Goal: Task Accomplishment & Management: Complete application form

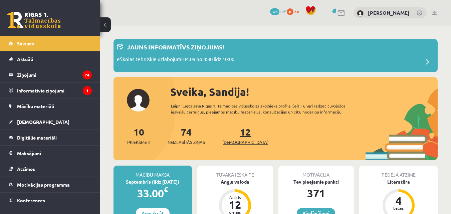
click at [232, 136] on link "12 Ieskaites" at bounding box center [245, 136] width 46 height 20
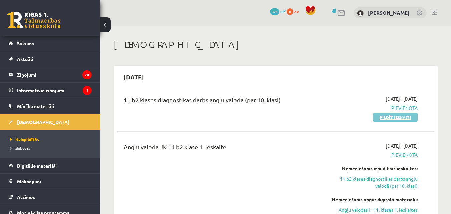
click at [402, 118] on link "Pildīt ieskaiti" at bounding box center [395, 117] width 45 height 9
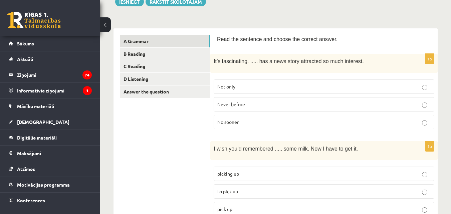
scroll to position [100, 0]
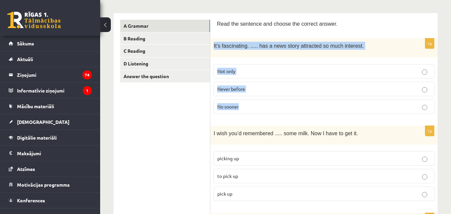
drag, startPoint x: 212, startPoint y: 46, endPoint x: 251, endPoint y: 98, distance: 65.3
click at [251, 98] on div "1p It’s fascinating. ..... has a news story attracted so much interest. Not onl…" at bounding box center [323, 78] width 227 height 80
copy div "It’s fascinating. ..... has a news story attracted so much interest. Not only N…"
click at [237, 93] on label "Never before" at bounding box center [324, 89] width 221 height 14
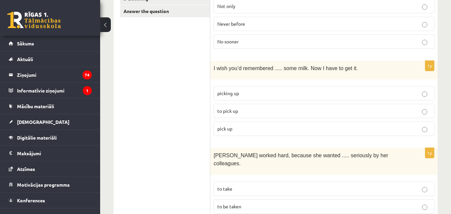
scroll to position [167, 0]
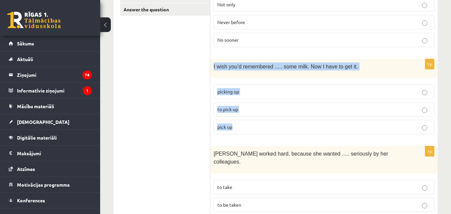
drag, startPoint x: 212, startPoint y: 66, endPoint x: 289, endPoint y: 121, distance: 94.5
click at [289, 121] on div "1p I wish you’d remembered ..... some milk. Now I have to get it. picking up to…" at bounding box center [323, 99] width 227 height 80
copy div "I wish you’d remembered ..... some milk. Now I have to get it. picking up to pi…"
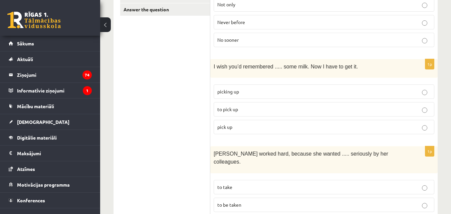
drag, startPoint x: 136, startPoint y: 119, endPoint x: 272, endPoint y: 91, distance: 139.3
click at [243, 111] on p "to pick up" at bounding box center [323, 109] width 213 height 7
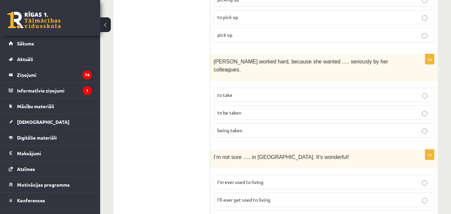
scroll to position [267, 0]
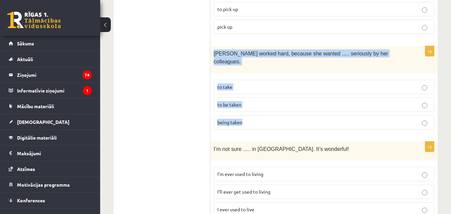
drag, startPoint x: 213, startPoint y: 51, endPoint x: 255, endPoint y: 114, distance: 76.5
click at [255, 114] on div "1p Emma worked hard, because she wanted ..... seriously by her colleagues. to t…" at bounding box center [323, 90] width 227 height 89
copy div "Emma worked hard, because she wanted ..... seriously by her colleagues. to take…"
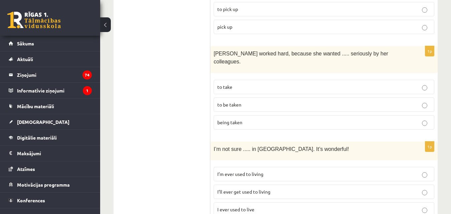
click at [240, 101] on span "to be taken" at bounding box center [229, 104] width 24 height 6
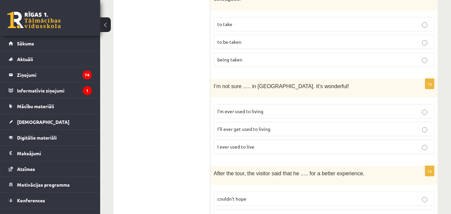
scroll to position [334, 0]
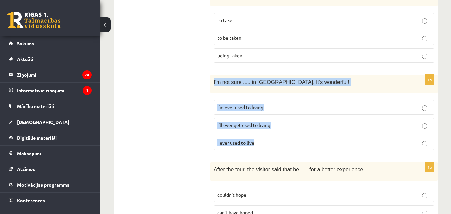
drag, startPoint x: 211, startPoint y: 71, endPoint x: 271, endPoint y: 129, distance: 83.5
click at [271, 129] on div "1p I’m not sure ..... in Paris. It’s wonderful! I’m ever used to living I’ll ev…" at bounding box center [323, 115] width 227 height 80
copy div "I’m not sure ..... in Paris. It’s wonderful! I’m ever used to living I’ll ever …"
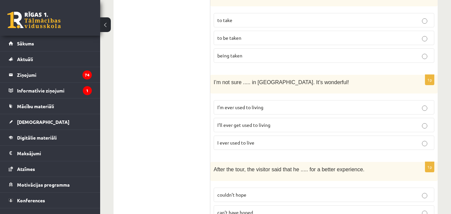
drag, startPoint x: 176, startPoint y: 138, endPoint x: 224, endPoint y: 129, distance: 48.9
click at [252, 122] on span "I’ll ever get used to living" at bounding box center [243, 125] width 53 height 6
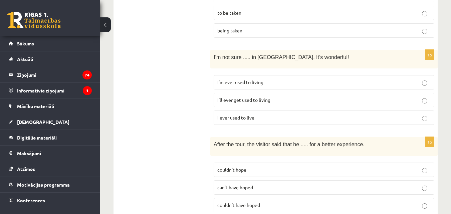
scroll to position [434, 0]
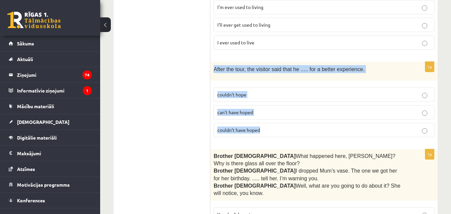
drag, startPoint x: 212, startPoint y: 60, endPoint x: 288, endPoint y: 123, distance: 98.1
click at [288, 123] on div "1p After the tour, the visitor said that he ..... for a better experience. coul…" at bounding box center [323, 102] width 227 height 80
copy div "After the tour, the visitor said that he ..... for a better experience. couldn’…"
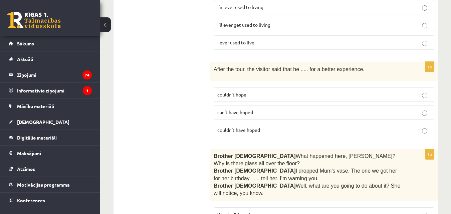
click at [235, 126] on label "couldn’t have hoped" at bounding box center [324, 130] width 221 height 14
click at [238, 127] on span "couldn’t have hoped" at bounding box center [238, 130] width 43 height 6
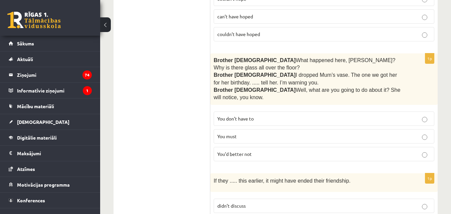
scroll to position [534, 0]
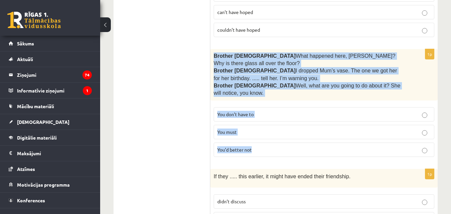
drag, startPoint x: 213, startPoint y: 45, endPoint x: 252, endPoint y: 118, distance: 82.4
click at [252, 118] on div "1p Brother 1  What happened here, Zak? Why is there glass all over the floor? B…" at bounding box center [323, 105] width 227 height 113
copy div "Brother 1  What happened here, Zak? Why is there glass all over the floor? Brot…"
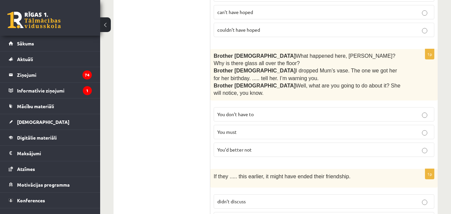
drag, startPoint x: 159, startPoint y: 109, endPoint x: 239, endPoint y: 92, distance: 82.5
click at [244, 147] on span "You’d better not" at bounding box center [234, 150] width 34 height 6
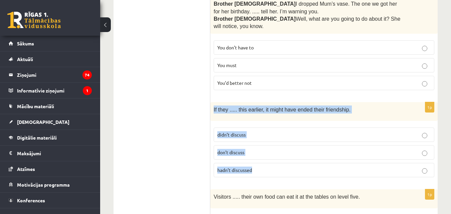
drag, startPoint x: 213, startPoint y: 84, endPoint x: 251, endPoint y: 147, distance: 73.1
click at [251, 147] on div "1p If they ..... this earlier, it might have ended their friendship. didn’t dis…" at bounding box center [323, 142] width 227 height 80
copy div "If they ..... this earlier, it might have ended their friendship. didn’t discus…"
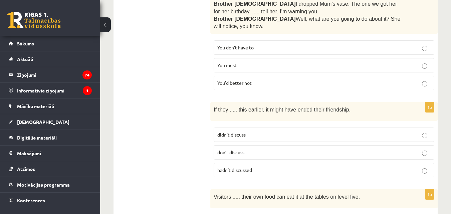
click at [239, 163] on label "hadn’t discussed" at bounding box center [324, 170] width 221 height 14
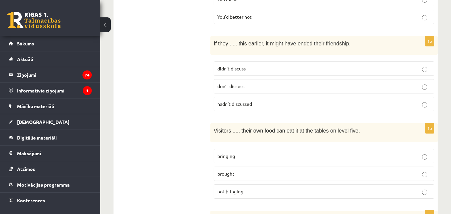
scroll to position [667, 0]
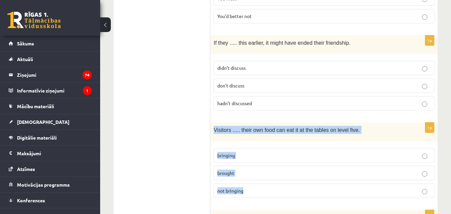
drag, startPoint x: 211, startPoint y: 103, endPoint x: 256, endPoint y: 161, distance: 73.5
click at [256, 161] on div "1p Visitors ..... their own food can eat it at the tables on level five. bringi…" at bounding box center [323, 162] width 227 height 80
copy div "Visitors ..... their own food can eat it at the tables on level five. bringing …"
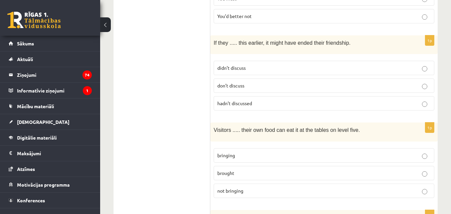
drag, startPoint x: 118, startPoint y: 167, endPoint x: 222, endPoint y: 141, distance: 107.2
click at [246, 152] on p "bringing" at bounding box center [323, 155] width 213 height 7
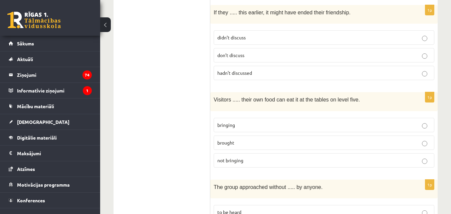
scroll to position [768, 0]
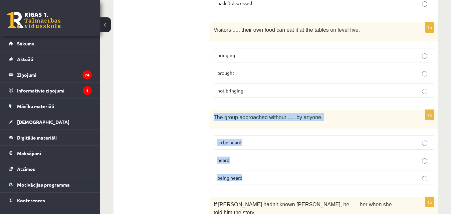
drag, startPoint x: 212, startPoint y: 91, endPoint x: 247, endPoint y: 150, distance: 68.8
click at [247, 150] on div "1p The group approached without ..... by anyone. to be heard heard being heard" at bounding box center [323, 150] width 227 height 80
copy div "The group approached without ..... by anyone. to be heard heard being heard"
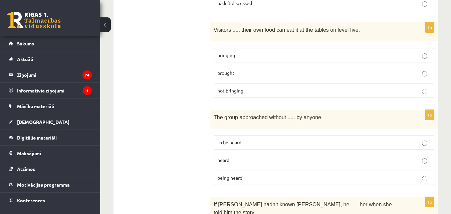
click at [242, 175] on span "being heard" at bounding box center [229, 178] width 25 height 6
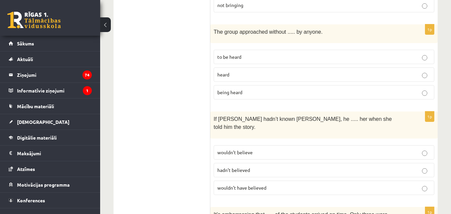
scroll to position [868, 0]
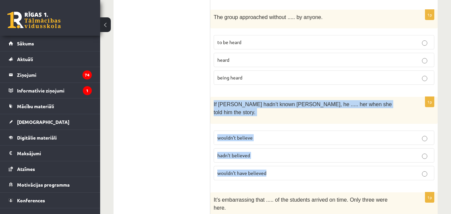
drag, startPoint x: 214, startPoint y: 78, endPoint x: 276, endPoint y: 138, distance: 86.4
click at [276, 138] on div "1p If Tom hadn’t known Mariam, he ..... her when she told him the story. wouldn…" at bounding box center [323, 141] width 227 height 89
copy div "If Tom hadn’t known Mariam, he ..... her when she told him the story. wouldn’t …"
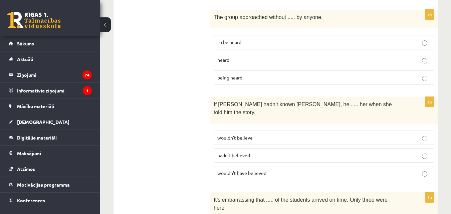
drag, startPoint x: 136, startPoint y: 79, endPoint x: 207, endPoint y: 97, distance: 72.7
click at [137, 80] on ul "A Grammar B Reading C Reading D Listening Answer the question" at bounding box center [165, 180] width 90 height 1857
drag, startPoint x: 251, startPoint y: 104, endPoint x: 254, endPoint y: 125, distance: 21.2
click at [252, 134] on span "wouldn’t believe" at bounding box center [234, 137] width 35 height 6
click at [253, 170] on span "wouldn’t have believed" at bounding box center [241, 173] width 49 height 6
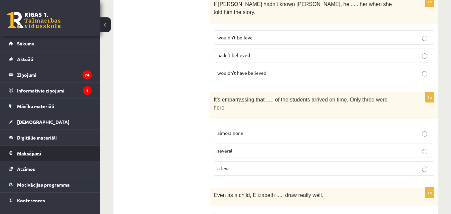
scroll to position [10, 0]
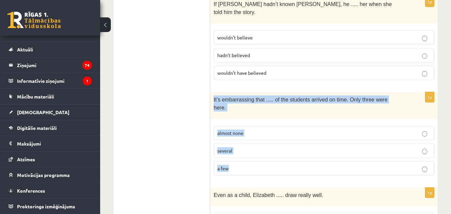
drag, startPoint x: 214, startPoint y: 64, endPoint x: 237, endPoint y: 126, distance: 66.1
click at [237, 126] on div "1p It’s embarrassing that ..... of the students arrived on time. Only three wer…" at bounding box center [323, 136] width 227 height 89
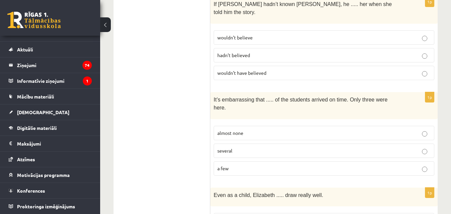
click at [162, 77] on ul "A Grammar B Reading C Reading D Listening Answer the question" at bounding box center [165, 80] width 90 height 1857
click at [225, 130] on span "almost none" at bounding box center [230, 133] width 26 height 6
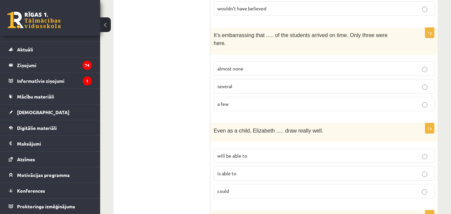
scroll to position [1035, 0]
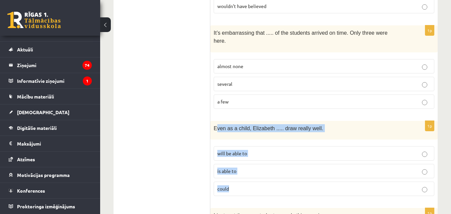
drag, startPoint x: 215, startPoint y: 84, endPoint x: 269, endPoint y: 145, distance: 81.1
click at [269, 145] on div "1p Even as a child, Elizabeth ..... draw really well. will be able to is able t…" at bounding box center [323, 161] width 227 height 80
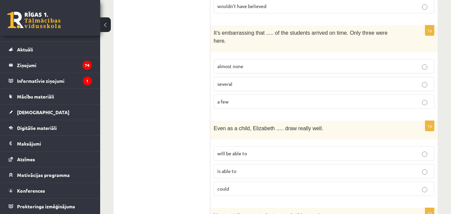
click at [210, 85] on ul "A Grammar B Reading C Reading D Listening Answer the question" at bounding box center [165, 13] width 90 height 1857
click at [215, 125] on span "Even as a child, Elizabeth ..... draw really well." at bounding box center [268, 128] width 109 height 6
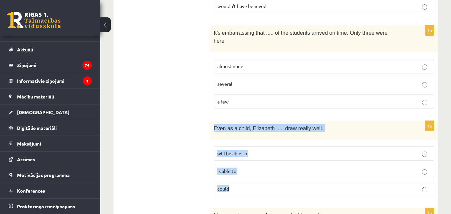
drag, startPoint x: 214, startPoint y: 85, endPoint x: 237, endPoint y: 144, distance: 63.0
click at [237, 144] on div "1p Even as a child, Elizabeth ..... draw really well. will be able to is able t…" at bounding box center [323, 161] width 227 height 80
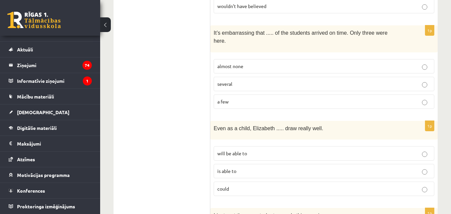
click at [255, 185] on p "could" at bounding box center [323, 188] width 213 height 7
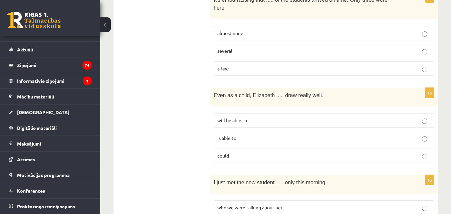
scroll to position [1135, 0]
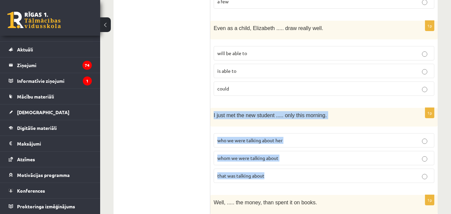
drag, startPoint x: 213, startPoint y: 71, endPoint x: 315, endPoint y: 135, distance: 121.2
click at [315, 135] on div "1p I just met the new student ..... only this morning. who we were talking abou…" at bounding box center [323, 148] width 227 height 80
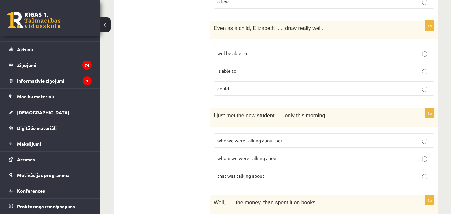
drag, startPoint x: 94, startPoint y: 131, endPoint x: 147, endPoint y: 121, distance: 53.2
click at [94, 130] on li "Digitālie materiāli Programma Biežāk uzdotie jautājumi" at bounding box center [50, 128] width 100 height 16
click at [253, 155] on span "whom we were talking about" at bounding box center [247, 158] width 61 height 6
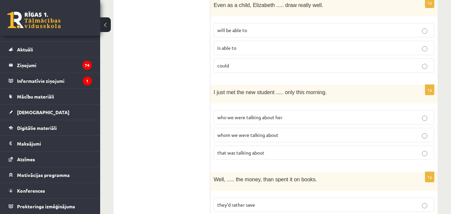
scroll to position [1168, 0]
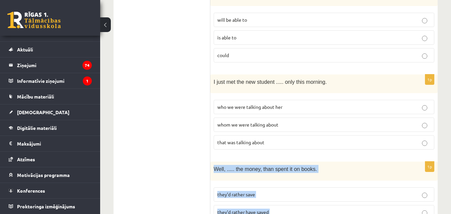
drag, startPoint x: 213, startPoint y: 123, endPoint x: 285, endPoint y: 183, distance: 93.9
click at [285, 183] on div "1p Well, ..... the money, than spent it on books. they’d rather save they’d rat…" at bounding box center [323, 202] width 227 height 80
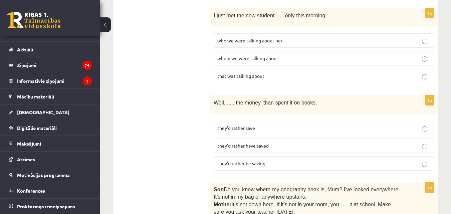
scroll to position [1235, 0]
click at [256, 142] on span "they’d rather have saved" at bounding box center [242, 145] width 51 height 6
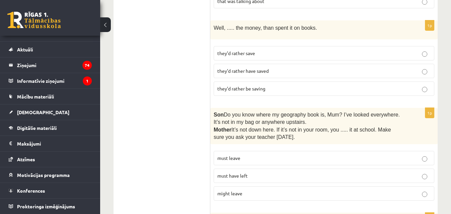
scroll to position [1313, 0]
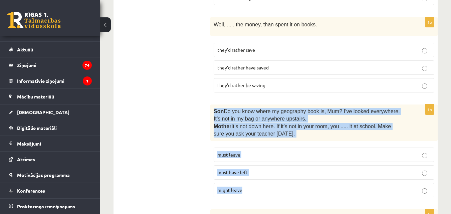
drag, startPoint x: 213, startPoint y: 66, endPoint x: 249, endPoint y: 137, distance: 79.4
click at [249, 137] on div "1p Son  Do you know where my geography book is, Mum? I’ve looked everywhere. It…" at bounding box center [323, 153] width 227 height 98
click at [249, 144] on fieldset "must leave must have left might leave" at bounding box center [324, 171] width 221 height 55
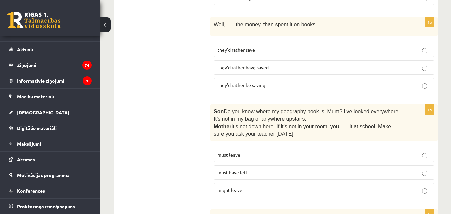
drag, startPoint x: 238, startPoint y: 81, endPoint x: 229, endPoint y: 75, distance: 10.6
click at [233, 104] on div "Son  Do you know where my geography book is, Mum? I’ve looked everywhere. It’s …" at bounding box center [323, 122] width 227 height 37
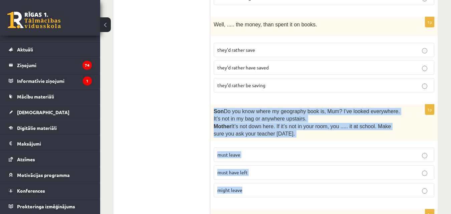
drag, startPoint x: 213, startPoint y: 67, endPoint x: 257, endPoint y: 142, distance: 87.2
click at [257, 142] on div "1p Son  Do you know where my geography book is, Mum? I’ve looked everywhere. It…" at bounding box center [323, 153] width 227 height 98
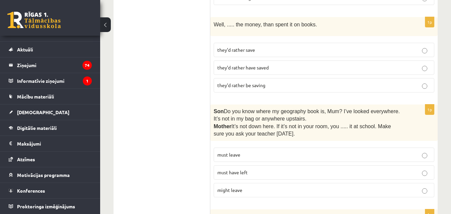
drag, startPoint x: 170, startPoint y: 112, endPoint x: 266, endPoint y: 113, distance: 96.1
click at [267, 169] on p "must have left" at bounding box center [323, 172] width 213 height 7
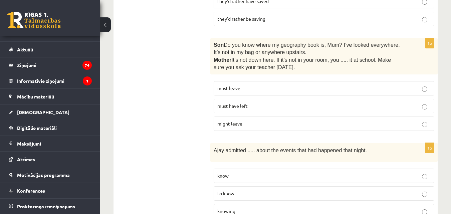
scroll to position [1379, 0]
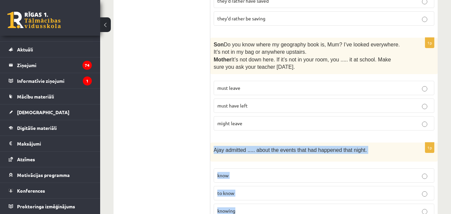
drag, startPoint x: 212, startPoint y: 105, endPoint x: 240, endPoint y: 165, distance: 65.7
click at [240, 165] on div "1p Ajay admitted ..... about the events that had happened that night. know to k…" at bounding box center [323, 182] width 227 height 80
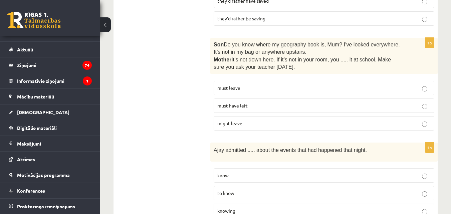
drag, startPoint x: 103, startPoint y: 126, endPoint x: 215, endPoint y: 126, distance: 111.8
click at [231, 186] on label "to know" at bounding box center [324, 193] width 221 height 14
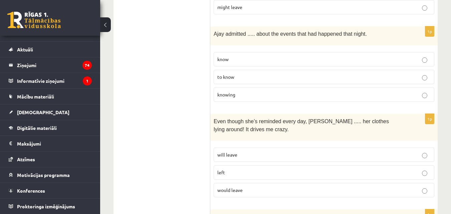
scroll to position [1513, 0]
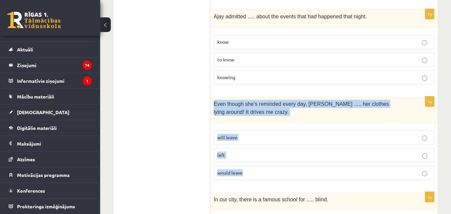
drag, startPoint x: 212, startPoint y: 59, endPoint x: 250, endPoint y: 131, distance: 81.2
click at [250, 131] on div "1p Even though she’s reminded every day, Cathy ..... her clothes lying around! …" at bounding box center [323, 140] width 227 height 89
click at [261, 130] on label "will leave" at bounding box center [324, 137] width 221 height 14
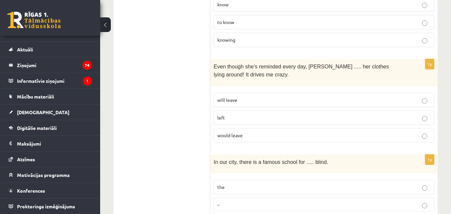
scroll to position [1580, 0]
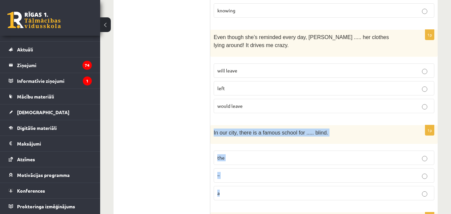
drag, startPoint x: 212, startPoint y: 87, endPoint x: 251, endPoint y: 142, distance: 68.0
click at [251, 142] on div "1p In our city, there is a famous school for ..... blind. the – a" at bounding box center [323, 165] width 227 height 80
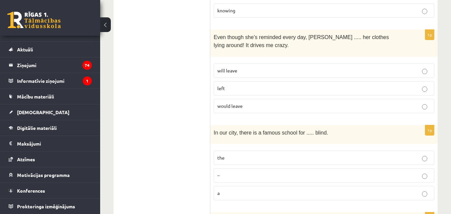
click at [229, 154] on p "the" at bounding box center [323, 157] width 213 height 7
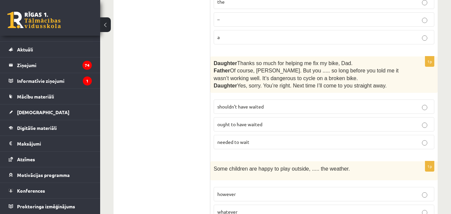
scroll to position [1738, 0]
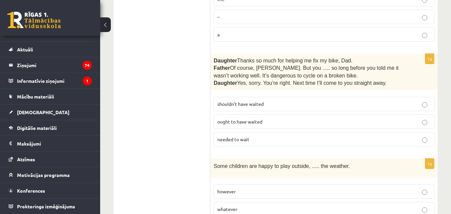
click at [238, 101] on span "shouldn’t have waited" at bounding box center [240, 104] width 46 height 6
drag, startPoint x: 252, startPoint y: 166, endPoint x: 250, endPoint y: 171, distance: 5.2
click at [252, 206] on p "whatever" at bounding box center [323, 209] width 213 height 7
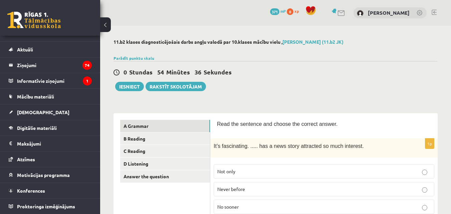
scroll to position [67, 0]
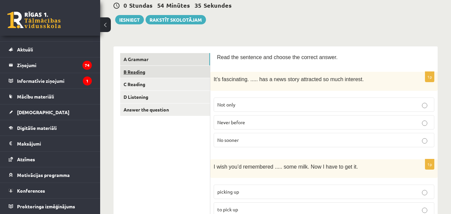
click at [147, 72] on link "B Reading" at bounding box center [165, 72] width 90 height 12
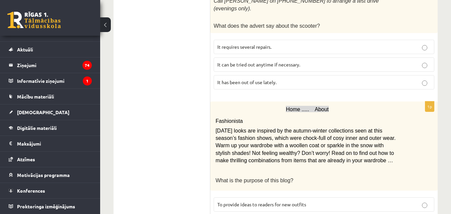
scroll to position [141, 0]
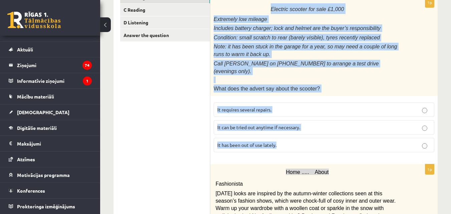
drag, startPoint x: 274, startPoint y: 87, endPoint x: 292, endPoint y: 134, distance: 50.3
click at [292, 134] on div "1p Electric scooter for sale £1,000 Extremely low mileage Includes battery char…" at bounding box center [323, 77] width 227 height 160
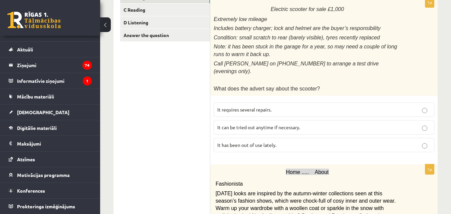
drag, startPoint x: 181, startPoint y: 128, endPoint x: 225, endPoint y: 118, distance: 45.2
drag, startPoint x: 250, startPoint y: 131, endPoint x: 313, endPoint y: 121, distance: 63.9
click at [251, 141] on p "It has been out of use lately." at bounding box center [323, 144] width 213 height 7
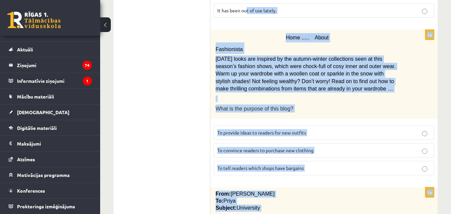
scroll to position [314, 0]
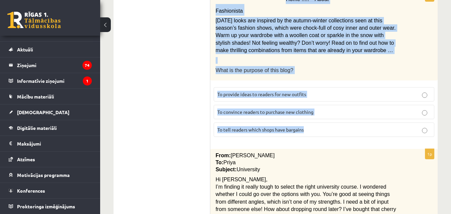
drag, startPoint x: 262, startPoint y: 95, endPoint x: 317, endPoint y: 121, distance: 60.8
click at [317, 121] on div "1p Home ..... About Fashionista Today’s looks are inspired by the autumn-winter…" at bounding box center [323, 66] width 227 height 151
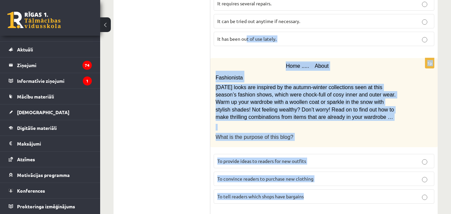
scroll to position [214, 0]
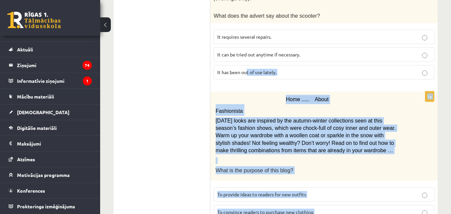
click at [288, 95] on p "Home ..... About" at bounding box center [308, 99] width 184 height 9
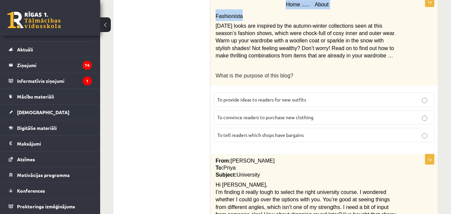
scroll to position [286, 0]
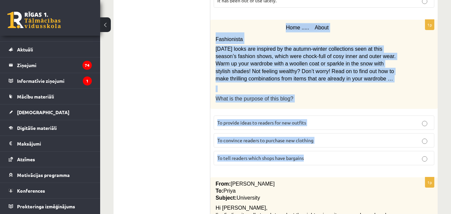
drag, startPoint x: 285, startPoint y: 87, endPoint x: 343, endPoint y: 147, distance: 83.1
click at [343, 147] on div "1p Home ..... About Fashionista Today’s looks are inspired by the autumn-winter…" at bounding box center [323, 95] width 227 height 151
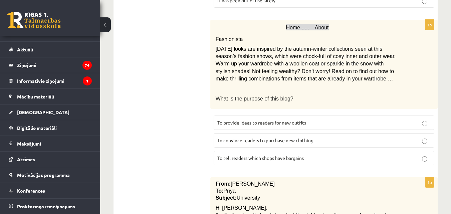
click at [255, 119] on p "To provide ideas to readers for new outfits" at bounding box center [323, 122] width 213 height 7
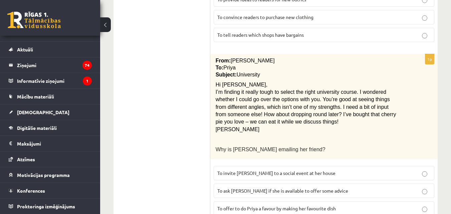
scroll to position [419, 0]
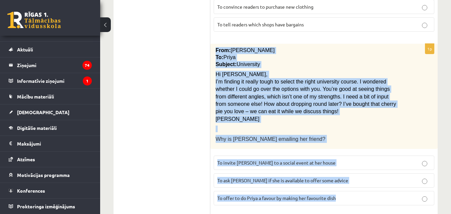
drag, startPoint x: 214, startPoint y: 38, endPoint x: 341, endPoint y: 185, distance: 194.9
click at [341, 185] on div "1p From: Emily To: Priya Subject: University Hi Priya, I’m finding it really to…" at bounding box center [323, 127] width 227 height 167
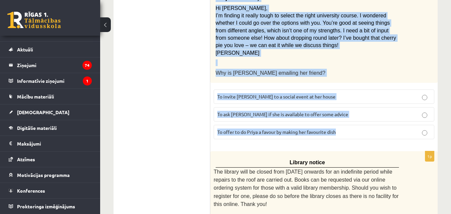
scroll to position [486, 0]
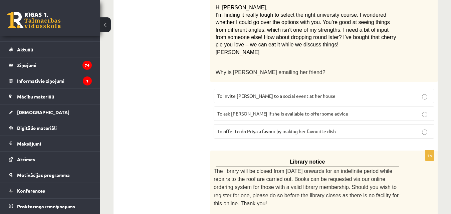
click at [189, 98] on ul "A Grammar B Reading C Reading D Listening Answer the question" at bounding box center [165, 117] width 90 height 967
click at [256, 110] on span "To ask Priya if she is available to offer some advice" at bounding box center [282, 113] width 131 height 6
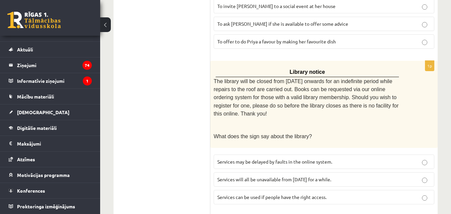
scroll to position [586, 0]
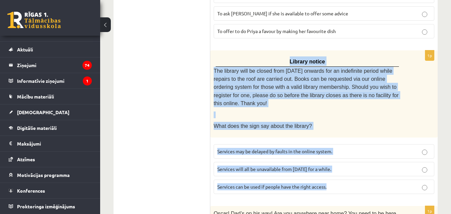
drag, startPoint x: 233, startPoint y: 45, endPoint x: 351, endPoint y: 155, distance: 161.5
click at [350, 155] on div "1p Library notice The library will be closed from Monday onwards for an indefin…" at bounding box center [323, 124] width 227 height 149
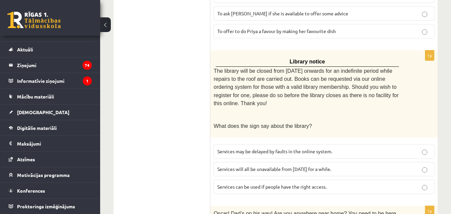
drag, startPoint x: 136, startPoint y: 102, endPoint x: 271, endPoint y: 129, distance: 137.4
click at [139, 102] on ul "A Grammar B Reading C Reading D Listening Answer the question" at bounding box center [165, 17] width 90 height 967
drag, startPoint x: 243, startPoint y: 165, endPoint x: 284, endPoint y: 151, distance: 43.3
click at [243, 184] on span "Services can be used if people have the right access." at bounding box center [271, 187] width 109 height 6
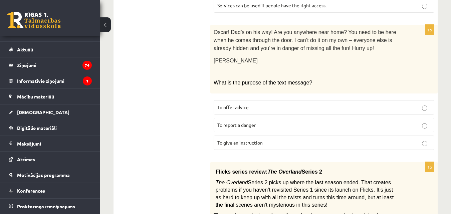
scroll to position [734, 0]
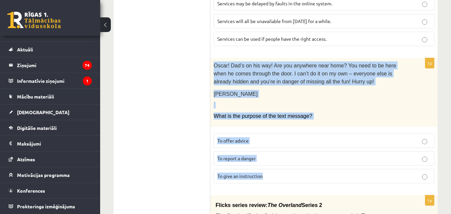
drag, startPoint x: 212, startPoint y: 42, endPoint x: 296, endPoint y: 149, distance: 136.2
click at [296, 149] on div "1p Oscar! Dad’s on his way! Are you anywhere near home? You need to be here whe…" at bounding box center [323, 123] width 227 height 130
click at [258, 137] on p "To offer advice" at bounding box center [323, 140] width 213 height 7
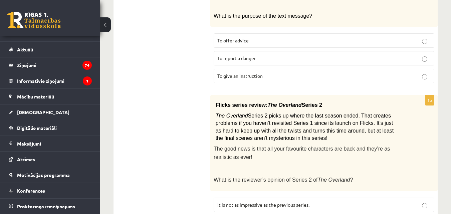
scroll to position [867, 0]
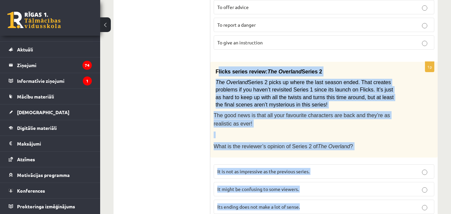
drag, startPoint x: 218, startPoint y: 49, endPoint x: 319, endPoint y: 180, distance: 165.3
click at [319, 180] on div "1p Flicks series review: The Overland Series 2 The Overland Series 2 picks up w…" at bounding box center [323, 141] width 227 height 158
click at [274, 182] on label "It might be confusing to some viewers." at bounding box center [324, 189] width 221 height 14
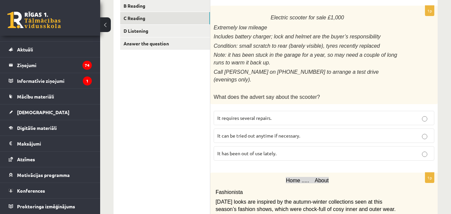
scroll to position [133, 0]
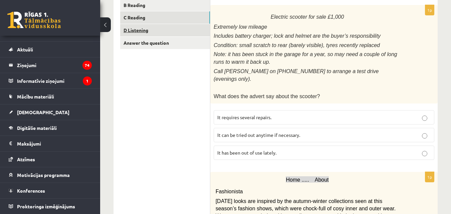
click at [147, 34] on link "D Listening" at bounding box center [165, 30] width 90 height 12
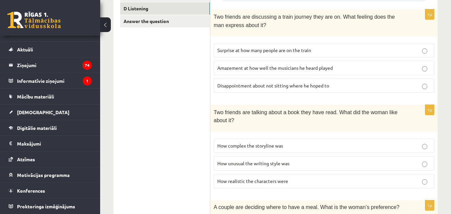
scroll to position [167, 0]
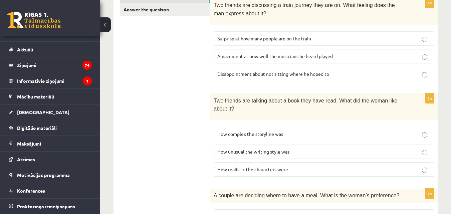
click at [297, 145] on label "How unusual the writing style was" at bounding box center [324, 152] width 221 height 14
click at [288, 36] on span "Surprise at how many people are on the train" at bounding box center [264, 38] width 94 height 6
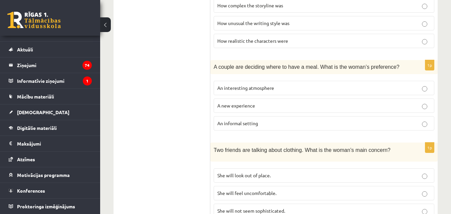
scroll to position [300, 0]
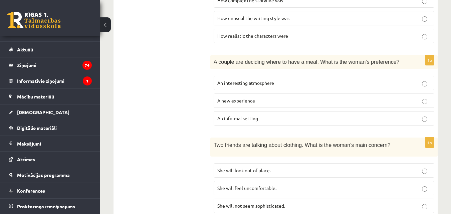
click at [319, 84] on p "An interesting atmosphere" at bounding box center [323, 82] width 213 height 7
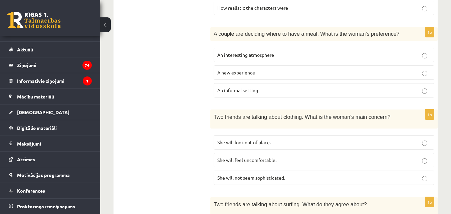
scroll to position [367, 0]
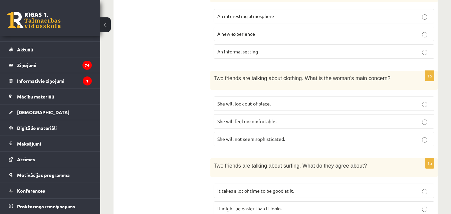
click at [284, 106] on label "She will look out of place." at bounding box center [324, 103] width 221 height 14
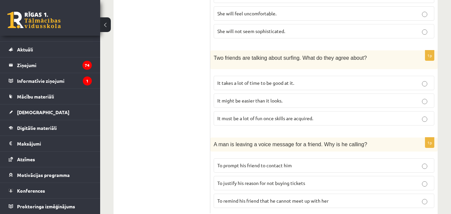
scroll to position [493, 0]
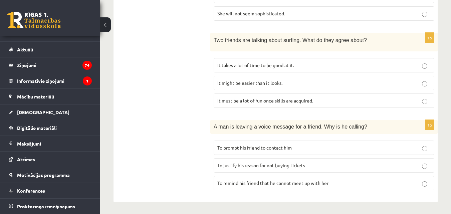
click at [302, 65] on p "It takes a lot of time to be good at it." at bounding box center [323, 65] width 213 height 7
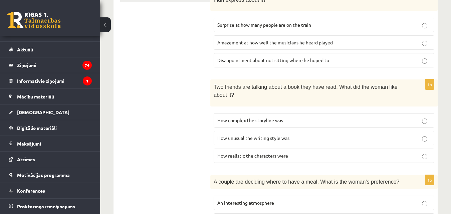
scroll to position [192, 0]
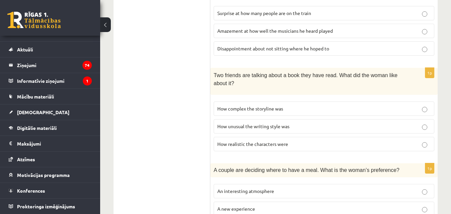
click at [335, 27] on label "Amazement at how well the musicians he heard played" at bounding box center [324, 31] width 221 height 14
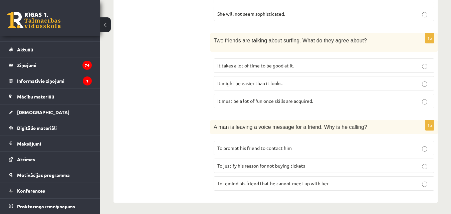
scroll to position [493, 0]
click at [304, 105] on label "It must be a lot of fun once skills are acquired." at bounding box center [324, 100] width 221 height 14
click at [314, 64] on p "It takes a lot of time to be good at it." at bounding box center [323, 65] width 213 height 7
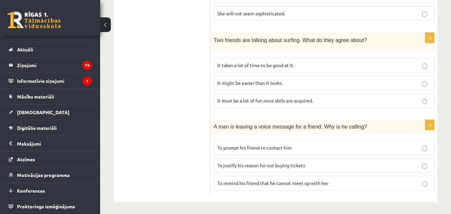
click at [316, 180] on span "To remind his friend that he cannot meet up with her" at bounding box center [272, 183] width 111 height 6
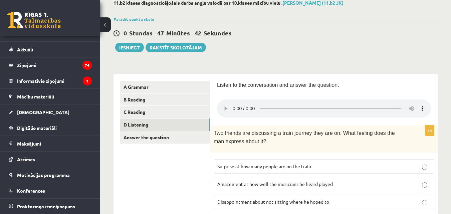
scroll to position [0, 0]
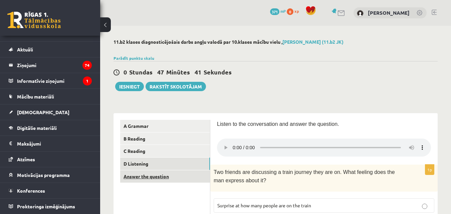
click at [181, 173] on link "Answer the question" at bounding box center [165, 176] width 90 height 12
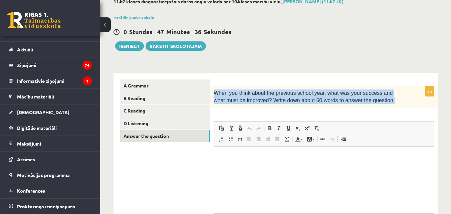
drag, startPoint x: 216, startPoint y: 93, endPoint x: 371, endPoint y: 100, distance: 155.3
click at [371, 100] on p "When you think about the previous school year, what was your success and what m…" at bounding box center [307, 96] width 187 height 15
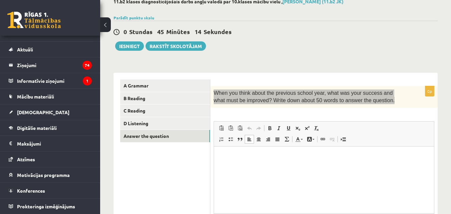
click at [254, 162] on html at bounding box center [324, 156] width 220 height 20
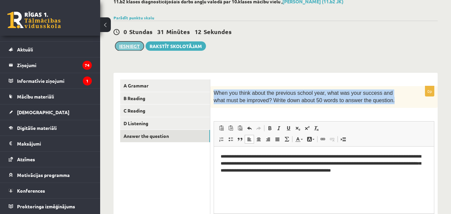
click at [133, 42] on button "Iesniegt" at bounding box center [129, 45] width 29 height 9
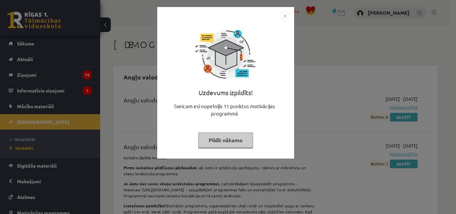
click at [281, 16] on img "Close" at bounding box center [285, 16] width 10 height 10
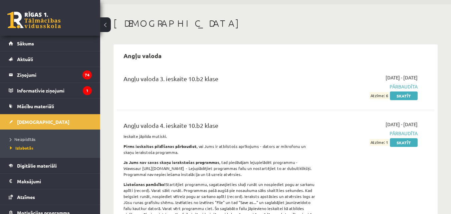
scroll to position [33, 0]
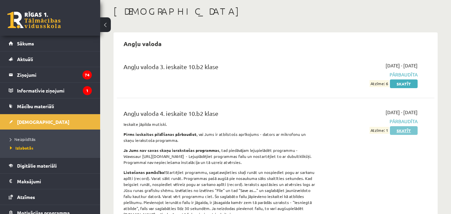
click at [402, 133] on link "Skatīt" at bounding box center [404, 130] width 28 height 9
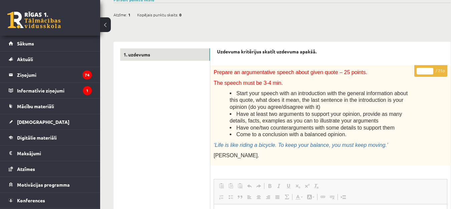
scroll to position [133, 0]
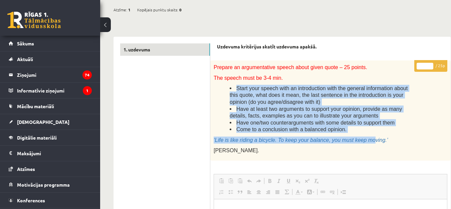
drag, startPoint x: 225, startPoint y: 87, endPoint x: 359, endPoint y: 133, distance: 141.8
click at [359, 133] on div "Prepare an argumentative speech about given quote – 25 points. The speech must …" at bounding box center [330, 110] width 240 height 100
copy div "Start your speech with an introduction with the general information about this …"
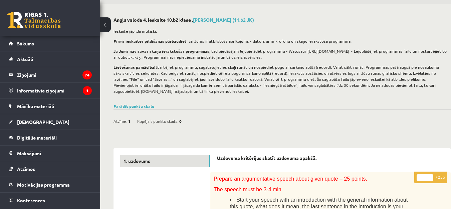
scroll to position [0, 0]
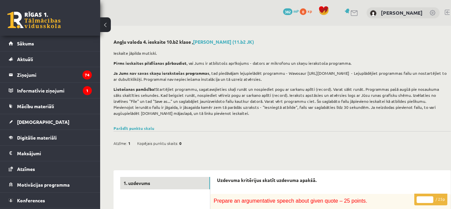
drag, startPoint x: 208, startPoint y: 50, endPoint x: 204, endPoint y: 53, distance: 5.2
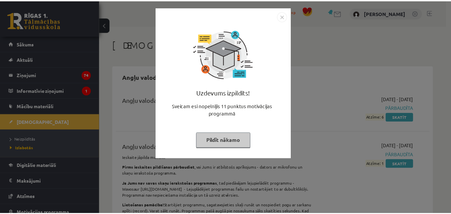
scroll to position [33, 0]
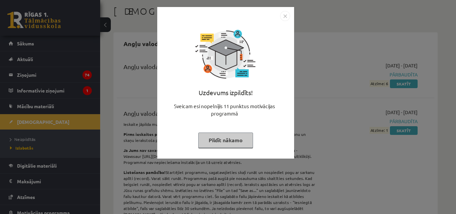
click at [283, 18] on img "Close" at bounding box center [285, 16] width 10 height 10
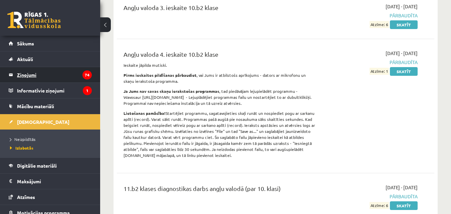
scroll to position [67, 0]
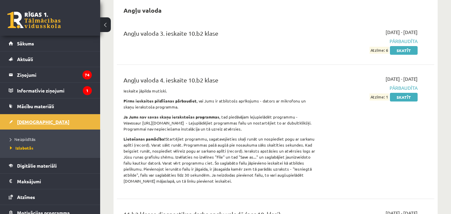
click at [23, 120] on span "[DEMOGRAPHIC_DATA]" at bounding box center [43, 122] width 52 height 6
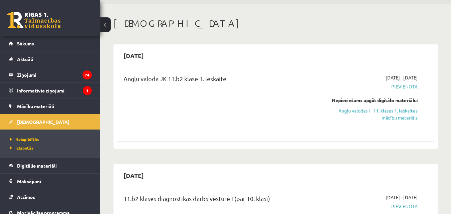
scroll to position [33, 0]
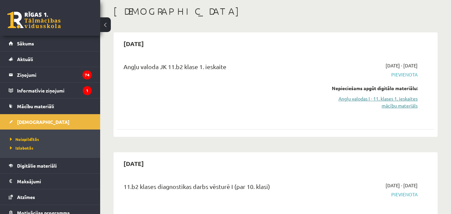
click at [400, 102] on link "Angļu valodas I - 11. klases 1. ieskaites mācību materiāls" at bounding box center [371, 102] width 91 height 14
click at [23, 148] on span "Izlabotās" at bounding box center [21, 147] width 23 height 5
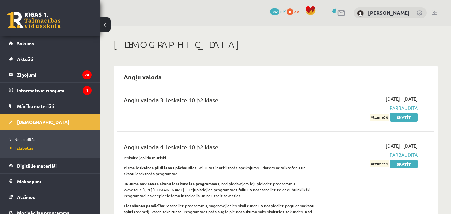
click at [35, 21] on link at bounding box center [33, 20] width 53 height 17
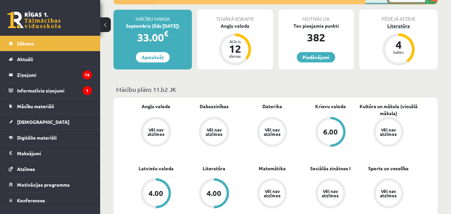
scroll to position [200, 0]
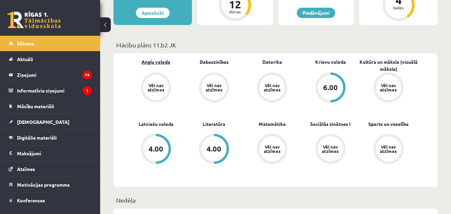
click at [155, 63] on link "Angļu valoda" at bounding box center [155, 61] width 29 height 7
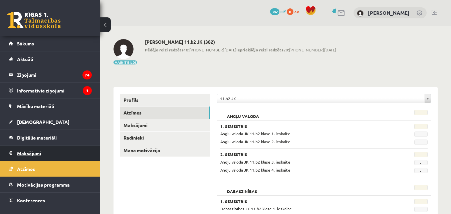
scroll to position [10, 0]
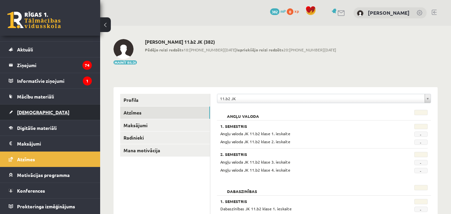
click at [21, 110] on span "[DEMOGRAPHIC_DATA]" at bounding box center [43, 112] width 52 height 6
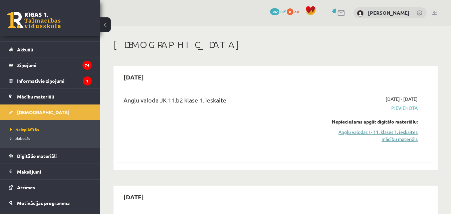
click at [380, 135] on link "Angļu valodas I - 11. klases 1. ieskaites mācību materiāls" at bounding box center [371, 135] width 91 height 14
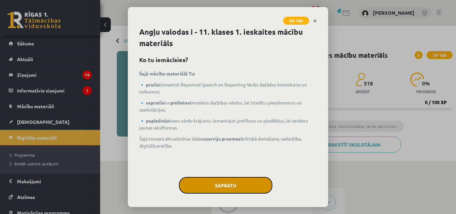
click at [253, 185] on button "Sapratu" at bounding box center [225, 185] width 93 height 17
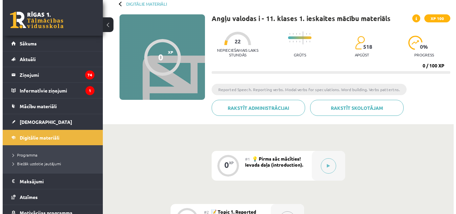
scroll to position [67, 0]
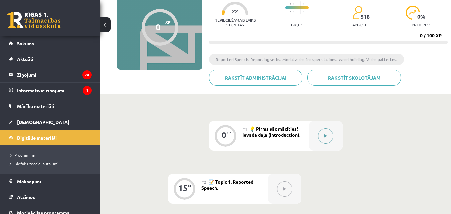
click at [327, 136] on icon at bounding box center [325, 136] width 3 height 4
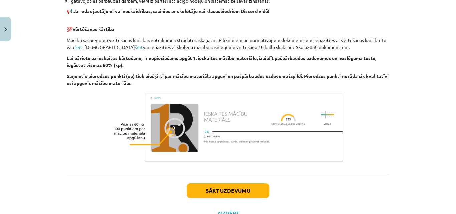
scroll to position [488, 0]
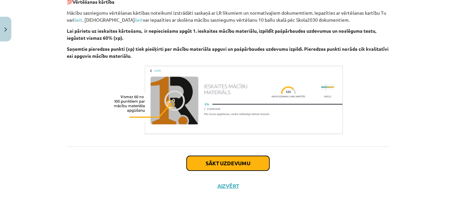
click at [260, 162] on button "Sākt uzdevumu" at bounding box center [228, 163] width 83 height 15
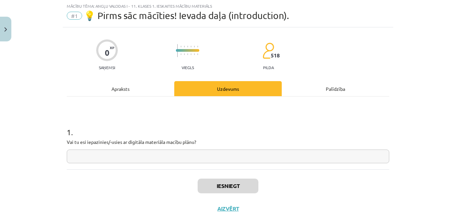
scroll to position [17, 0]
click at [260, 151] on input "text" at bounding box center [228, 157] width 322 height 14
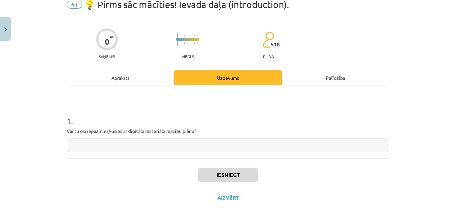
scroll to position [40, 0]
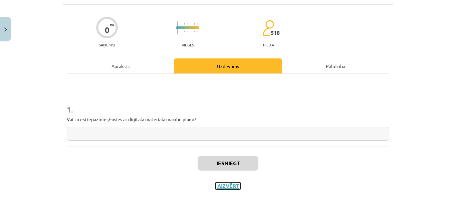
click at [226, 187] on button "Aizvērt" at bounding box center [227, 186] width 25 height 7
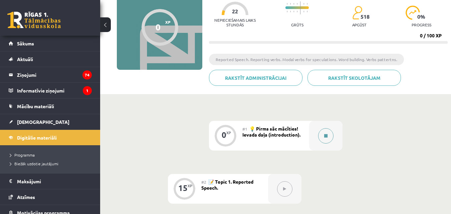
click at [325, 135] on icon at bounding box center [325, 136] width 3 height 4
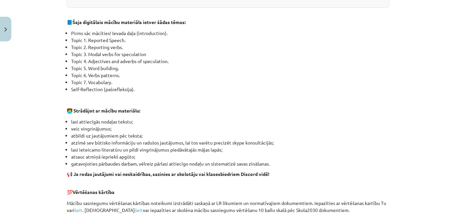
scroll to position [300, 0]
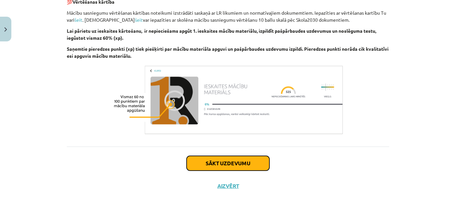
click at [244, 160] on button "Sākt uzdevumu" at bounding box center [228, 163] width 83 height 15
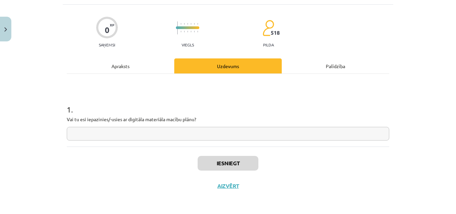
scroll to position [17, 0]
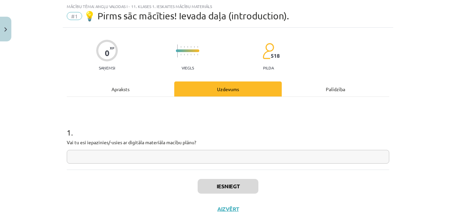
click at [235, 161] on input "text" at bounding box center [228, 157] width 322 height 14
type input "**"
click at [223, 182] on button "Iesniegt" at bounding box center [228, 186] width 61 height 15
click at [219, 209] on button "Nākamā nodarbība" at bounding box center [227, 213] width 65 height 15
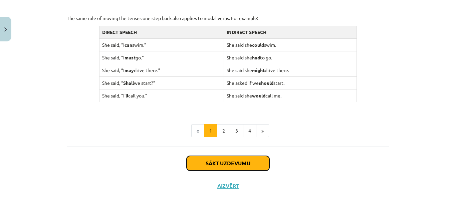
click at [243, 163] on button "Sākt uzdevumu" at bounding box center [228, 163] width 83 height 15
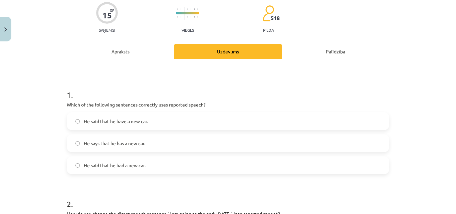
scroll to position [117, 0]
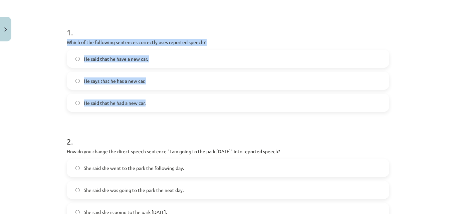
drag, startPoint x: 60, startPoint y: 41, endPoint x: 156, endPoint y: 98, distance: 111.8
click at [156, 98] on div "Mācību tēma: Angļu valodas i - 11. klases 1. ieskaites mācību materiāls #2 📝 To…" at bounding box center [228, 107] width 456 height 214
copy div "Which of the following sentences correctly uses reported speech? He said that h…"
click at [19, 98] on div "Mācību tēma: Angļu valodas i - 11. klases 1. ieskaites mācību materiāls #2 📝 To…" at bounding box center [228, 107] width 456 height 214
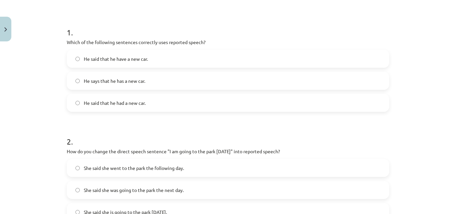
click at [144, 54] on label "He said that he have a new car." at bounding box center [227, 58] width 321 height 17
click at [130, 100] on span "He said that he had a new car." at bounding box center [115, 102] width 62 height 7
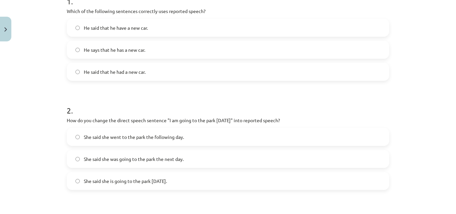
scroll to position [184, 0]
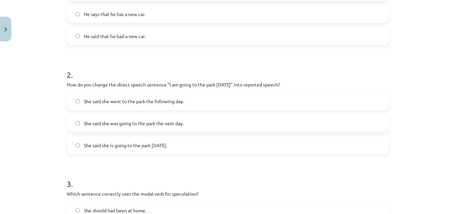
drag, startPoint x: 64, startPoint y: 85, endPoint x: 182, endPoint y: 138, distance: 129.8
click at [182, 138] on div "2 . How do you change the direct speech sentence "I am going to the park tomorr…" at bounding box center [228, 106] width 322 height 96
copy div "How do you change the direct speech sentence "I am going to the park tomorrow" …"
click at [49, 99] on div "Mācību tēma: Angļu valodas i - 11. klases 1. ieskaites mācību materiāls #2 📝 To…" at bounding box center [228, 107] width 456 height 214
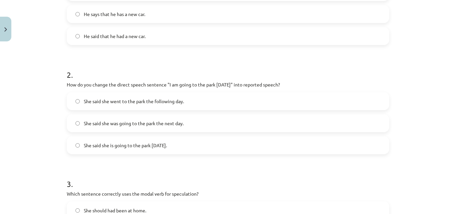
drag, startPoint x: 159, startPoint y: 106, endPoint x: 177, endPoint y: 14, distance: 94.6
click at [159, 105] on label "She said she went to the park the following day." at bounding box center [227, 101] width 321 height 17
click at [162, 120] on span "She said she was going to the park the next day." at bounding box center [134, 123] width 100 height 7
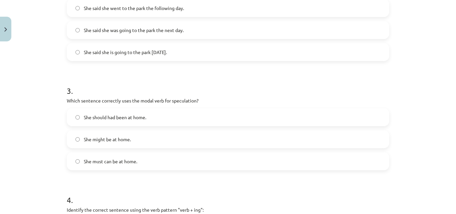
scroll to position [317, 0]
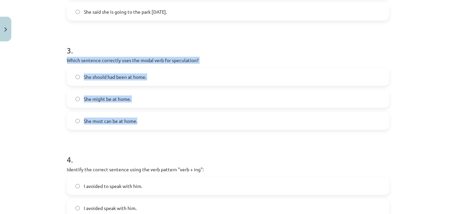
drag, startPoint x: 60, startPoint y: 60, endPoint x: 192, endPoint y: 115, distance: 142.7
click at [192, 115] on div "15 XP Saņemsi Viegls 518 pilda Apraksts Uzdevums Palīdzība 1 . Which of the fol…" at bounding box center [228, 67] width 330 height 681
copy div "Which sentence correctly uses the modal verb for speculation? She should had be…"
click at [83, 92] on label "She might be at home." at bounding box center [227, 98] width 321 height 17
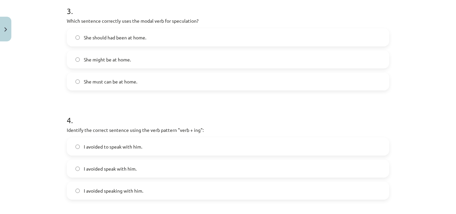
scroll to position [417, 0]
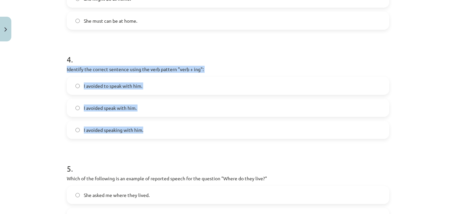
drag, startPoint x: 55, startPoint y: 68, endPoint x: 145, endPoint y: 123, distance: 105.1
click at [145, 123] on div "Mācību tēma: Angļu valodas i - 11. klases 1. ieskaites mācību materiāls #2 📝 To…" at bounding box center [228, 107] width 456 height 214
copy div "Identify the correct sentence using the verb pattern "verb + ing": I avoided to…"
click at [26, 122] on div "Mācību tēma: Angļu valodas i - 11. klases 1. ieskaites mācību materiāls #2 📝 To…" at bounding box center [228, 107] width 456 height 214
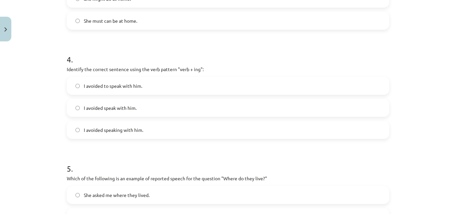
click at [128, 104] on span "I avoided speak with him." at bounding box center [110, 107] width 53 height 7
click at [127, 130] on span "I avoided speaking with him." at bounding box center [113, 129] width 59 height 7
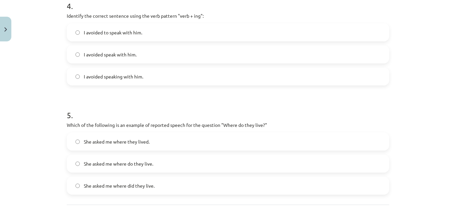
scroll to position [517, 0]
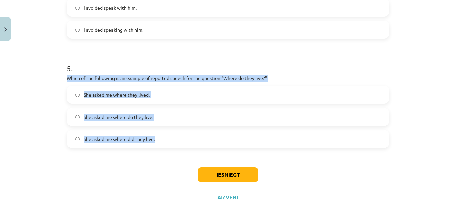
drag, startPoint x: 60, startPoint y: 77, endPoint x: 155, endPoint y: 140, distance: 114.0
copy div "Which of the following is an example of reported speech for the question "Where…"
click at [24, 123] on div "Mācību tēma: Angļu valodas i - 11. klases 1. ieskaites mācību materiāls #2 📝 To…" at bounding box center [228, 107] width 456 height 214
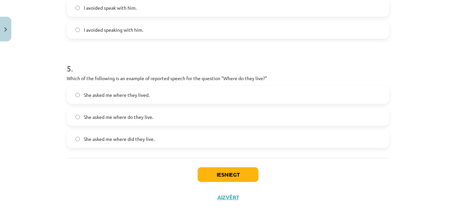
click at [132, 117] on span "She asked me where do they live." at bounding box center [118, 116] width 69 height 7
click at [166, 98] on label "She asked me where they lived." at bounding box center [227, 94] width 321 height 17
click at [204, 169] on button "Iesniegt" at bounding box center [228, 174] width 61 height 15
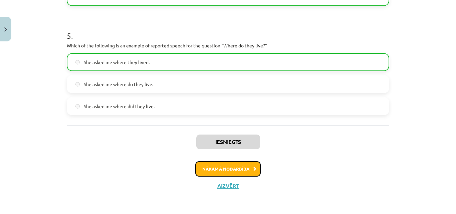
click at [219, 166] on button "Nākamā nodarbība" at bounding box center [227, 168] width 65 height 15
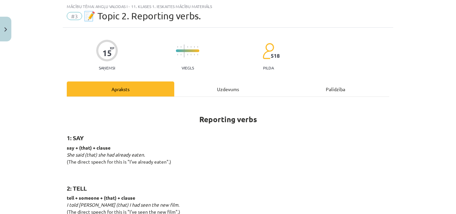
scroll to position [1074, 0]
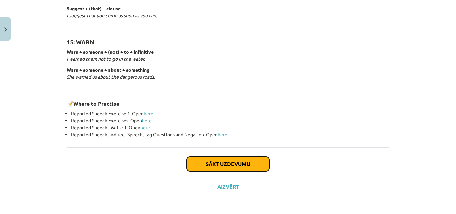
click at [200, 160] on button "Sākt uzdevumu" at bounding box center [228, 164] width 83 height 15
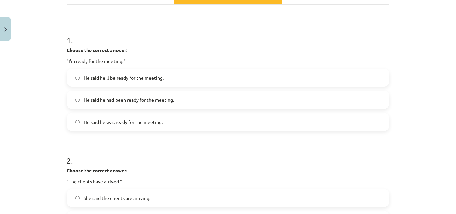
scroll to position [117, 0]
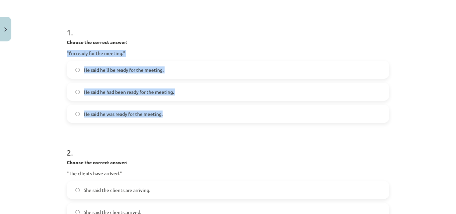
drag, startPoint x: 61, startPoint y: 52, endPoint x: 170, endPoint y: 108, distance: 122.5
copy div ""I'm ready for the meeting." He said he'll be ready for the meeting. He said he…"
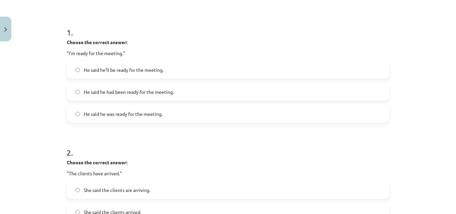
drag, startPoint x: 57, startPoint y: 145, endPoint x: 156, endPoint y: 108, distance: 105.8
click at [70, 140] on div "Mācību tēma: Angļu valodas i - 11. klases 1. ieskaites mācību materiāls #3 📝 To…" at bounding box center [228, 107] width 456 height 214
click at [170, 102] on div "He said he'll be ready for the meeting. He said he had been ready for the meeti…" at bounding box center [228, 92] width 322 height 62
click at [173, 92] on label "He said he had been ready for the meeting." at bounding box center [227, 91] width 321 height 17
click at [155, 113] on span "He said he was ready for the meeting." at bounding box center [123, 113] width 79 height 7
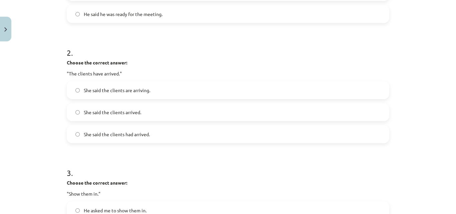
scroll to position [217, 0]
click at [57, 62] on div "Mācību tēma: Angļu valodas i - 11. klases 1. ieskaites mācību materiāls #3 📝 To…" at bounding box center [228, 107] width 456 height 214
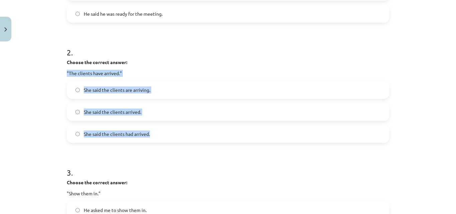
drag, startPoint x: 46, startPoint y: 74, endPoint x: 175, endPoint y: 127, distance: 138.4
click at [175, 127] on div "Mācību tēma: Angļu valodas i - 11. klases 1. ieskaites mācību materiāls #3 📝 To…" at bounding box center [228, 107] width 456 height 214
copy div ""The clients have arrived." She said the clients are arriving. She said the cli…"
click at [45, 86] on div "Mācību tēma: Angļu valodas i - 11. klases 1. ieskaites mācību materiāls #3 📝 To…" at bounding box center [228, 107] width 456 height 214
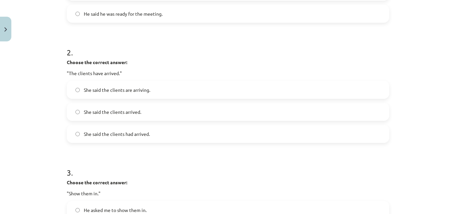
click at [132, 114] on span "She said the clients arrived." at bounding box center [112, 111] width 57 height 7
click at [143, 128] on label "She said the clients had arrived." at bounding box center [227, 133] width 321 height 17
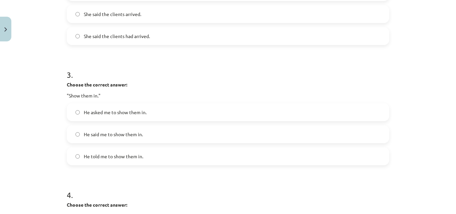
scroll to position [317, 0]
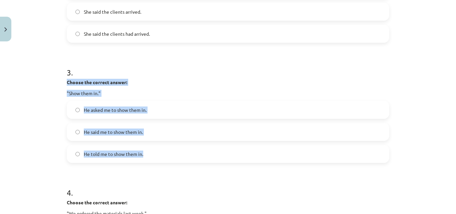
drag, startPoint x: 58, startPoint y: 83, endPoint x: 163, endPoint y: 151, distance: 125.1
click at [163, 151] on div "Mācību tēma: Angļu valodas i - 11. klases 1. ieskaites mācību materiāls #3 📝 To…" at bounding box center [228, 107] width 456 height 214
drag, startPoint x: 158, startPoint y: 148, endPoint x: 80, endPoint y: 87, distance: 98.8
click at [158, 147] on label "He told me to show them in." at bounding box center [227, 154] width 321 height 17
click at [43, 94] on div "Mācību tēma: Angļu valodas i - 11. klases 1. ieskaites mācību materiāls #3 📝 To…" at bounding box center [228, 107] width 456 height 214
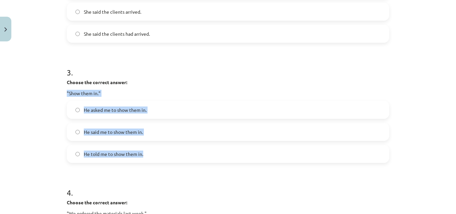
drag, startPoint x: 85, startPoint y: 98, endPoint x: 155, endPoint y: 144, distance: 83.6
click at [155, 144] on div "Mācību tēma: Angļu valodas i - 11. klases 1. ieskaites mācību materiāls #3 📝 To…" at bounding box center [228, 107] width 456 height 214
copy div ""Show them in." He asked me to show them in. He said me to show them in. He tol…"
click at [67, 155] on label "He told me to show them in." at bounding box center [227, 154] width 321 height 17
drag, startPoint x: 61, startPoint y: 93, endPoint x: 201, endPoint y: 162, distance: 156.1
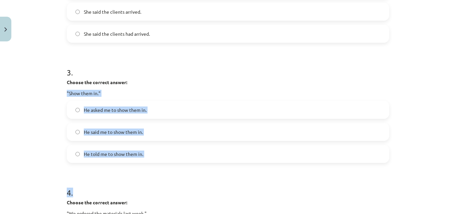
click at [204, 163] on div "15 XP Saņemsi Viegls 518 pilda Apraksts Uzdevums Palīdzība 1 . Choose the corre…" at bounding box center [228, 95] width 330 height 737
click at [49, 102] on div "Mācību tēma: Angļu valodas i - 11. klases 1. ieskaites mācību materiāls #3 📝 To…" at bounding box center [228, 107] width 456 height 214
drag, startPoint x: 60, startPoint y: 92, endPoint x: 163, endPoint y: 145, distance: 115.8
click at [163, 145] on div "Mācību tēma: Angļu valodas i - 11. klases 1. ieskaites mācību materiāls #3 📝 To…" at bounding box center [228, 107] width 456 height 214
copy div ""Show them in." He asked me to show them in. He said me to show them in. He tol…"
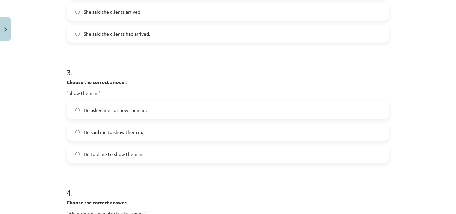
click at [63, 180] on div "15 XP Saņemsi Viegls 518 pilda Apraksts Uzdevums Palīdzība 1 . Choose the corre…" at bounding box center [228, 95] width 330 height 737
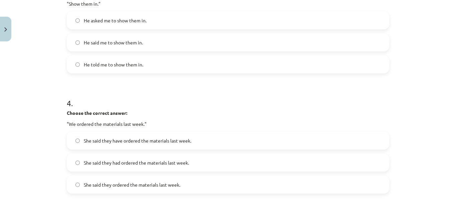
scroll to position [484, 0]
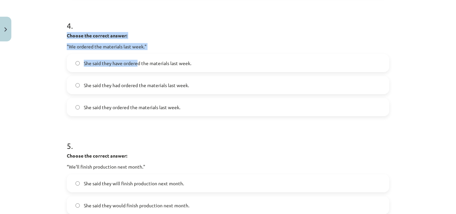
drag, startPoint x: 64, startPoint y: 36, endPoint x: 136, endPoint y: 64, distance: 76.6
click at [136, 64] on div "4 . Choose the correct answer: "We ordered the materials last week." She said t…" at bounding box center [228, 62] width 322 height 107
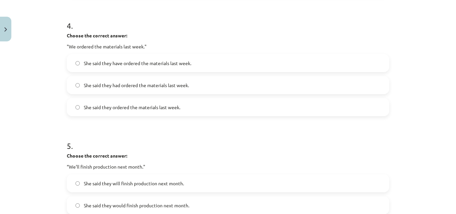
drag, startPoint x: 152, startPoint y: 57, endPoint x: 92, endPoint y: 59, distance: 59.8
click at [141, 54] on div "She said they have ordered the materials last week." at bounding box center [228, 63] width 322 height 18
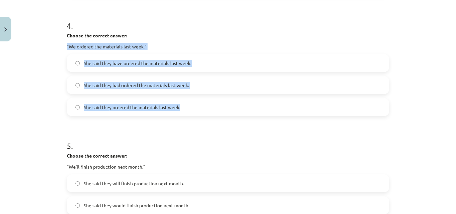
drag, startPoint x: 63, startPoint y: 46, endPoint x: 220, endPoint y: 100, distance: 165.2
click at [22, 109] on div "Mācību tēma: Angļu valodas i - 11. klases 1. ieskaites mācību materiāls #3 📝 To…" at bounding box center [228, 107] width 456 height 214
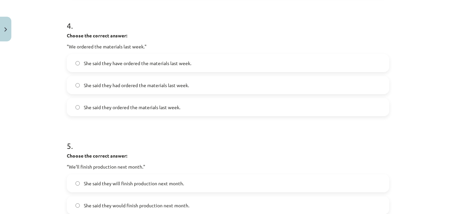
click at [114, 76] on div "She said they had ordered the materials last week." at bounding box center [228, 85] width 322 height 18
click at [140, 89] on label "She said they had ordered the materials last week." at bounding box center [227, 85] width 321 height 17
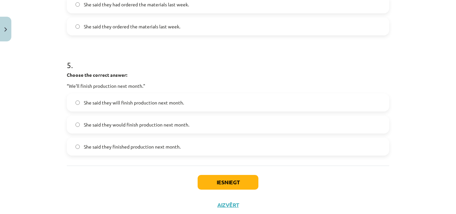
scroll to position [584, 0]
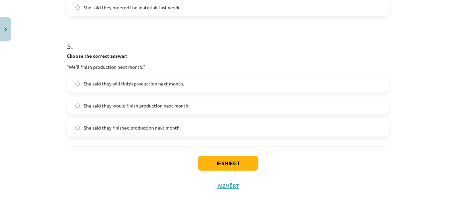
click at [128, 84] on span "She said they will finish production next month." at bounding box center [134, 83] width 100 height 7
click at [216, 169] on button "Iesniegt" at bounding box center [228, 163] width 61 height 15
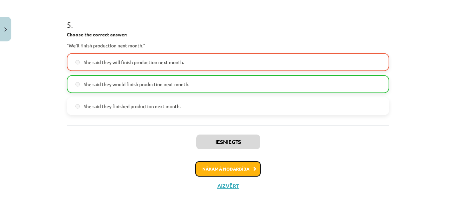
click at [227, 169] on button "Nākamā nodarbība" at bounding box center [227, 168] width 65 height 15
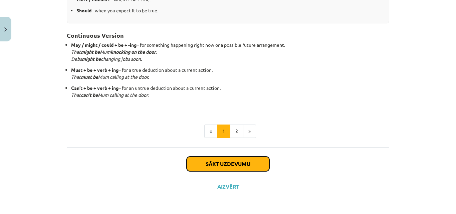
click at [235, 157] on button "Sākt uzdevumu" at bounding box center [228, 164] width 83 height 15
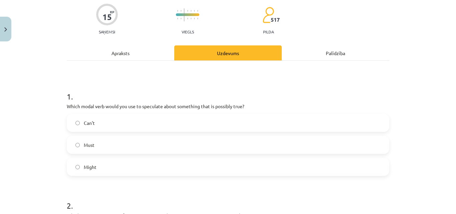
scroll to position [117, 0]
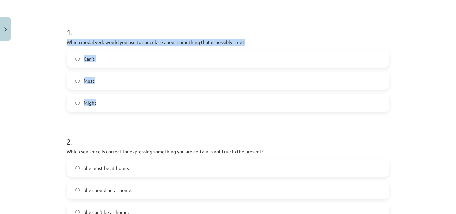
drag, startPoint x: 52, startPoint y: 40, endPoint x: 123, endPoint y: 97, distance: 91.2
click at [123, 97] on div "Mācību tēma: Angļu valodas i - 11. klases 1. ieskaites mācību materiāls #4 📝 To…" at bounding box center [228, 107] width 456 height 214
click at [101, 104] on label "Might" at bounding box center [227, 102] width 321 height 17
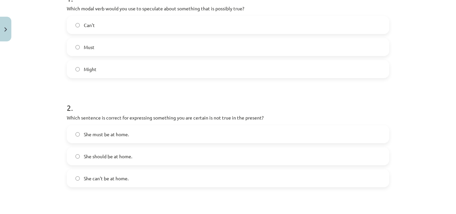
scroll to position [217, 0]
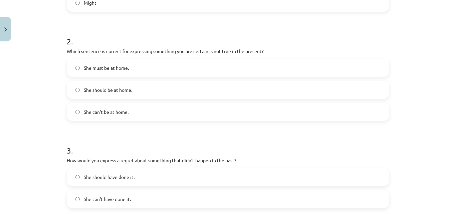
drag, startPoint x: 66, startPoint y: 56, endPoint x: 62, endPoint y: 55, distance: 4.7
click at [67, 56] on div "2 . Which sentence is correct for expressing something you are certain is not t…" at bounding box center [228, 73] width 322 height 96
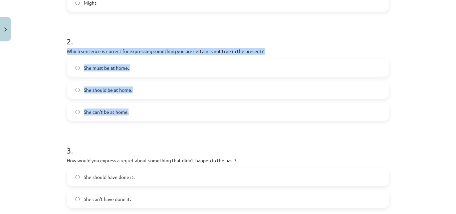
drag, startPoint x: 54, startPoint y: 54, endPoint x: 130, endPoint y: 103, distance: 91.2
click at [130, 103] on div "Mācību tēma: Angļu valodas i - 11. klases 1. ieskaites mācību materiāls #4 📝 To…" at bounding box center [228, 107] width 456 height 214
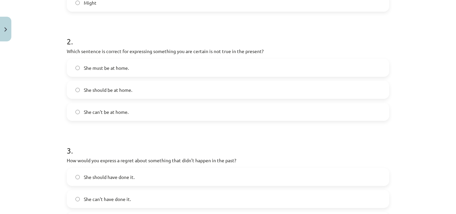
click at [47, 133] on div "Mācību tēma: Angļu valodas i - 11. klases 1. ieskaites mācību materiāls #4 📝 To…" at bounding box center [228, 107] width 456 height 214
click at [138, 91] on label "She should be at home." at bounding box center [227, 89] width 321 height 17
click at [107, 115] on label "She can't be at home." at bounding box center [227, 111] width 321 height 17
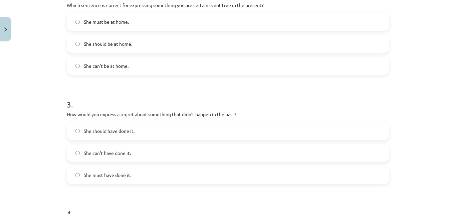
scroll to position [284, 0]
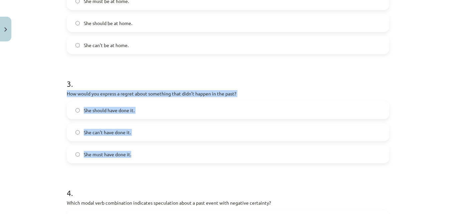
drag, startPoint x: 49, startPoint y: 94, endPoint x: 161, endPoint y: 150, distance: 124.9
click at [161, 150] on div "Mācību tēma: Angļu valodas i - 11. klases 1. ieskaites mācību materiāls #4 📝 To…" at bounding box center [228, 107] width 456 height 214
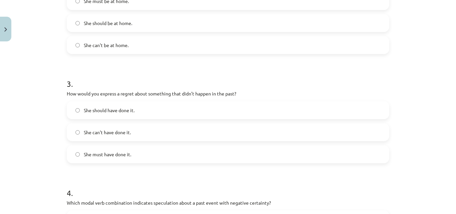
click at [104, 168] on form "1 . Which modal verb would you use to speculate about something that is possibl…" at bounding box center [228, 115] width 322 height 532
click at [130, 105] on label "She should have done it." at bounding box center [227, 110] width 321 height 17
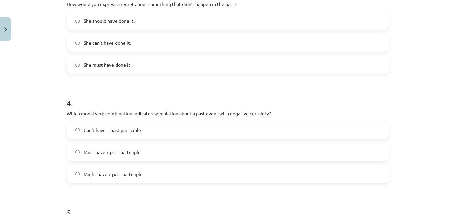
scroll to position [384, 0]
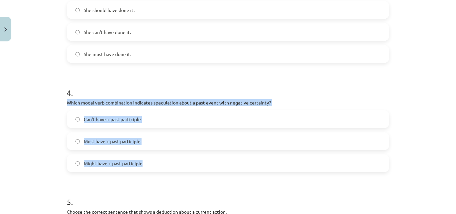
drag, startPoint x: 57, startPoint y: 106, endPoint x: 166, endPoint y: 153, distance: 118.4
click at [166, 153] on div "Mācību tēma: Angļu valodas i - 11. klases 1. ieskaites mācību materiāls #4 📝 To…" at bounding box center [228, 107] width 456 height 214
click at [113, 122] on span "Can't have + past participle" at bounding box center [112, 119] width 57 height 7
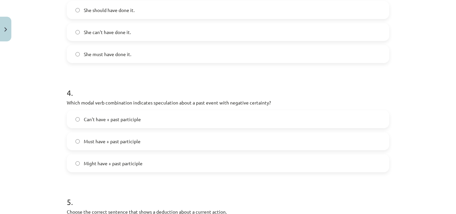
drag, startPoint x: 121, startPoint y: 118, endPoint x: 158, endPoint y: 89, distance: 46.3
click at [122, 117] on span "Can't have + past participle" at bounding box center [112, 119] width 57 height 7
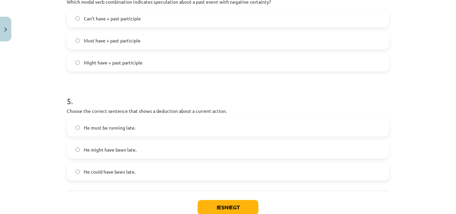
scroll to position [517, 0]
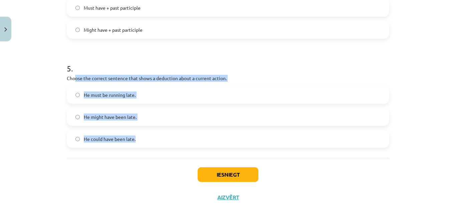
drag, startPoint x: 72, startPoint y: 76, endPoint x: 54, endPoint y: 68, distance: 19.7
click at [131, 126] on div "5 . Choose the correct sentence that shows a deduction about a current action. …" at bounding box center [228, 100] width 322 height 96
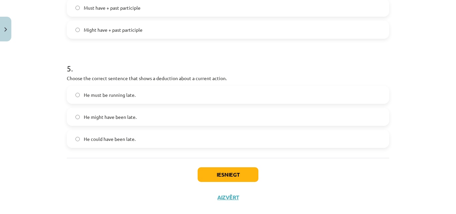
click at [54, 68] on div "Mācību tēma: Angļu valodas i - 11. klases 1. ieskaites mācību materiāls #4 📝 To…" at bounding box center [228, 107] width 456 height 214
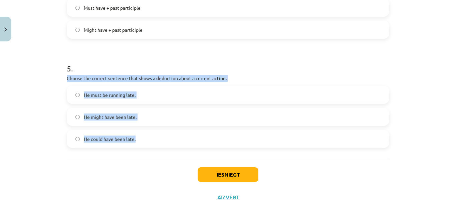
drag, startPoint x: 55, startPoint y: 78, endPoint x: 168, endPoint y: 134, distance: 126.1
click at [168, 134] on div "Mācību tēma: Angļu valodas i - 11. klases 1. ieskaites mācību materiāls #4 📝 To…" at bounding box center [228, 107] width 456 height 214
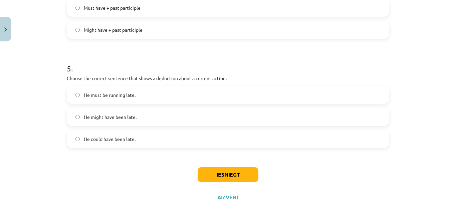
click at [144, 65] on h1 "5 ." at bounding box center [228, 62] width 322 height 21
click at [130, 98] on span "He must be running late." at bounding box center [110, 94] width 52 height 7
click at [233, 178] on button "Iesniegt" at bounding box center [228, 174] width 61 height 15
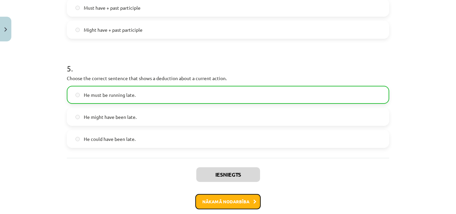
click at [235, 204] on button "Nākamā nodarbība" at bounding box center [227, 201] width 65 height 15
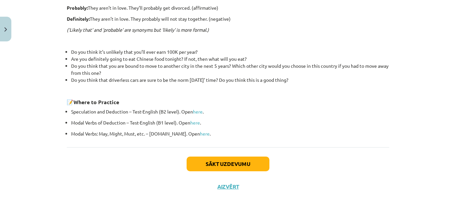
click at [250, 153] on div "Sākt uzdevumu Aizvērt" at bounding box center [228, 170] width 322 height 47
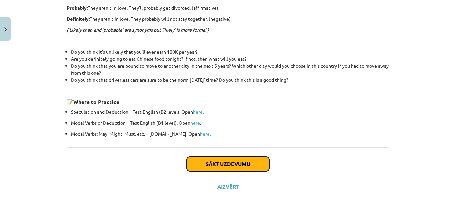
click at [250, 158] on button "Sākt uzdevumu" at bounding box center [228, 164] width 83 height 15
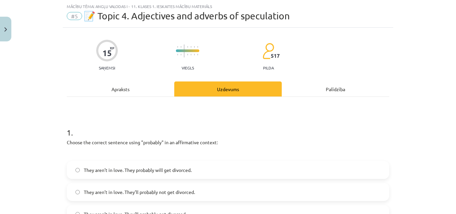
scroll to position [117, 0]
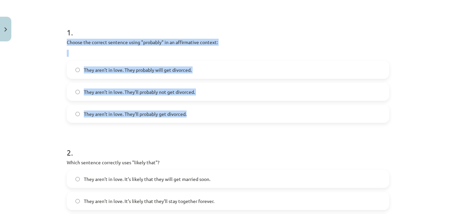
drag, startPoint x: 57, startPoint y: 44, endPoint x: 188, endPoint y: 109, distance: 145.5
click at [188, 109] on div "Mācību tēma: Angļu valodas i - 11. klases 1. ieskaites mācību materiāls #5 📝 To…" at bounding box center [228, 107] width 456 height 214
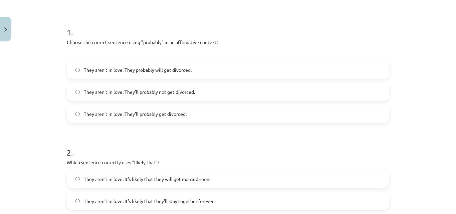
click at [141, 71] on span "They aren’t in love. They probably will get divorced." at bounding box center [138, 69] width 108 height 7
click at [170, 112] on span "They aren’t in love. They’ll probably get divorced." at bounding box center [135, 113] width 103 height 7
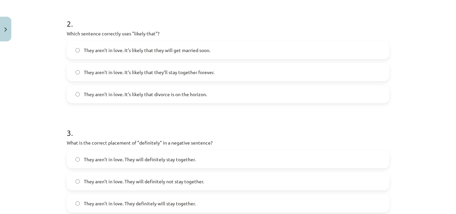
scroll to position [250, 0]
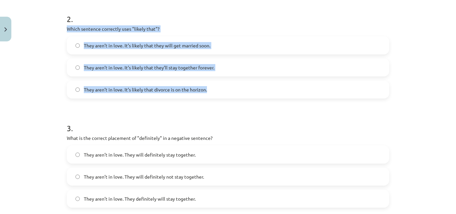
drag, startPoint x: 63, startPoint y: 30, endPoint x: 208, endPoint y: 87, distance: 155.2
click at [208, 87] on div "15 XP Saņemsi Viegls 517 pilda Apraksts Uzdevums Palīdzība 1 . Choose the corre…" at bounding box center [228, 140] width 330 height 692
click at [89, 67] on span "They aren’t in love. It’s likely that they’ll stay together forever." at bounding box center [149, 67] width 130 height 7
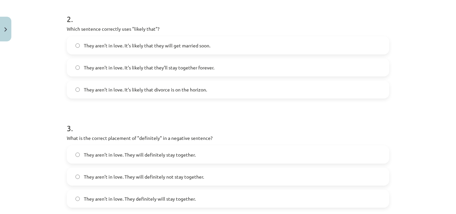
click at [168, 91] on span "They aren’t in love. It’s likely that divorce is on the horizon." at bounding box center [145, 89] width 123 height 7
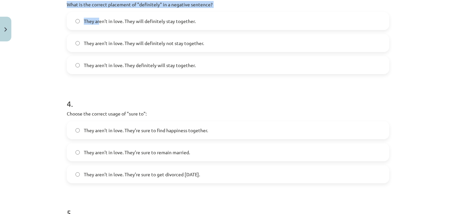
scroll to position [382, 0]
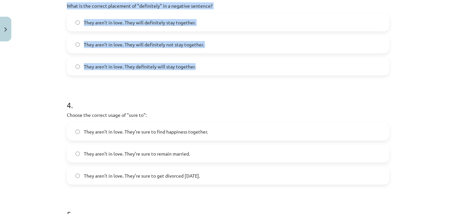
drag, startPoint x: 62, startPoint y: 4, endPoint x: 201, endPoint y: 66, distance: 152.2
click at [201, 66] on div "15 XP Saņemsi Viegls 517 pilda Apraksts Uzdevums Palīdzība 1 . Choose the corre…" at bounding box center [228, 8] width 330 height 692
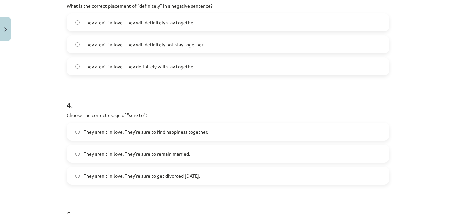
drag, startPoint x: 88, startPoint y: 93, endPoint x: 100, endPoint y: 73, distance: 23.9
click at [89, 92] on h1 "4 ." at bounding box center [228, 99] width 322 height 21
click at [99, 40] on label "They aren’t in love. They will definitely not stay together." at bounding box center [227, 44] width 321 height 17
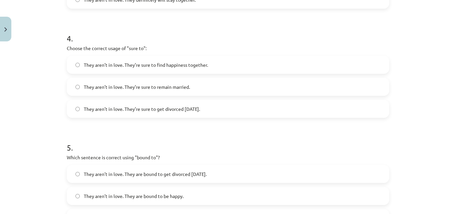
drag, startPoint x: 61, startPoint y: 49, endPoint x: 238, endPoint y: 108, distance: 186.4
click at [200, 109] on span "They aren’t in love. They’re sure to get divorced within six months." at bounding box center [142, 108] width 116 height 7
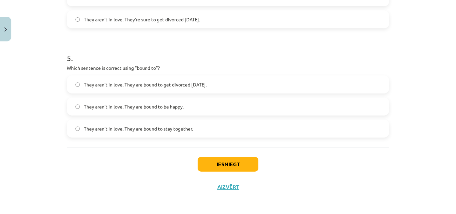
scroll to position [540, 0]
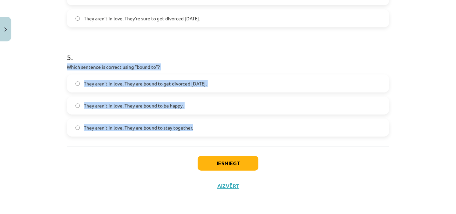
drag, startPoint x: 52, startPoint y: 68, endPoint x: 205, endPoint y: 123, distance: 162.8
click at [205, 123] on div "Mācību tēma: Angļu valodas i - 11. klases 1. ieskaites mācību materiāls #5 📝 To…" at bounding box center [228, 107] width 456 height 214
drag, startPoint x: 165, startPoint y: 128, endPoint x: 208, endPoint y: 104, distance: 49.5
click at [166, 127] on span "They aren’t in love. They are bound to stay together." at bounding box center [138, 127] width 109 height 7
click at [207, 84] on span "They aren’t in love. They are bound to get divorced within six months." at bounding box center [145, 83] width 123 height 7
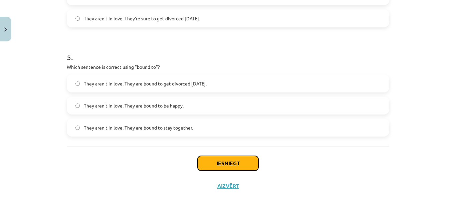
click at [216, 169] on button "Iesniegt" at bounding box center [228, 163] width 61 height 15
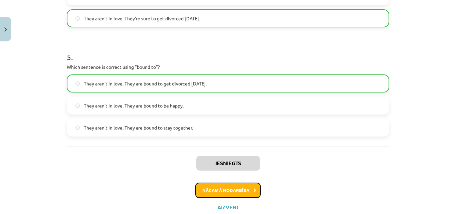
click at [220, 189] on button "Nākamā nodarbība" at bounding box center [227, 190] width 65 height 15
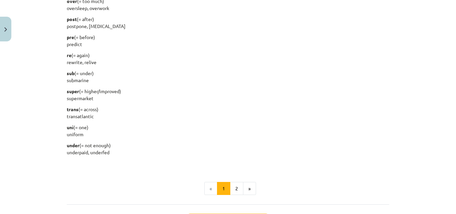
scroll to position [875, 0]
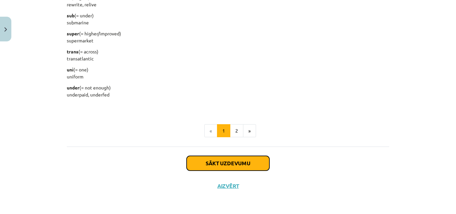
click at [237, 167] on button "Sākt uzdevumu" at bounding box center [228, 163] width 83 height 15
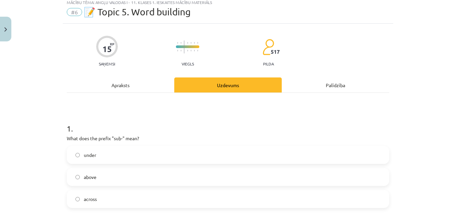
scroll to position [17, 0]
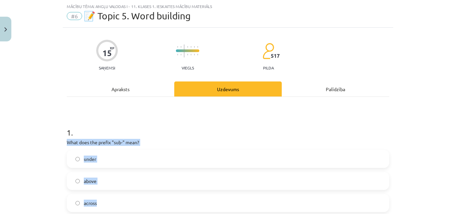
drag, startPoint x: 64, startPoint y: 143, endPoint x: 120, endPoint y: 197, distance: 78.1
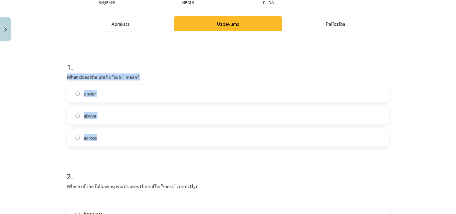
scroll to position [83, 0]
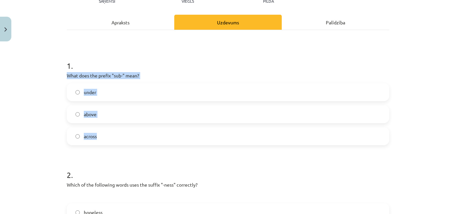
click at [149, 88] on label "under" at bounding box center [227, 92] width 321 height 17
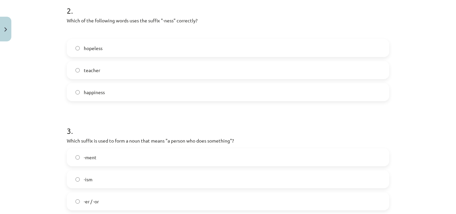
scroll to position [250, 0]
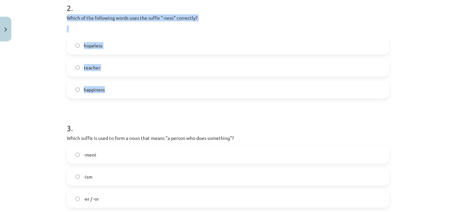
drag, startPoint x: 59, startPoint y: 16, endPoint x: 145, endPoint y: 86, distance: 109.8
click at [145, 86] on div "Mācību tēma: Angļu valodas i - 11. klases 1. ieskaites mācību materiāls #6 📝 To…" at bounding box center [228, 107] width 456 height 214
click at [123, 62] on label "teacher" at bounding box center [227, 67] width 321 height 17
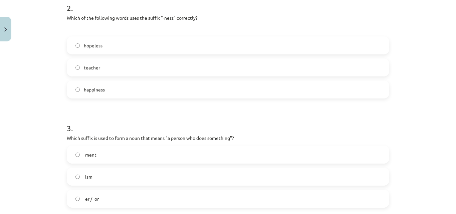
click at [119, 88] on label "happiness" at bounding box center [227, 89] width 321 height 17
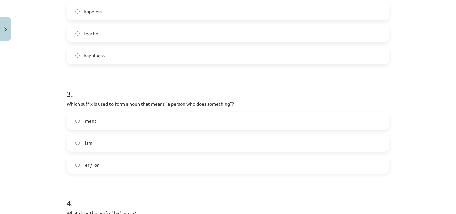
scroll to position [317, 0]
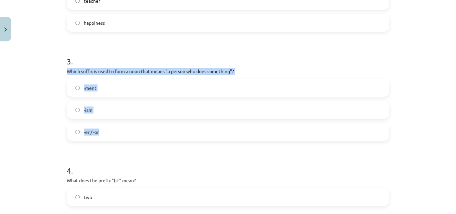
drag, startPoint x: 60, startPoint y: 71, endPoint x: 134, endPoint y: 130, distance: 94.0
click at [134, 130] on div "15 XP Saņemsi Viegls 517 pilda Apraksts Uzdevums Palīdzība 1 . What does the pr…" at bounding box center [228, 73] width 330 height 692
drag, startPoint x: 100, startPoint y: 112, endPoint x: 104, endPoint y: 131, distance: 19.4
click at [100, 113] on label "-ism" at bounding box center [227, 109] width 321 height 17
click at [104, 131] on label "-er / -or" at bounding box center [227, 131] width 321 height 17
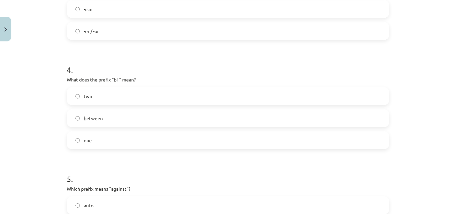
scroll to position [451, 0]
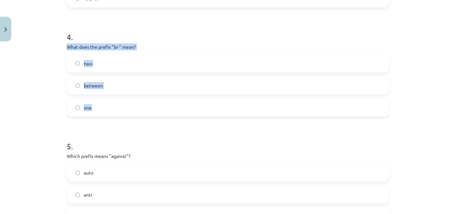
drag, startPoint x: 60, startPoint y: 45, endPoint x: 122, endPoint y: 106, distance: 87.3
click at [122, 106] on div "Mācību tēma: Angļu valodas i - 11. klases 1. ieskaites mācību materiāls #6 📝 To…" at bounding box center [228, 107] width 456 height 214
drag, startPoint x: 119, startPoint y: 89, endPoint x: 117, endPoint y: 75, distance: 14.9
click at [119, 89] on label "between" at bounding box center [227, 85] width 321 height 17
click at [113, 64] on label "two" at bounding box center [227, 63] width 321 height 17
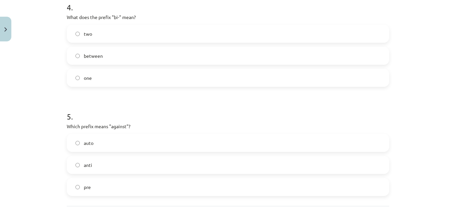
scroll to position [517, 0]
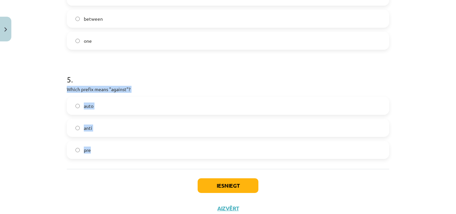
drag, startPoint x: 64, startPoint y: 91, endPoint x: 92, endPoint y: 146, distance: 60.9
click at [92, 146] on div "5 . Which prefix means "against"? auto anti pre" at bounding box center [228, 111] width 322 height 96
click at [168, 151] on label "pre" at bounding box center [227, 149] width 321 height 17
drag, startPoint x: 95, startPoint y: 130, endPoint x: 113, endPoint y: 126, distance: 18.8
click at [95, 129] on label "anti" at bounding box center [227, 127] width 321 height 17
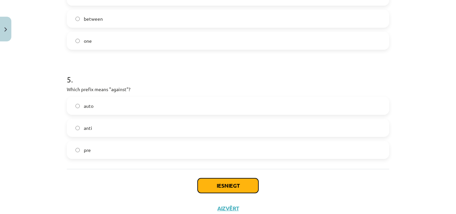
click at [233, 187] on button "Iesniegt" at bounding box center [228, 185] width 61 height 15
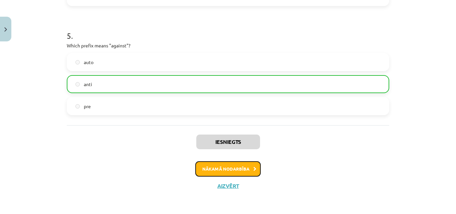
click at [221, 168] on button "Nākamā nodarbība" at bounding box center [227, 168] width 65 height 15
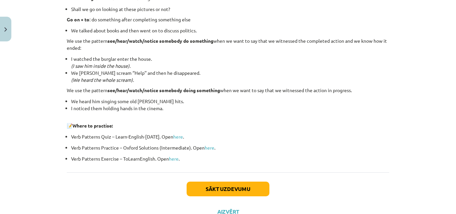
scroll to position [917, 0]
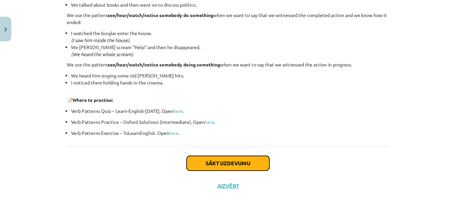
click at [235, 163] on button "Sākt uzdevumu" at bounding box center [228, 163] width 83 height 15
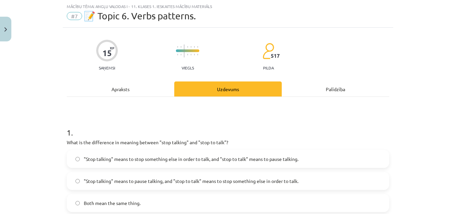
scroll to position [117, 0]
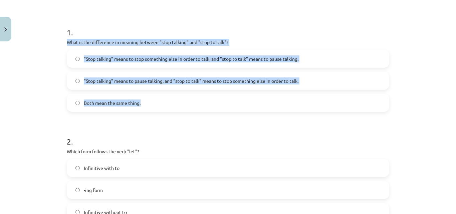
drag, startPoint x: 64, startPoint y: 41, endPoint x: 156, endPoint y: 108, distance: 113.7
click at [134, 99] on label "Both mean the same thing." at bounding box center [227, 102] width 321 height 17
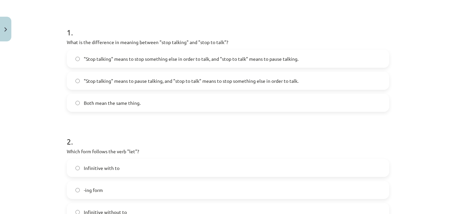
drag, startPoint x: 157, startPoint y: 54, endPoint x: 161, endPoint y: 69, distance: 15.0
click at [157, 54] on label ""Stop talking" means to stop something else in order to talk, and "stop to talk…" at bounding box center [227, 58] width 321 height 17
click at [199, 78] on span ""Stop talking" means to pause talking, and "stop to talk" means to stop somethi…" at bounding box center [191, 80] width 215 height 7
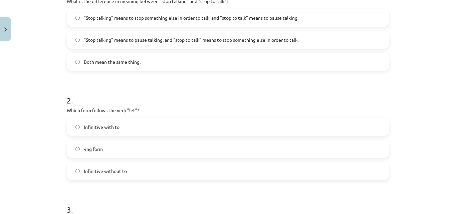
scroll to position [217, 0]
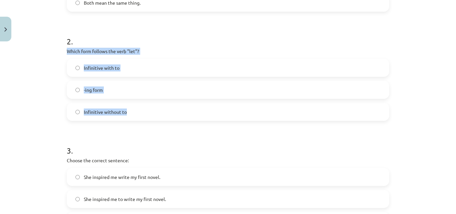
drag, startPoint x: 80, startPoint y: 58, endPoint x: 154, endPoint y: 106, distance: 88.4
click at [154, 106] on div "Mācību tēma: Angļu valodas i - 11. klases 1. ieskaites mācību materiāls #7 📝 To…" at bounding box center [228, 107] width 456 height 214
click at [98, 113] on span "Infinitive without to" at bounding box center [105, 111] width 43 height 7
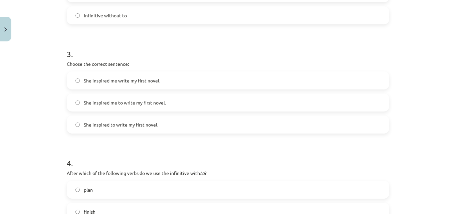
scroll to position [317, 0]
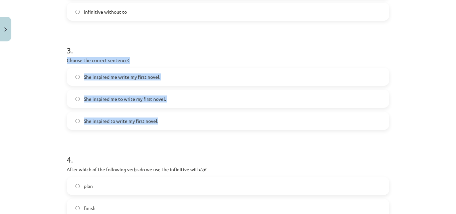
drag, startPoint x: 57, startPoint y: 60, endPoint x: 161, endPoint y: 118, distance: 119.1
click at [161, 118] on div "Mācību tēma: Angļu valodas i - 11. klases 1. ieskaites mācību materiāls #7 📝 To…" at bounding box center [228, 107] width 456 height 214
click at [59, 108] on div "Mācību tēma: Angļu valodas i - 11. klases 1. ieskaites mācību materiāls #7 📝 To…" at bounding box center [228, 107] width 456 height 214
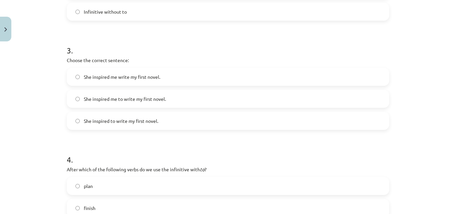
click at [124, 99] on span "She inspired me to write my first novel." at bounding box center [125, 98] width 82 height 7
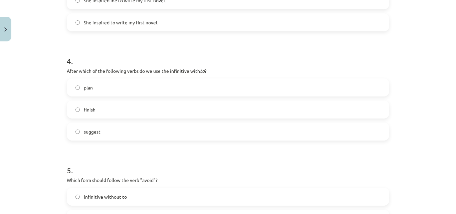
scroll to position [417, 0]
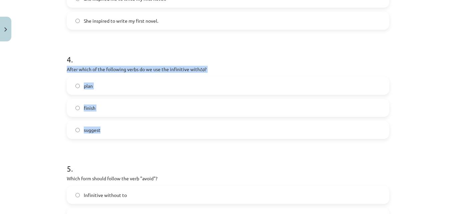
drag, startPoint x: 60, startPoint y: 68, endPoint x: 150, endPoint y: 138, distance: 114.3
click at [156, 118] on div "plan finish suggest" at bounding box center [228, 108] width 322 height 62
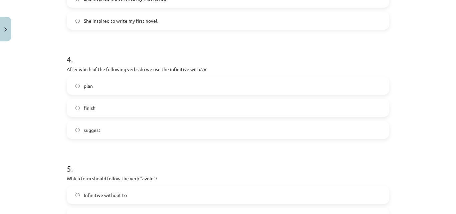
click at [108, 89] on label "plan" at bounding box center [227, 85] width 321 height 17
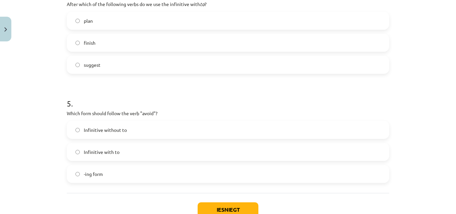
scroll to position [484, 0]
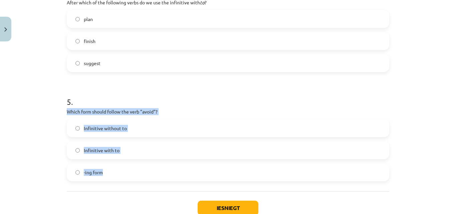
drag, startPoint x: 62, startPoint y: 110, endPoint x: 148, endPoint y: 167, distance: 103.2
click at [148, 167] on div "Mācību tēma: Angļu valodas i - 11. klases 1. ieskaites mācību materiāls #7 📝 To…" at bounding box center [228, 107] width 456 height 214
click at [150, 142] on label "Infinitive with to" at bounding box center [227, 150] width 321 height 17
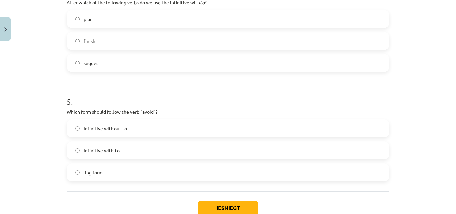
click at [104, 178] on label "-ing form" at bounding box center [227, 172] width 321 height 17
click at [204, 207] on button "Iesniegt" at bounding box center [228, 208] width 61 height 15
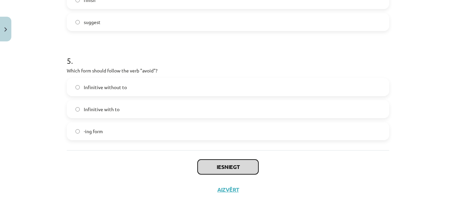
scroll to position [529, 0]
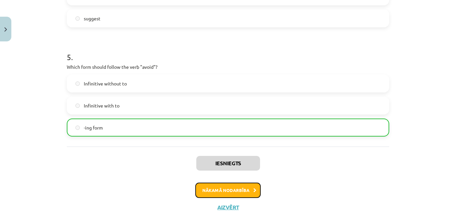
click at [197, 185] on button "Nākamā nodarbība" at bounding box center [227, 190] width 65 height 15
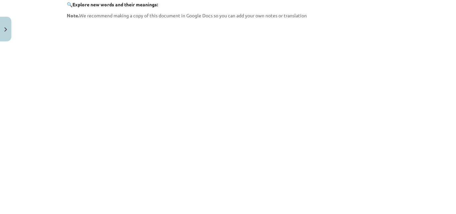
scroll to position [83, 0]
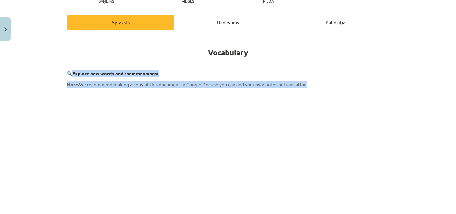
drag, startPoint x: 71, startPoint y: 72, endPoint x: 316, endPoint y: 86, distance: 245.7
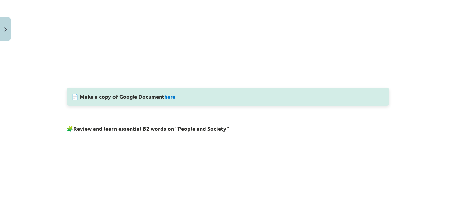
scroll to position [284, 0]
click at [169, 96] on link "here" at bounding box center [169, 96] width 11 height 7
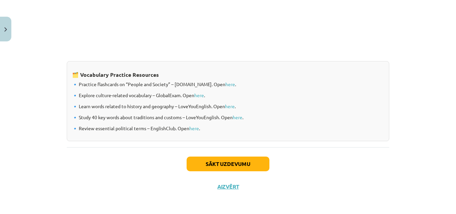
scroll to position [574, 0]
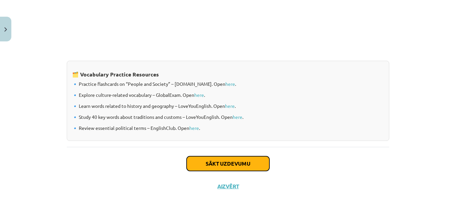
click at [239, 159] on button "Sākt uzdevumu" at bounding box center [228, 163] width 83 height 15
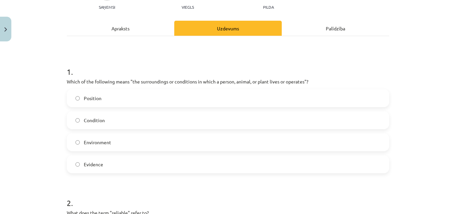
scroll to position [83, 0]
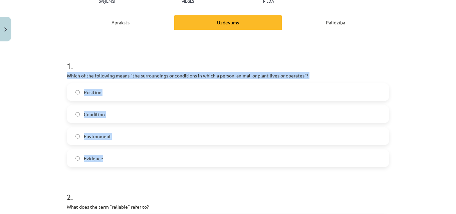
drag, startPoint x: 63, startPoint y: 73, endPoint x: 116, endPoint y: 160, distance: 101.1
click at [131, 111] on label "Condition" at bounding box center [227, 114] width 321 height 17
click at [122, 136] on label "Environment" at bounding box center [227, 136] width 321 height 17
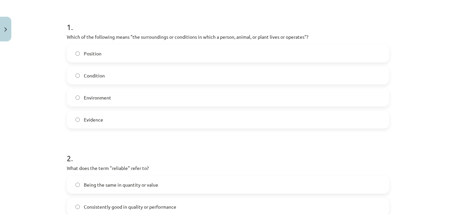
scroll to position [184, 0]
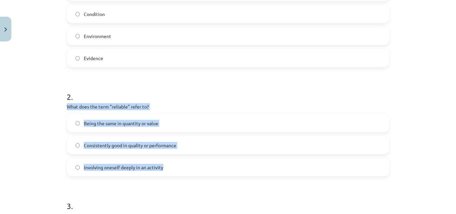
drag, startPoint x: 60, startPoint y: 108, endPoint x: 167, endPoint y: 162, distance: 119.2
click at [167, 162] on div "10 XP Saņemsi Viegls 517 pilda Apraksts Uzdevums Palīdzība 1 . Which of the fol…" at bounding box center [228, 212] width 330 height 703
click at [118, 142] on span "Consistently good in quality or performance" at bounding box center [130, 145] width 92 height 7
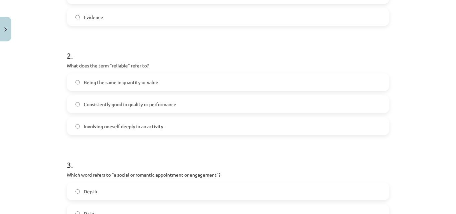
scroll to position [284, 0]
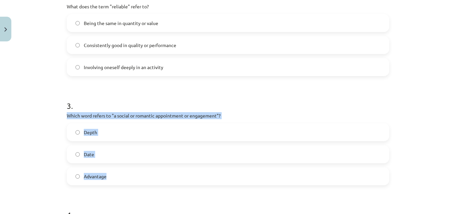
drag, startPoint x: 58, startPoint y: 117, endPoint x: 113, endPoint y: 182, distance: 85.2
click at [113, 182] on div "Mācību tēma: Angļu valodas i - 11. klases 1. ieskaites mācību materiāls #8 🔤 To…" at bounding box center [228, 107] width 456 height 214
click at [106, 149] on label "Date" at bounding box center [227, 154] width 321 height 17
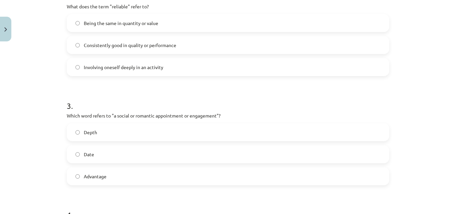
scroll to position [384, 0]
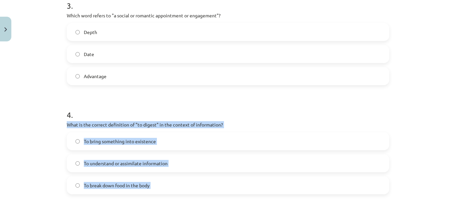
drag, startPoint x: 63, startPoint y: 127, endPoint x: 185, endPoint y: 198, distance: 140.9
click at [185, 198] on div "10 XP Saņemsi Viegls 517 pilda Apraksts Uzdevums Palīdzība 1 . Which of the fol…" at bounding box center [228, 12] width 330 height 703
click at [124, 146] on label "To bring something into existence" at bounding box center [227, 141] width 321 height 17
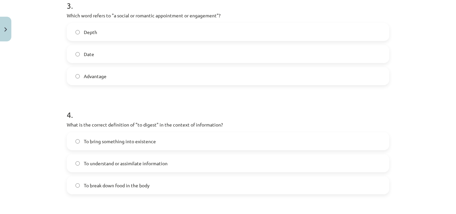
click at [129, 165] on span "To understand or assimilate information" at bounding box center [126, 163] width 84 height 7
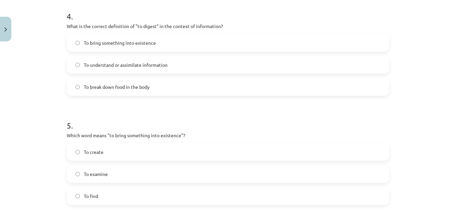
scroll to position [484, 0]
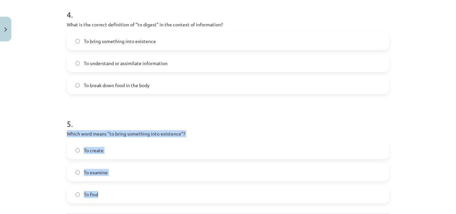
drag, startPoint x: 60, startPoint y: 132, endPoint x: 151, endPoint y: 204, distance: 115.4
click at [98, 152] on span "To create" at bounding box center [94, 150] width 20 height 7
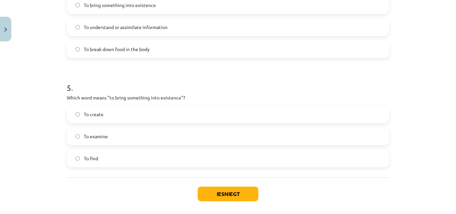
scroll to position [551, 0]
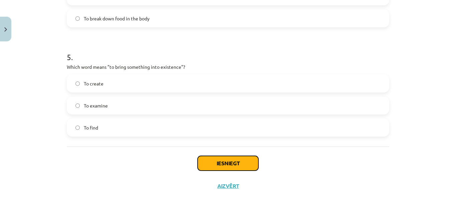
click at [253, 162] on button "Iesniegt" at bounding box center [228, 163] width 61 height 15
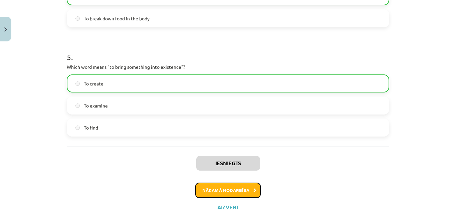
click at [230, 185] on button "Nākamā nodarbība" at bounding box center [227, 190] width 65 height 15
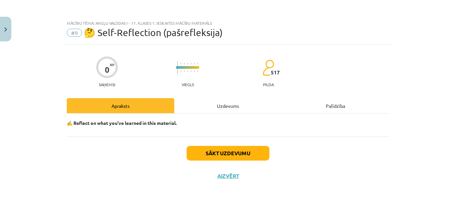
scroll to position [0, 0]
click at [239, 157] on button "Sākt uzdevumu" at bounding box center [228, 153] width 83 height 15
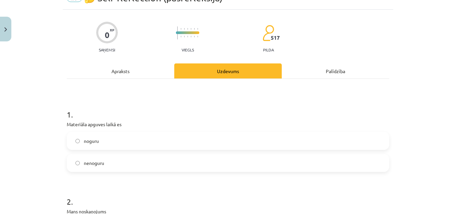
scroll to position [67, 0]
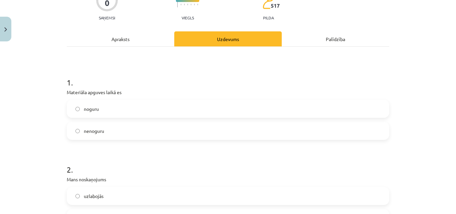
click at [108, 128] on label "nenoguru" at bounding box center [227, 130] width 321 height 17
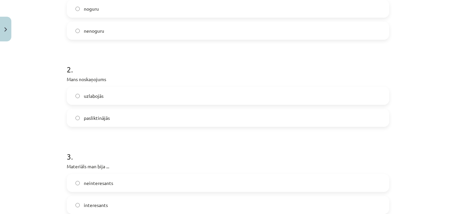
click at [100, 97] on span "uzlabojās" at bounding box center [94, 95] width 20 height 7
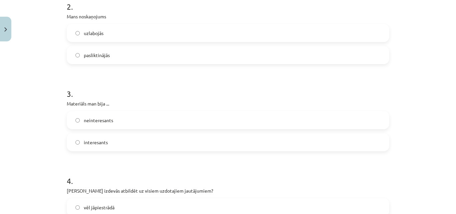
scroll to position [234, 0]
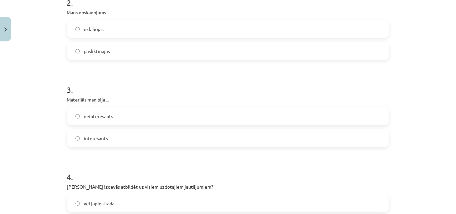
click at [106, 139] on label "interesants" at bounding box center [227, 138] width 321 height 17
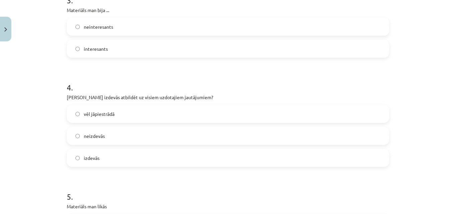
scroll to position [334, 0]
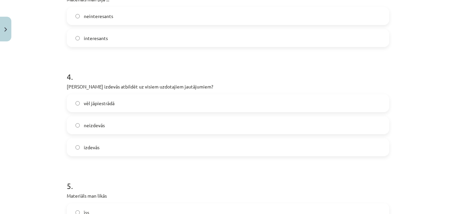
click at [103, 125] on label "neizdevās" at bounding box center [227, 125] width 321 height 17
click at [99, 148] on label "izdevās" at bounding box center [227, 147] width 321 height 17
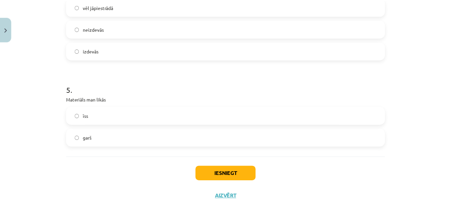
scroll to position [434, 0]
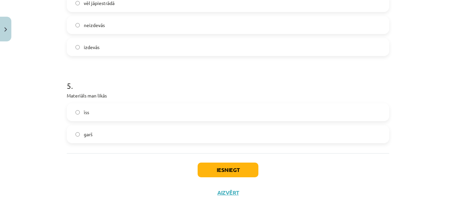
click at [104, 134] on label "garš" at bounding box center [227, 134] width 321 height 17
click at [250, 172] on button "Iesniegt" at bounding box center [228, 170] width 61 height 15
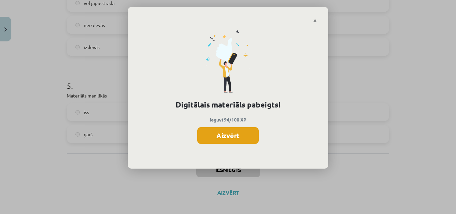
click at [233, 138] on button "Aizvērt" at bounding box center [227, 135] width 61 height 17
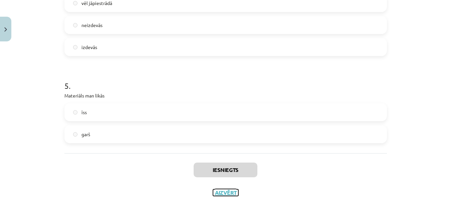
click at [224, 193] on button "Aizvērt" at bounding box center [225, 192] width 25 height 7
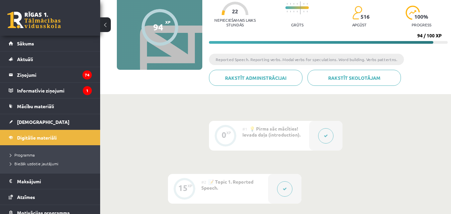
click at [12, 15] on link at bounding box center [33, 20] width 53 height 17
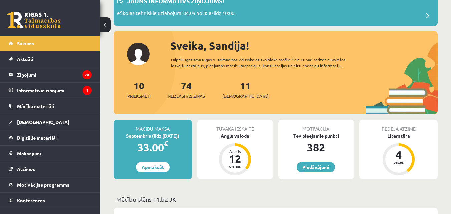
scroll to position [133, 0]
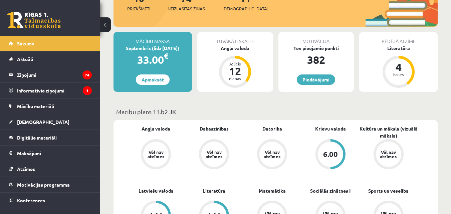
click at [235, 44] on div "Tuvākā ieskaite" at bounding box center [235, 38] width 76 height 13
click at [235, 48] on div "Angļu valoda" at bounding box center [235, 48] width 76 height 7
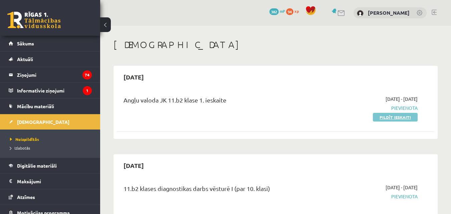
click at [400, 116] on link "Pildīt ieskaiti" at bounding box center [395, 117] width 45 height 9
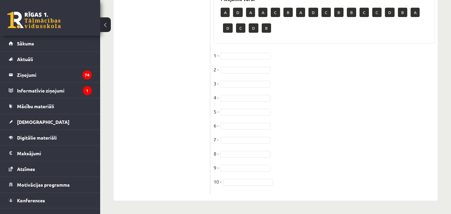
scroll to position [358, 0]
drag, startPoint x: 252, startPoint y: 27, endPoint x: 236, endPoint y: 53, distance: 30.0
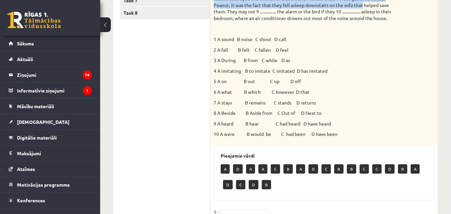
scroll to position [190, 0]
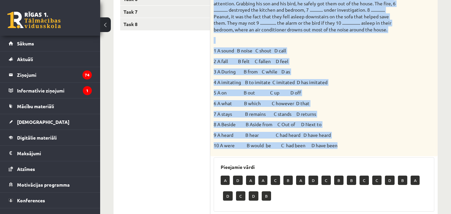
drag, startPoint x: 212, startPoint y: 75, endPoint x: 376, endPoint y: 150, distance: 180.8
click at [376, 150] on div "Choose the correct answer. 1 A sound B noise C shout D call 2 A fall B felt C f…" at bounding box center [323, 47] width 227 height 220
copy div "Choose the correct answer. A noisy parrot called Peanut, who likes to immitate …"
click at [373, 61] on p "2 A fall B felt C fallen D feel" at bounding box center [307, 61] width 187 height 7
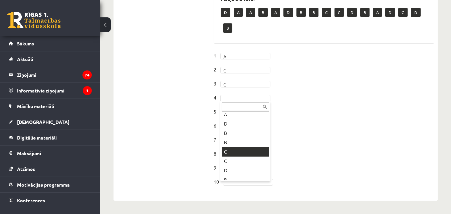
scroll to position [342, 0]
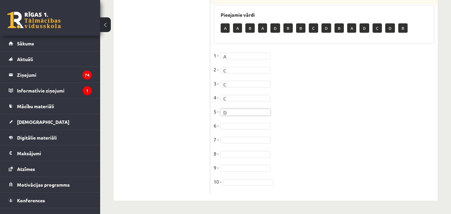
click at [236, 129] on fieldset "1 - A * 2 - C * 3 - C * 4 - C * 5 - D * 6 - 7 - 8 - 9 - 10 -" at bounding box center [324, 120] width 221 height 140
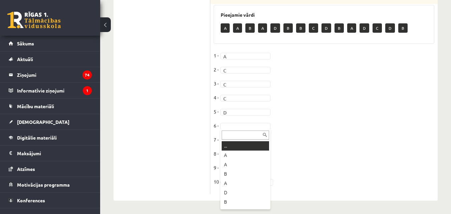
drag, startPoint x: 232, startPoint y: 127, endPoint x: 236, endPoint y: 131, distance: 5.2
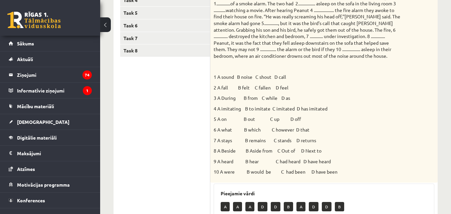
scroll to position [42, 0]
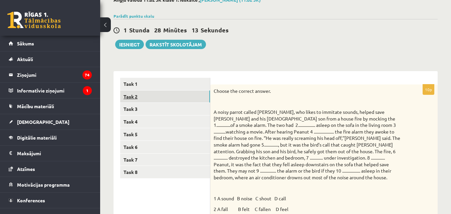
click at [149, 96] on link "Task 2" at bounding box center [165, 96] width 90 height 12
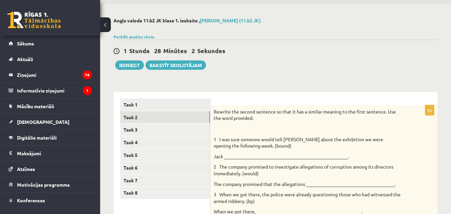
scroll to position [33, 0]
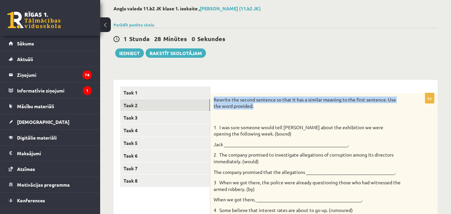
drag, startPoint x: 210, startPoint y: 100, endPoint x: 254, endPoint y: 105, distance: 44.0
click at [254, 105] on div "Rewrite the second sentence so that it has a similar meaning to the first sente…" at bounding box center [323, 214] width 227 height 242
copy p "Rewrite the second sentence so that it has a similar meaning to the first sente…"
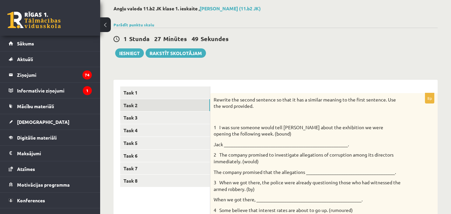
click at [237, 119] on p at bounding box center [307, 116] width 187 height 7
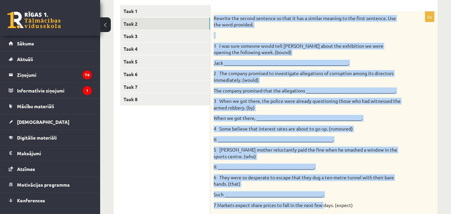
scroll to position [237, 0]
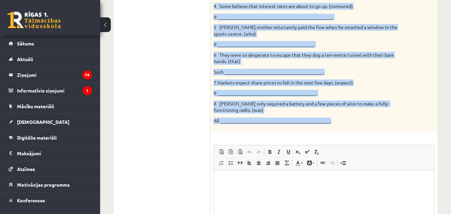
drag, startPoint x: 248, startPoint y: 110, endPoint x: 335, endPoint y: 123, distance: 88.4
click at [335, 123] on div "Rewrite the second sentence so that it has a similar meaning to the first sente…" at bounding box center [323, 10] width 227 height 242
copy div "Rewrite the second sentence so that it has a similar meaning to the first sente…"
drag, startPoint x: 241, startPoint y: 71, endPoint x: 243, endPoint y: 64, distance: 7.6
click at [241, 71] on p "Such __________________________________________." at bounding box center [307, 72] width 187 height 7
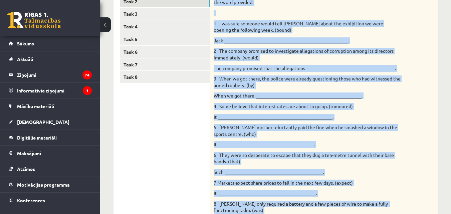
click at [415, 78] on div "Rewrite the second sentence so that it has a similar meaning to the first sente…" at bounding box center [323, 110] width 227 height 242
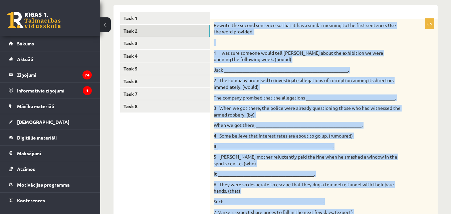
scroll to position [0, 0]
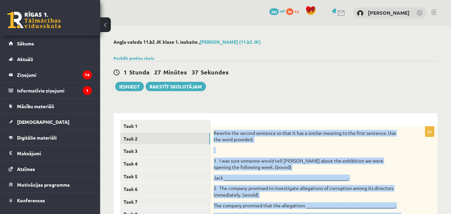
click at [357, 134] on p "Rewrite the second sentence so that it has a similar meaning to the first sente…" at bounding box center [307, 136] width 187 height 13
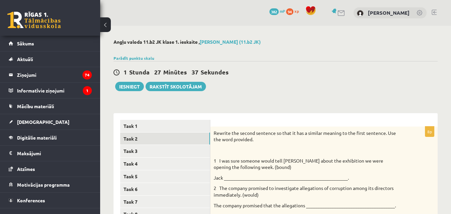
click at [346, 79] on div "1 Stunda 27 Minūtes 37 Sekundes Ieskaite saglabāta! Iesniegt Rakstīt skolotājam" at bounding box center [275, 76] width 324 height 30
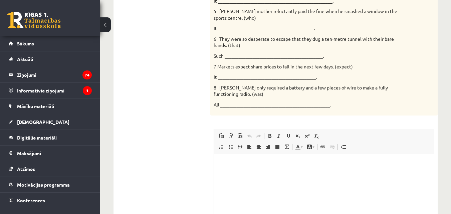
scroll to position [328, 0]
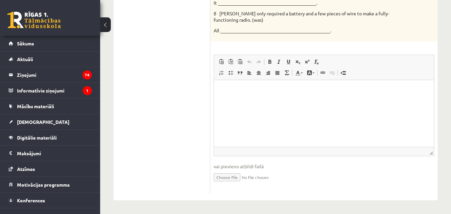
click at [252, 100] on html at bounding box center [324, 90] width 220 height 20
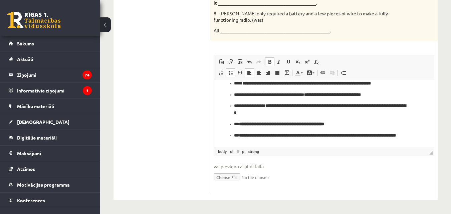
scroll to position [0, 0]
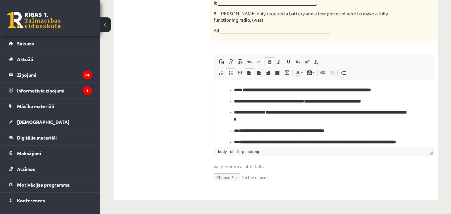
click at [234, 90] on li "**********" at bounding box center [324, 89] width 180 height 7
click at [220, 70] on span at bounding box center [221, 72] width 5 height 5
click at [236, 99] on p "**********" at bounding box center [321, 101] width 175 height 7
drag, startPoint x: 236, startPoint y: 98, endPoint x: 253, endPoint y: 109, distance: 20.7
click at [236, 99] on p "**********" at bounding box center [321, 101] width 175 height 7
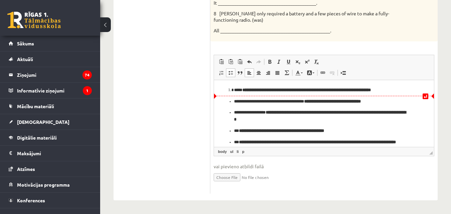
click at [234, 100] on p "**********" at bounding box center [321, 101] width 175 height 7
click at [218, 71] on link "Ievietot/noņemt numurētu sarakstu" at bounding box center [221, 72] width 9 height 9
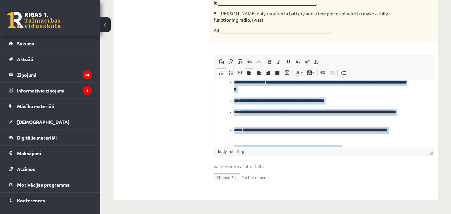
scroll to position [60, 0]
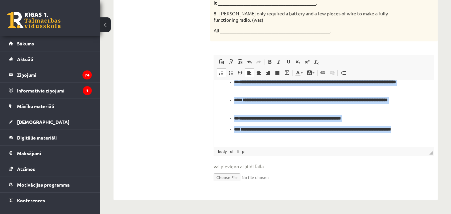
drag, startPoint x: 227, startPoint y: 90, endPoint x: 259, endPoint y: 93, distance: 32.9
click at [275, 147] on html "**********" at bounding box center [324, 83] width 220 height 127
click at [222, 75] on link "Ievietot/noņemt numurētu sarakstu" at bounding box center [221, 72] width 9 height 9
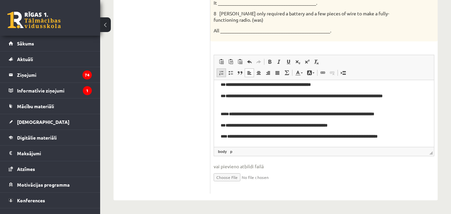
click at [222, 75] on link "Ievietot/noņemt numurētu sarakstu" at bounding box center [221, 72] width 9 height 9
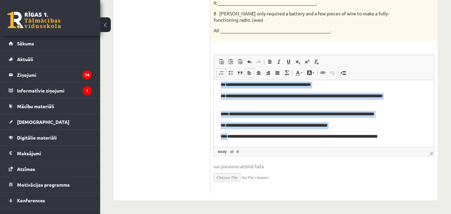
scroll to position [30, 0]
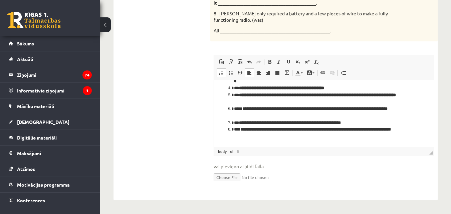
click at [385, 112] on li "**********" at bounding box center [321, 112] width 175 height 14
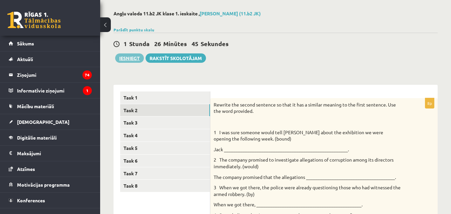
scroll to position [27, 0]
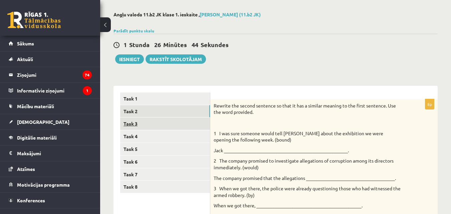
click at [128, 122] on link "Task 3" at bounding box center [165, 123] width 90 height 12
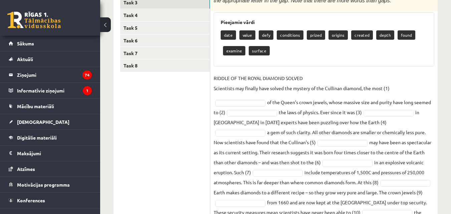
scroll to position [186, 0]
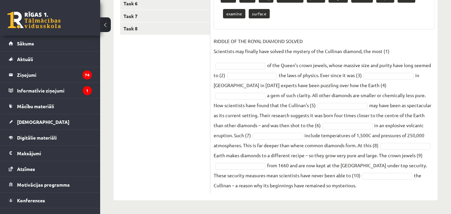
drag, startPoint x: 215, startPoint y: 61, endPoint x: 337, endPoint y: 221, distance: 201.2
copy div "date value defy conditions prized origins created depth found examine surface R…"
click at [332, 95] on fieldset "RIDDLE OF THE ROYAL DIAMOND SOLVED Scientists may finally have solved the myste…" at bounding box center [324, 113] width 221 height 154
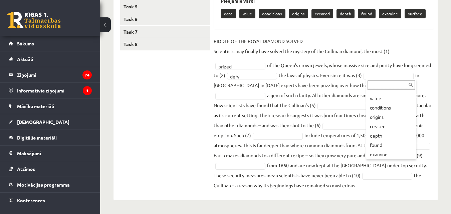
scroll to position [27, 0]
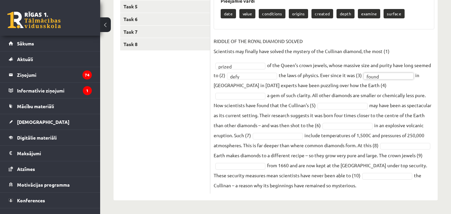
click at [390, 89] on fieldset "RIDDLE OF THE ROYAL DIAMOND SOLVED Scientists may finally have solved the myste…" at bounding box center [324, 113] width 221 height 154
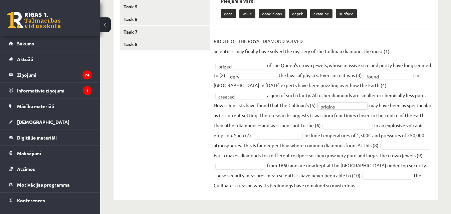
click at [299, 129] on fieldset "RIDDLE OF THE ROYAL DIAMOND SOLVED Scientists may finally have solved the myste…" at bounding box center [324, 113] width 221 height 154
drag, startPoint x: 410, startPoint y: 127, endPoint x: 308, endPoint y: 140, distance: 102.7
click at [409, 127] on fieldset "RIDDLE OF THE ROYAL DIAMOND SOLVED Scientists may finally have solved the myste…" at bounding box center [324, 113] width 221 height 154
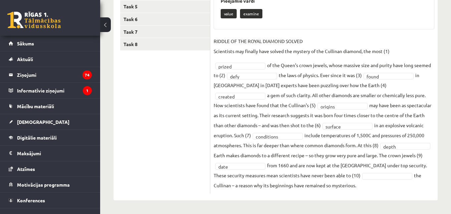
click at [384, 172] on fieldset "**********" at bounding box center [324, 113] width 221 height 154
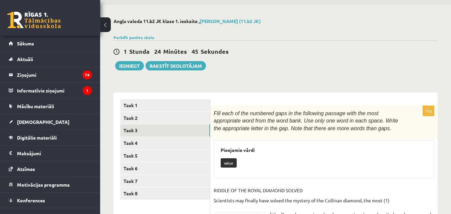
scroll to position [103, 0]
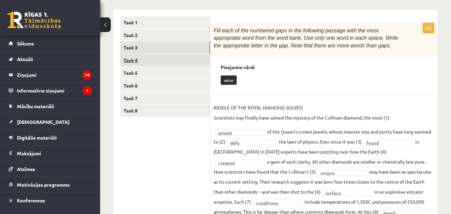
click at [170, 61] on link "Task 4" at bounding box center [165, 60] width 90 height 12
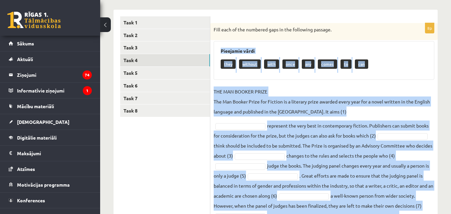
scroll to position [164, 0]
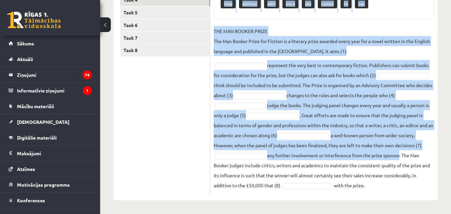
drag, startPoint x: 221, startPoint y: 51, endPoint x: 415, endPoint y: 216, distance: 255.1
copy div "Pieejamie vārdi they without with once any comes to can THE MAN BOOKER PRIZE Th…"
click at [279, 62] on fieldset "THE MAN BOOKER PRIZE The Man Booker Prize for Fiction is a literary prize award…" at bounding box center [324, 108] width 221 height 164
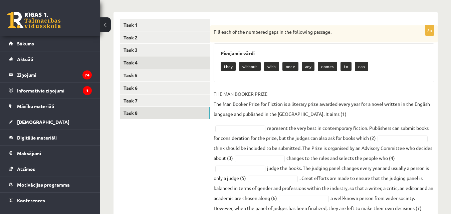
scroll to position [97, 0]
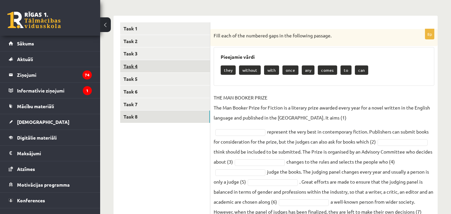
click at [150, 67] on link "Task 4" at bounding box center [165, 66] width 90 height 12
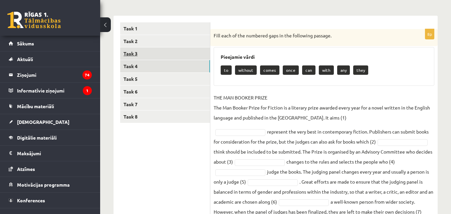
click at [142, 57] on link "Task 3" at bounding box center [165, 53] width 90 height 12
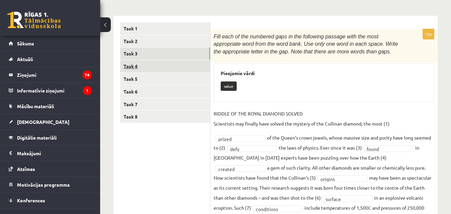
click at [146, 71] on link "Task 4" at bounding box center [165, 66] width 90 height 12
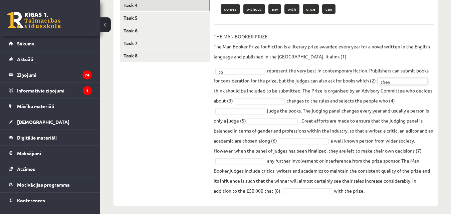
scroll to position [164, 0]
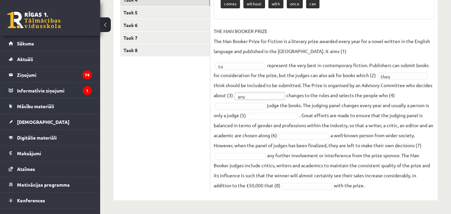
drag, startPoint x: 252, startPoint y: 106, endPoint x: 227, endPoint y: 73, distance: 41.2
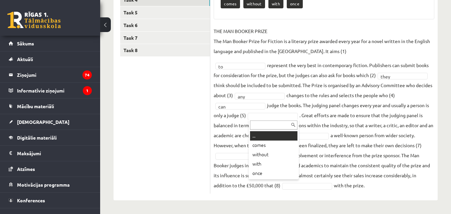
drag, startPoint x: 262, startPoint y: 113, endPoint x: 261, endPoint y: 119, distance: 6.1
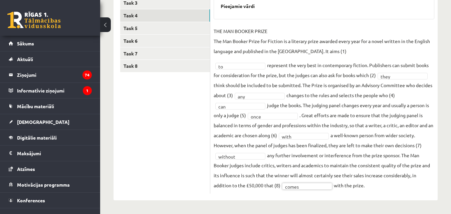
scroll to position [149, 0]
click at [136, 27] on link "Task 5" at bounding box center [165, 28] width 90 height 12
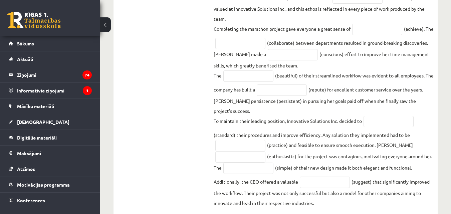
scroll to position [337, 0]
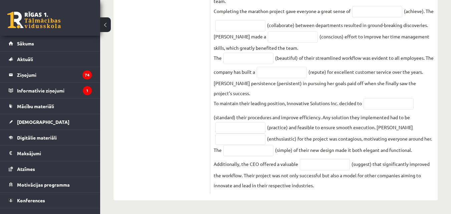
drag, startPoint x: 216, startPoint y: 66, endPoint x: 422, endPoint y: 208, distance: 250.4
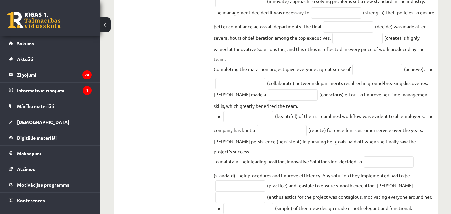
scroll to position [271, 0]
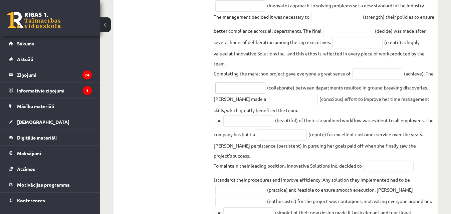
click at [246, 88] on input "text" at bounding box center [240, 87] width 50 height 11
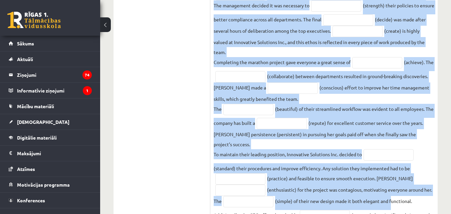
scroll to position [337, 0]
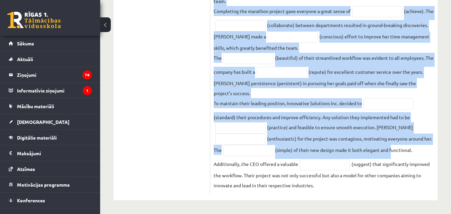
drag, startPoint x: 215, startPoint y: 63, endPoint x: 390, endPoint y: 224, distance: 237.8
copy div "ead the text and complete the gaps with the words formed from the words in brac…"
click at [314, 107] on fieldset "Innovative Solutions Inc. has always been a leader in the industry. Recently, t…" at bounding box center [324, 7] width 221 height 366
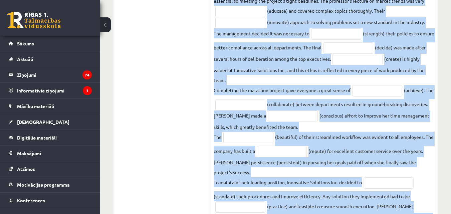
scroll to position [204, 0]
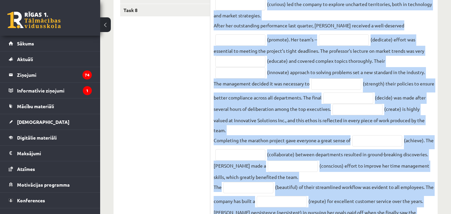
click at [396, 69] on fieldset "Innovative Solutions Inc. has always been a leader in the industry. Recently, t…" at bounding box center [324, 137] width 221 height 366
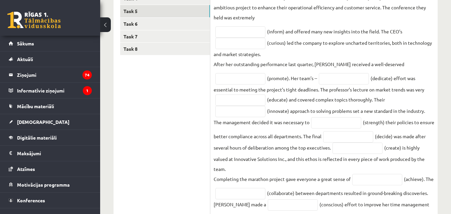
scroll to position [104, 0]
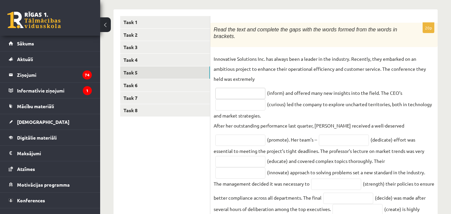
click at [241, 94] on input "text" at bounding box center [240, 93] width 50 height 11
paste input "**********"
type input "**********"
click at [249, 103] on input "text" at bounding box center [240, 104] width 50 height 11
paste input "*********"
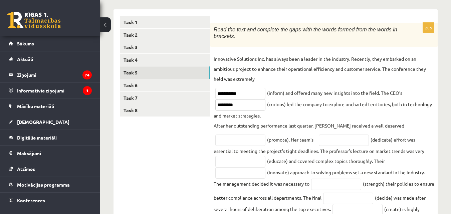
type input "*********"
click at [319, 140] on input "text" at bounding box center [344, 139] width 50 height 11
paste input "*********"
type input "*********"
click at [265, 167] on input "text" at bounding box center [240, 172] width 50 height 11
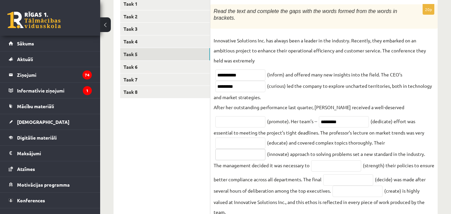
scroll to position [137, 0]
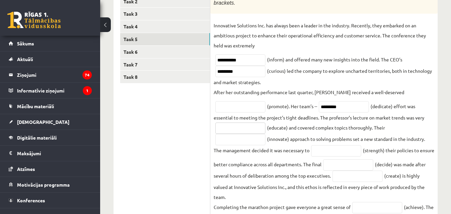
click at [265, 122] on input "text" at bounding box center [240, 127] width 50 height 11
paste input "**********"
type input "**********"
click at [265, 134] on input "text" at bounding box center [240, 139] width 50 height 11
paste input "**********"
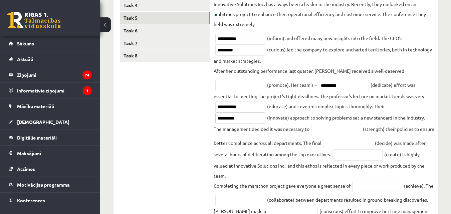
scroll to position [171, 0]
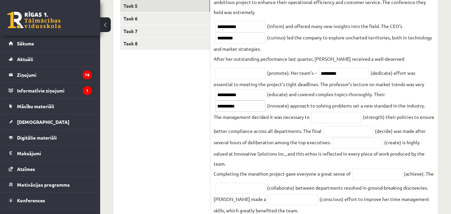
type input "**********"
click at [345, 119] on input "text" at bounding box center [336, 117] width 50 height 11
paste input "**********"
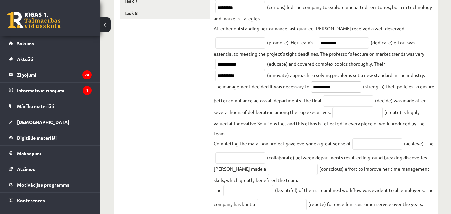
scroll to position [237, 0]
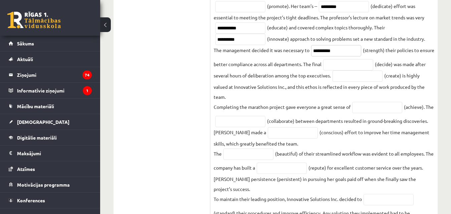
type input "**********"
click at [362, 68] on input "text" at bounding box center [348, 64] width 50 height 11
paste input "********"
type input "********"
click at [370, 78] on input "text" at bounding box center [357, 75] width 50 height 11
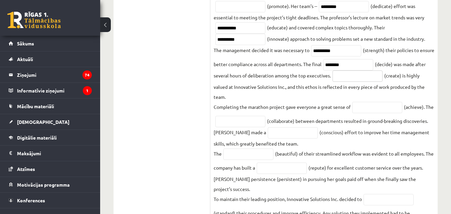
paste input "*********"
type input "*********"
click at [254, 121] on input "text" at bounding box center [240, 121] width 50 height 11
click at [369, 109] on input "text" at bounding box center [377, 107] width 50 height 11
paste input "**********"
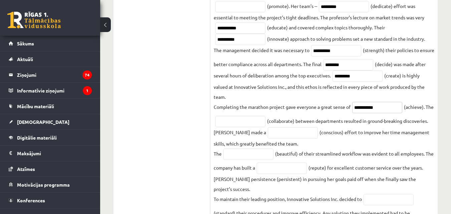
type input "**********"
click at [253, 122] on input "text" at bounding box center [240, 121] width 50 height 11
type input "*"
paste input "**********"
type input "**********"
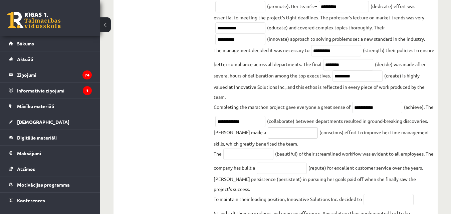
click at [303, 138] on input "text" at bounding box center [293, 132] width 50 height 11
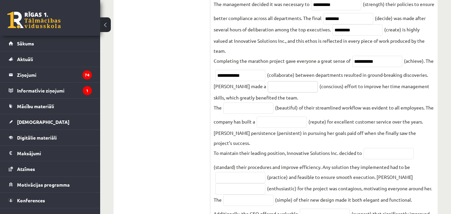
scroll to position [304, 0]
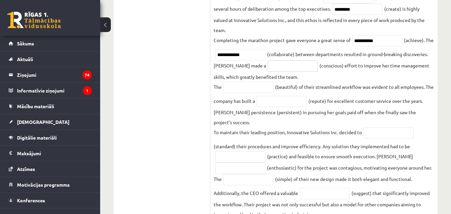
paste input "*********"
type input "*********"
drag, startPoint x: 247, startPoint y: 90, endPoint x: 216, endPoint y: 4, distance: 91.0
click at [247, 90] on input "text" at bounding box center [248, 87] width 50 height 11
paste input "******"
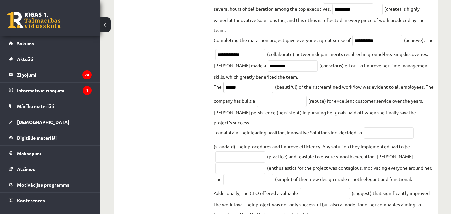
type input "******"
click at [291, 105] on input "text" at bounding box center [282, 101] width 50 height 11
paste input "**********"
type input "**********"
click at [234, 160] on input "text" at bounding box center [240, 156] width 50 height 11
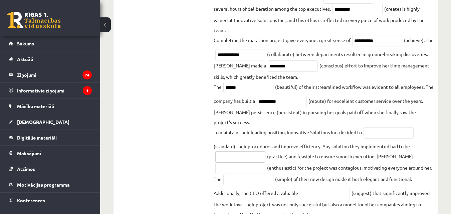
paste input "**********"
type input "**********"
click at [396, 161] on fieldset "**********" at bounding box center [324, 36] width 221 height 366
click at [376, 137] on input "text" at bounding box center [388, 132] width 50 height 11
click at [262, 116] on fieldset "**********" at bounding box center [324, 36] width 221 height 366
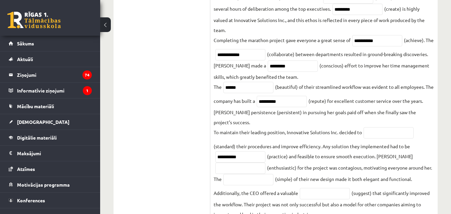
click at [263, 115] on fieldset "**********" at bounding box center [324, 36] width 221 height 366
click at [284, 120] on fieldset "**********" at bounding box center [324, 36] width 221 height 366
click at [287, 125] on fieldset "**********" at bounding box center [324, 36] width 221 height 366
click at [368, 135] on input "text" at bounding box center [388, 132] width 50 height 11
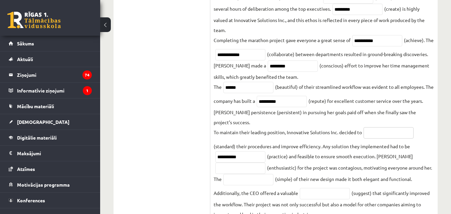
paste input "**********"
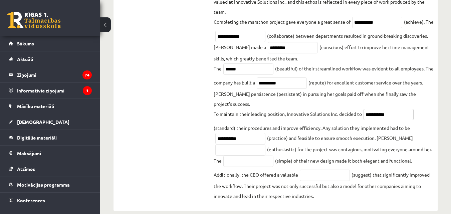
scroll to position [337, 0]
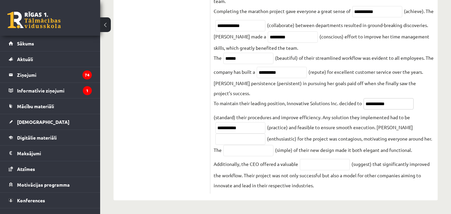
type input "**********"
click at [263, 142] on input "text" at bounding box center [240, 138] width 50 height 11
paste input "**********"
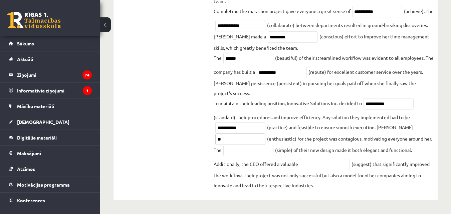
type input "*"
paste input "**********"
type input "**********"
click at [246, 152] on input "text" at bounding box center [248, 150] width 50 height 11
paste input "**********"
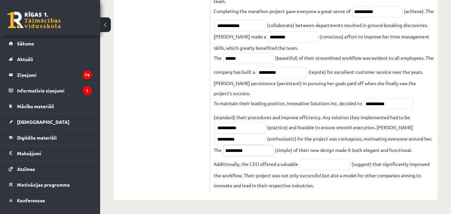
type input "**********"
click at [331, 165] on input "text" at bounding box center [325, 164] width 50 height 11
paste input "**********"
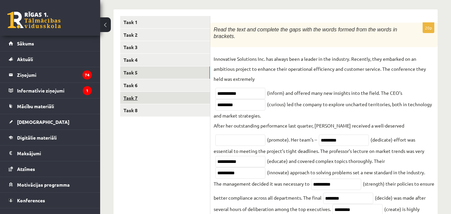
scroll to position [70, 0]
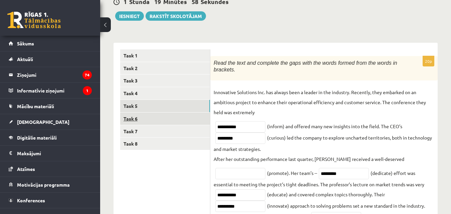
type input "**********"
click at [140, 118] on link "Task 6" at bounding box center [165, 118] width 90 height 12
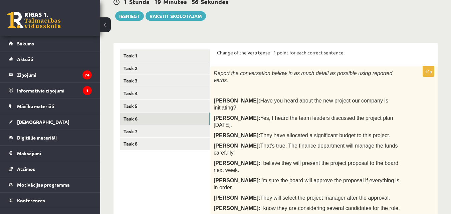
scroll to position [0, 0]
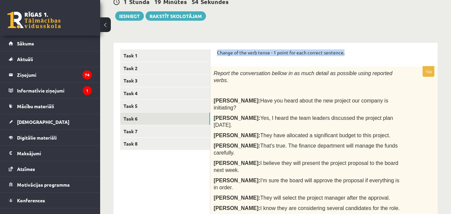
drag, startPoint x: 216, startPoint y: 50, endPoint x: 345, endPoint y: 53, distance: 129.2
copy p "Change of the verb tense - 1 point for each correct sentence."
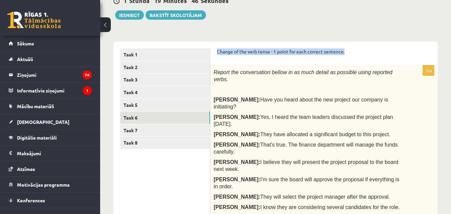
scroll to position [70, 0]
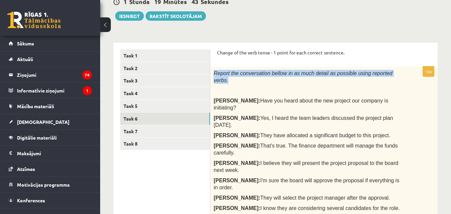
drag, startPoint x: 211, startPoint y: 75, endPoint x: 389, endPoint y: 74, distance: 178.2
click at [389, 74] on div "Report the conversation bellow in as much detail as possible using reported ver…" at bounding box center [323, 159] width 227 height 187
copy span "Report the conversation bellow in as much detail as possible using reported ver…"
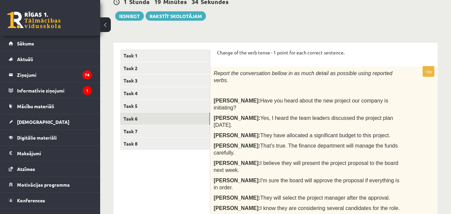
drag, startPoint x: 228, startPoint y: 105, endPoint x: 261, endPoint y: 68, distance: 49.4
click at [228, 115] on span "Yes, I heard the team leaders discussed the project plan yesterday." at bounding box center [303, 121] width 179 height 13
drag, startPoint x: 216, startPoint y: 53, endPoint x: 364, endPoint y: 189, distance: 201.3
copy form "Change of the verb tense - 1 point for each correct sentence. 10p Report the co…"
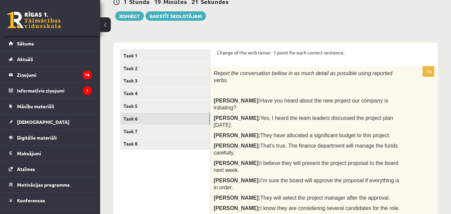
click at [275, 115] on span "Yes, I heard the team leaders discussed the project plan yesterday." at bounding box center [303, 121] width 179 height 13
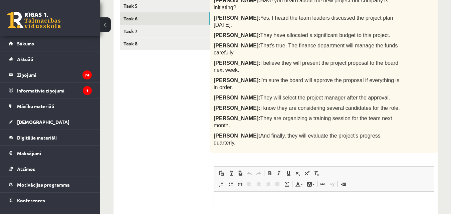
click at [262, 200] on p "Bagātinātā teksta redaktors, wiswyg-editor-user-answer-47024806699320" at bounding box center [324, 201] width 207 height 7
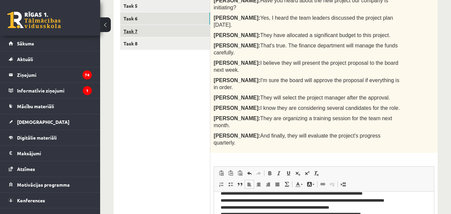
click at [162, 32] on link "Task 7" at bounding box center [165, 31] width 90 height 12
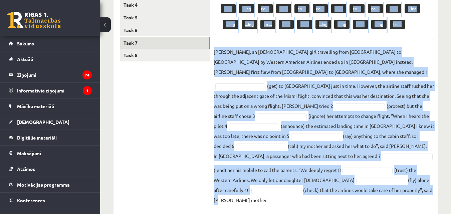
scroll to position [164, 0]
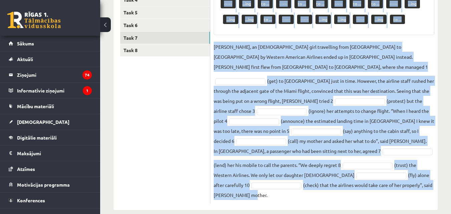
drag, startPoint x: 220, startPoint y: 55, endPoint x: 442, endPoint y: 205, distance: 267.8
click at [442, 205] on div "Angļu valoda 11.b2 JK klase 1. ieskaite , Sandija Laķe (11.b2 JK) Parādīt punkt…" at bounding box center [275, 42] width 351 height 361
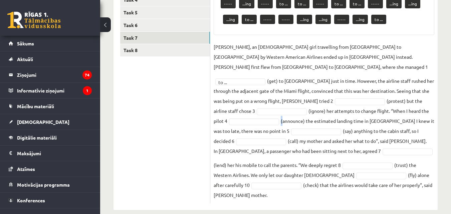
click at [239, 125] on fieldset "Jenny Adams, an 11-year-old girl travelling from San Francisco to Philadelphia …" at bounding box center [324, 121] width 221 height 158
click at [279, 116] on fieldset "Jenny Adams, an 11-year-old girl travelling from San Francisco to Philadelphia …" at bounding box center [324, 121] width 221 height 158
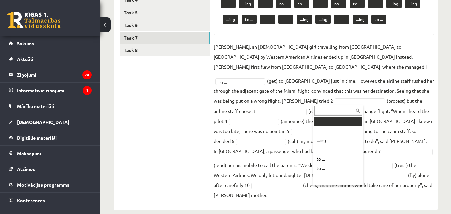
drag, startPoint x: 316, startPoint y: 102, endPoint x: 323, endPoint y: 109, distance: 9.9
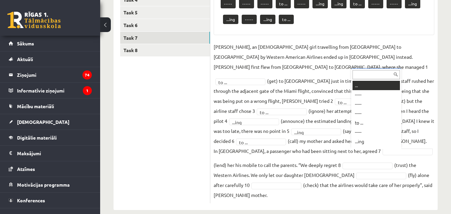
scroll to position [8, 0]
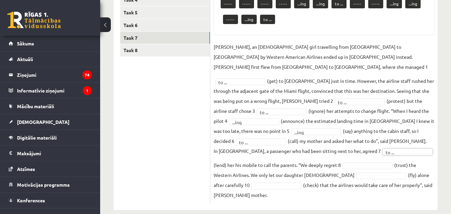
click at [342, 160] on fieldset "Jenny Adams, an 11-year-old girl travelling from San Francisco to Philadelphia …" at bounding box center [324, 121] width 221 height 158
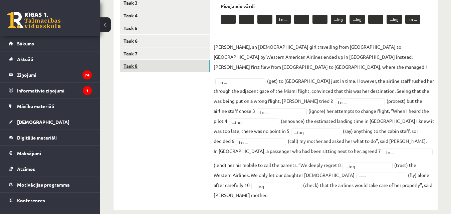
click at [151, 67] on link "Task 8" at bounding box center [165, 66] width 90 height 12
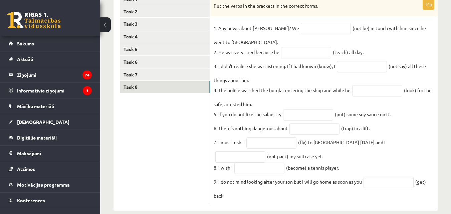
scroll to position [142, 0]
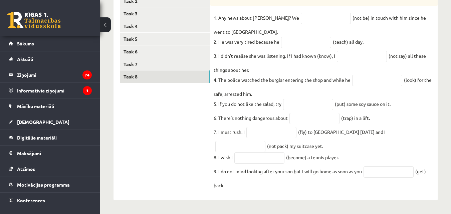
drag, startPoint x: 212, startPoint y: 99, endPoint x: 383, endPoint y: 212, distance: 204.4
click at [383, 212] on div "Angļu valoda 11.b2 JK klase 1. ieskaite , Sandija Laķe (11.b2 JK) Parādīt punkt…" at bounding box center [275, 50] width 351 height 325
click at [267, 118] on p "6. There’s nothing dangerous about" at bounding box center [251, 118] width 74 height 10
click at [303, 14] on input "text" at bounding box center [326, 18] width 50 height 11
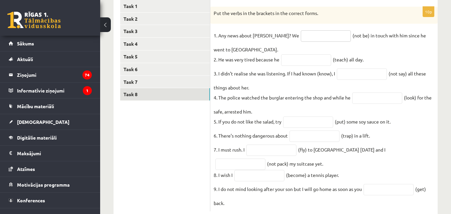
scroll to position [42, 0]
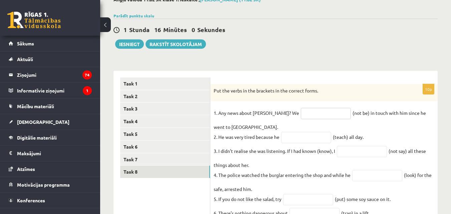
click at [309, 117] on input "text" at bounding box center [326, 113] width 50 height 11
type input "*"
paste input "**********"
type input "**********"
drag, startPoint x: 285, startPoint y: 142, endPoint x: 355, endPoint y: 198, distance: 89.3
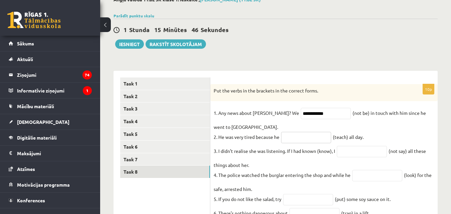
click at [286, 142] on input "text" at bounding box center [306, 137] width 50 height 11
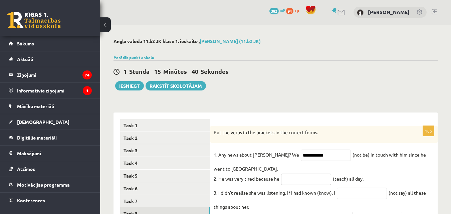
scroll to position [0, 0]
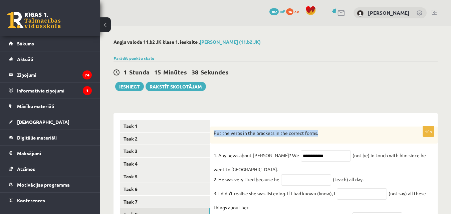
drag, startPoint x: 322, startPoint y: 133, endPoint x: 213, endPoint y: 133, distance: 108.8
click at [213, 133] on div "Put the verbs in the brackets in the correct forms." at bounding box center [323, 134] width 227 height 17
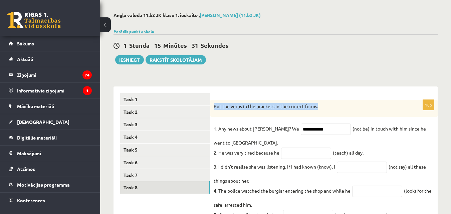
scroll to position [67, 0]
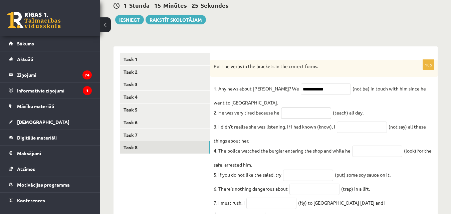
click at [295, 112] on input "text" at bounding box center [306, 112] width 50 height 11
paste input "**********"
type input "**********"
click at [359, 127] on input "text" at bounding box center [362, 126] width 50 height 11
paste input "**********"
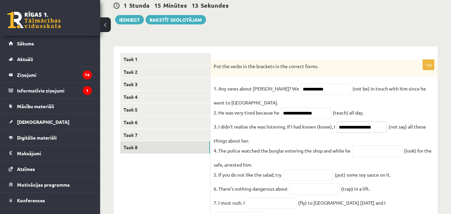
type input "**********"
click at [367, 155] on input "text" at bounding box center [377, 151] width 50 height 11
paste input "**********"
type input "*"
paste input "**********"
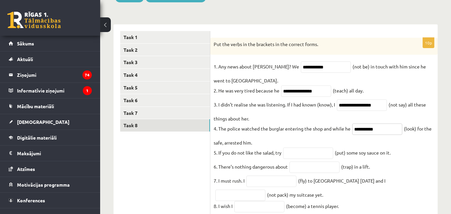
scroll to position [133, 0]
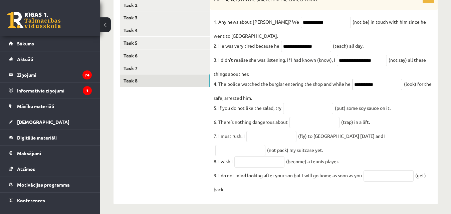
type input "**********"
click at [324, 110] on input "text" at bounding box center [308, 108] width 50 height 11
paste input "*******"
type input "*******"
click at [298, 126] on input "text" at bounding box center [314, 122] width 50 height 11
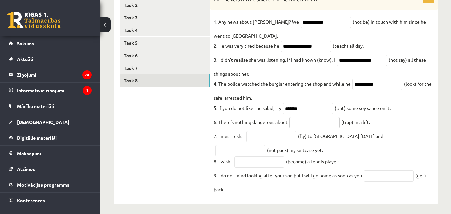
paste input "**********"
type input "**********"
click at [271, 141] on input "text" at bounding box center [271, 136] width 50 height 11
paste input "*********"
type input "*********"
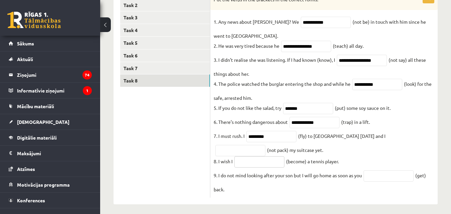
drag, startPoint x: 259, startPoint y: 166, endPoint x: 245, endPoint y: 108, distance: 59.3
click at [259, 165] on input "text" at bounding box center [259, 161] width 50 height 11
click at [265, 145] on input "text" at bounding box center [240, 150] width 50 height 11
paste input "**********"
click at [265, 145] on input "**********" at bounding box center [240, 150] width 50 height 11
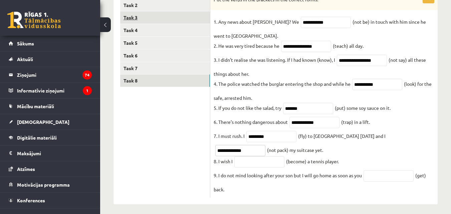
type input "**********"
click at [263, 168] on input "text" at bounding box center [259, 161] width 50 height 11
type input "****"
click at [407, 182] on input "text" at bounding box center [388, 175] width 50 height 11
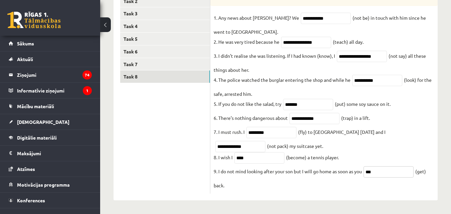
scroll to position [9, 0]
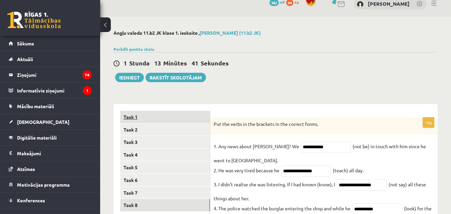
type input "***"
click at [152, 117] on link "Task 1" at bounding box center [165, 117] width 90 height 12
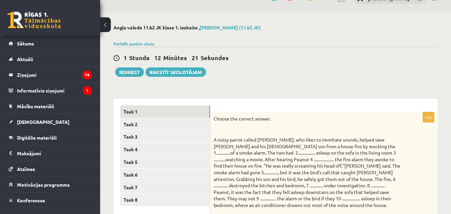
scroll to position [0, 0]
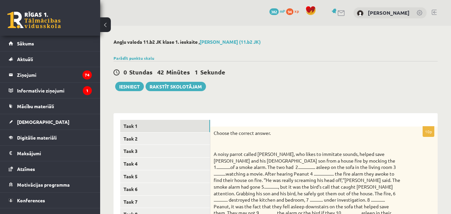
click at [129, 88] on button "Iesniegt" at bounding box center [129, 86] width 29 height 9
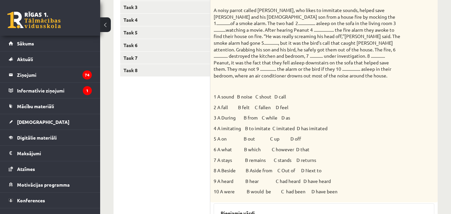
scroll to position [200, 0]
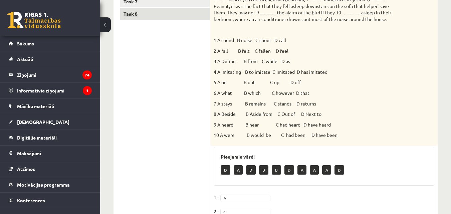
click at [130, 12] on link "Task 8" at bounding box center [165, 14] width 90 height 12
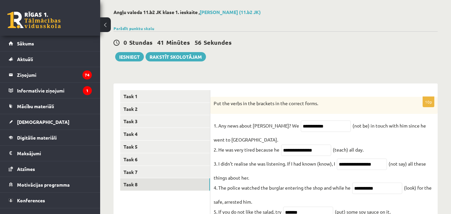
scroll to position [0, 0]
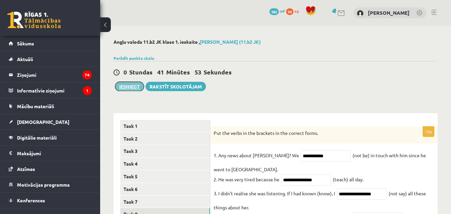
click at [126, 85] on button "Iesniegt" at bounding box center [129, 86] width 29 height 9
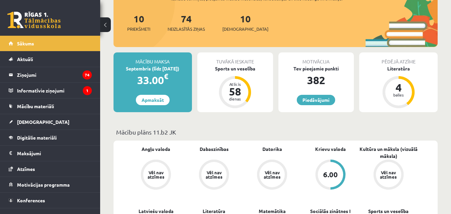
scroll to position [133, 0]
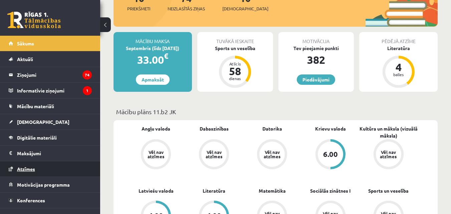
click at [27, 171] on span "Atzīmes" at bounding box center [26, 169] width 18 height 6
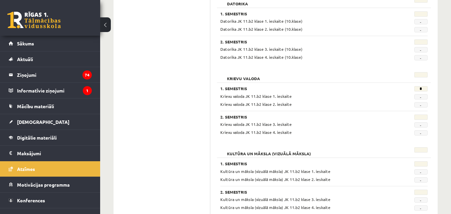
scroll to position [279, 0]
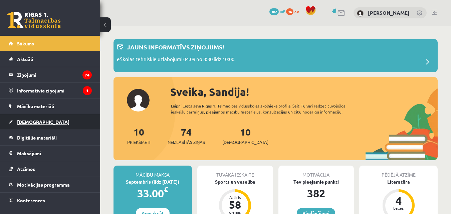
click at [19, 122] on span "[DEMOGRAPHIC_DATA]" at bounding box center [43, 122] width 52 height 6
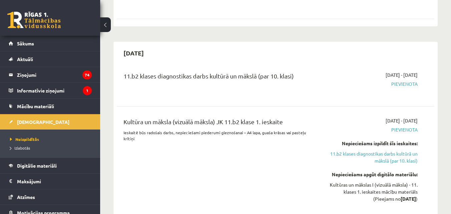
scroll to position [334, 0]
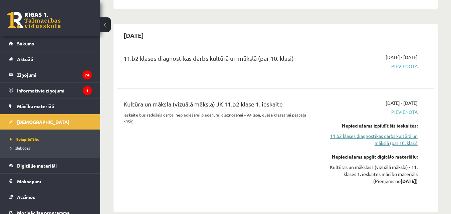
click at [393, 141] on link "11.b2 klases diagnostikas darbs kultūrā un mākslā (par 10. klasi)" at bounding box center [371, 139] width 91 height 14
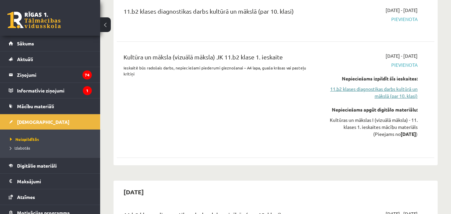
click at [399, 89] on link "11.b2 klases diagnostikas darbs kultūrā un mākslā (par 10. klasi)" at bounding box center [371, 92] width 91 height 14
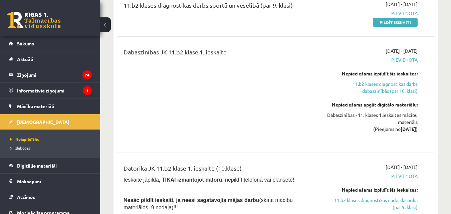
scroll to position [748, 0]
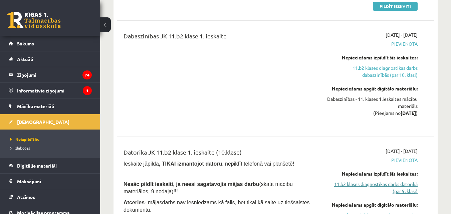
click at [387, 186] on link "11.b2 klases diagnostikas darbs datorikā (par 9. klasi)" at bounding box center [371, 188] width 91 height 14
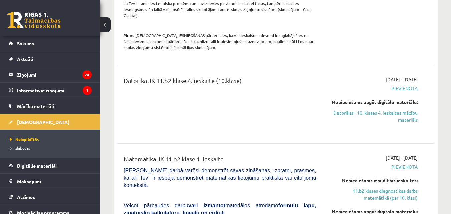
scroll to position [1264, 0]
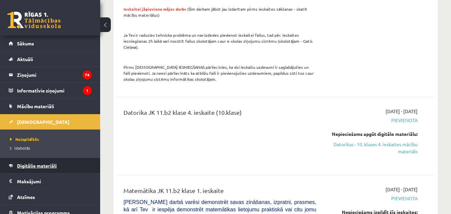
click at [24, 165] on span "Digitālie materiāli" at bounding box center [37, 166] width 40 height 6
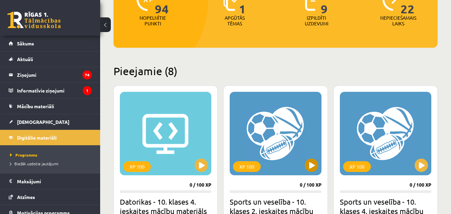
scroll to position [167, 0]
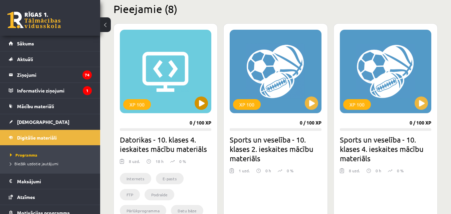
click at [171, 95] on div "XP 100" at bounding box center [165, 71] width 91 height 83
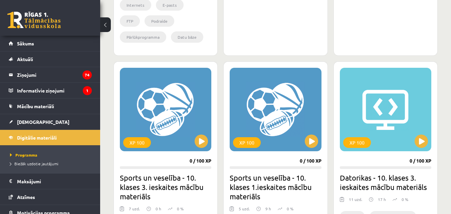
scroll to position [400, 0]
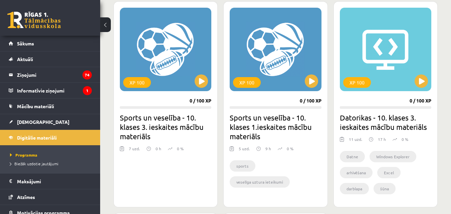
click at [14, 22] on link at bounding box center [33, 20] width 53 height 17
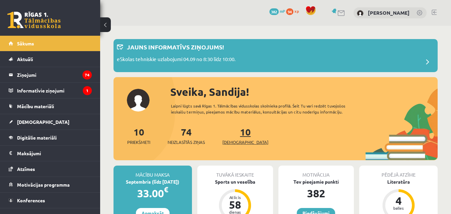
click at [230, 131] on link "10 Ieskaites" at bounding box center [245, 136] width 46 height 20
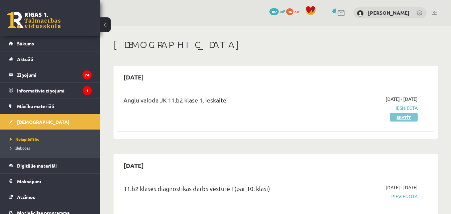
click at [400, 118] on link "Skatīt" at bounding box center [404, 117] width 28 height 9
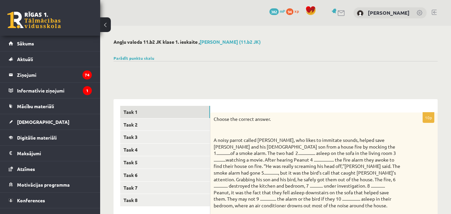
drag, startPoint x: 221, startPoint y: 82, endPoint x: 232, endPoint y: 78, distance: 11.7
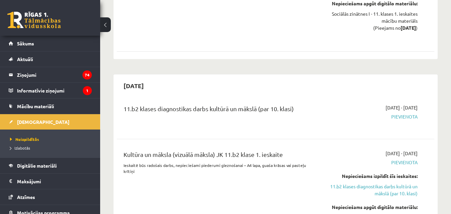
scroll to position [300, 0]
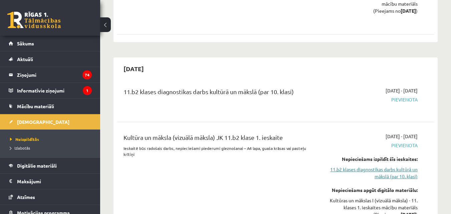
click at [381, 169] on link "11.b2 klases diagnostikas darbs kultūrā un mākslā (par 10. klasi)" at bounding box center [371, 173] width 91 height 14
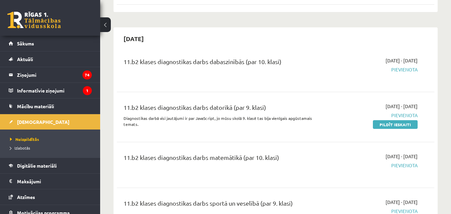
scroll to position [548, 0]
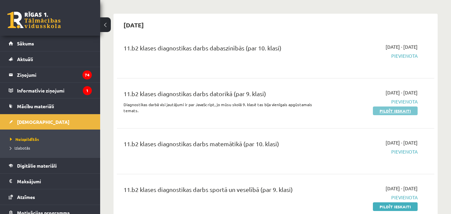
click at [391, 111] on link "Pildīt ieskaiti" at bounding box center [395, 110] width 45 height 9
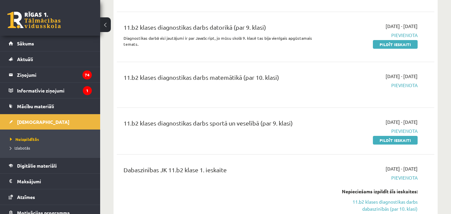
scroll to position [614, 0]
click at [388, 138] on link "Pildīt ieskaiti" at bounding box center [395, 139] width 45 height 9
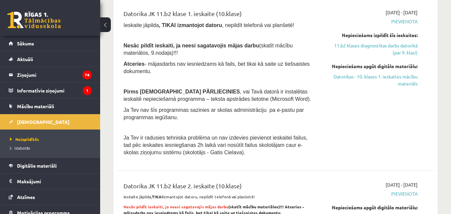
scroll to position [981, 0]
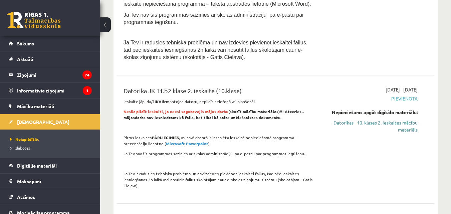
click at [396, 122] on link "Datorikas - 10. klases 2. ieskaites mācību materiāls" at bounding box center [371, 126] width 91 height 14
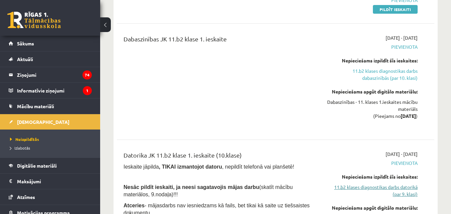
scroll to position [714, 0]
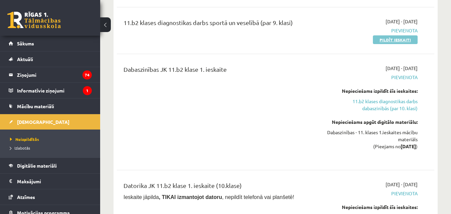
click at [391, 37] on link "Pildīt ieskaiti" at bounding box center [395, 39] width 45 height 9
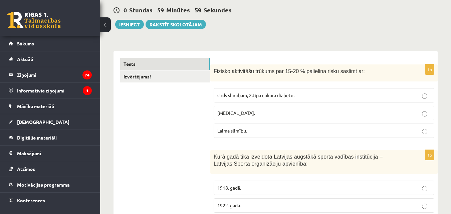
scroll to position [67, 0]
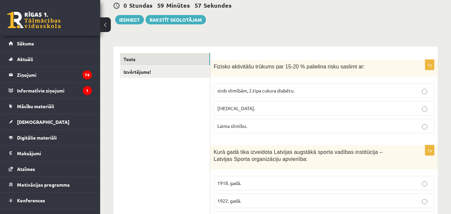
drag, startPoint x: 231, startPoint y: 80, endPoint x: 228, endPoint y: 78, distance: 4.0
click at [228, 78] on div "1p Fizisko aktivitāšu trūkums par 15-20 % palielina risku saslimt ar: sirds sli…" at bounding box center [323, 99] width 227 height 79
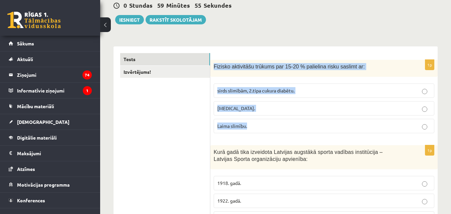
drag, startPoint x: 214, startPoint y: 66, endPoint x: 249, endPoint y: 124, distance: 68.0
click at [249, 124] on div "1p Fizisko aktivitāšu trūkums par 15-20 % palielina risku saslimt ar: sirds sli…" at bounding box center [323, 99] width 227 height 79
copy div "Fizisko aktivitāšu trūkums par 15-20 % palielina risku saslimt ar: sirds slimīb…"
click at [249, 86] on label "sirds slimībām, 2.tipa cukura diabētu." at bounding box center [324, 90] width 221 height 14
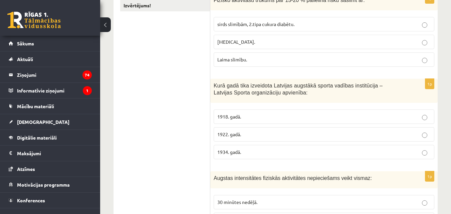
scroll to position [167, 0]
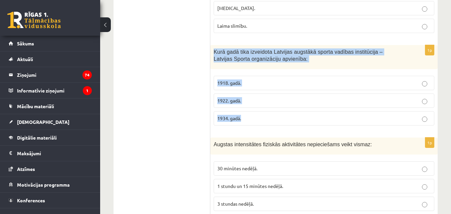
drag, startPoint x: 213, startPoint y: 52, endPoint x: 250, endPoint y: 119, distance: 76.8
click at [250, 119] on div "1p Kurā gadā tika izveidota Latvijas augstākā sporta vadības institūcija – Latv…" at bounding box center [323, 88] width 227 height 86
copy div "Kurā gadā tika izveidota Latvijas augstākā sporta vadības institūcija – Latvija…"
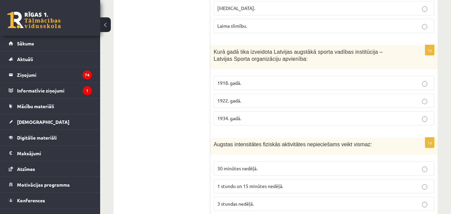
click at [230, 97] on p "1922. gadā." at bounding box center [323, 100] width 213 height 7
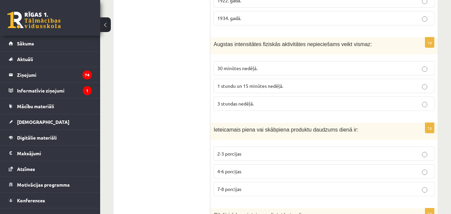
drag, startPoint x: 209, startPoint y: 43, endPoint x: 264, endPoint y: 103, distance: 81.0
drag, startPoint x: 207, startPoint y: 47, endPoint x: 210, endPoint y: 48, distance: 3.7
click at [210, 44] on div "Augstas intensitātes fiziskās aktivitātes nepieciešams veikt vismaz:" at bounding box center [323, 45] width 227 height 17
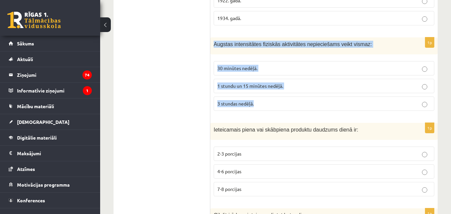
drag, startPoint x: 215, startPoint y: 44, endPoint x: 273, endPoint y: 103, distance: 83.3
click at [273, 103] on div "1p Augstas intensitātes fiziskās aktivitātes nepieciešams veikt vismaz: 30 minū…" at bounding box center [323, 76] width 227 height 79
copy div "Augstas intensitātes fiziskās aktivitātes nepieciešams veikt vismaz: 30 minūtes…"
click at [249, 80] on label "1 stundu un 15 minūtes nedēļā." at bounding box center [324, 86] width 221 height 14
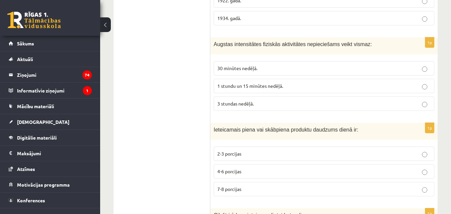
click at [251, 88] on span "1 stundu un 15 minūtes nedēļā." at bounding box center [250, 86] width 66 height 6
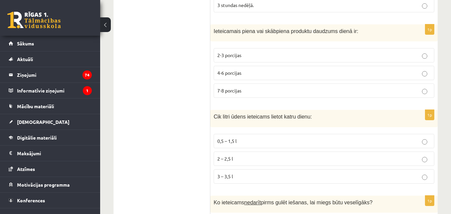
scroll to position [367, 0]
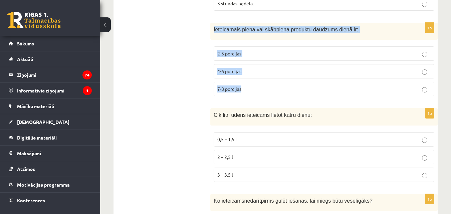
drag, startPoint x: 211, startPoint y: 29, endPoint x: 262, endPoint y: 90, distance: 79.3
click at [262, 90] on div "1p Ieteicamais piena vai skābpiena produktu daudzums dienā ir: 2-3 porcijas 4-6…" at bounding box center [323, 62] width 227 height 79
copy div "Ieteicamais piena vai skābpiena produktu daudzums dienā ir: 2-3 porcijas 4-6 po…"
click at [256, 54] on p "2-3 porcijas" at bounding box center [323, 53] width 213 height 7
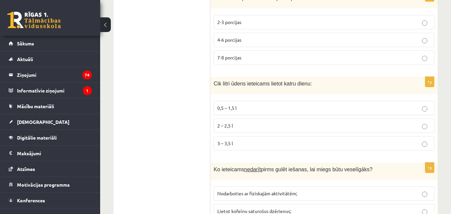
scroll to position [434, 0]
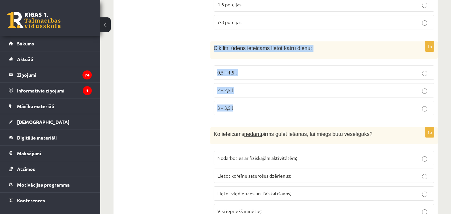
drag, startPoint x: 213, startPoint y: 46, endPoint x: 244, endPoint y: 105, distance: 67.0
click at [244, 105] on div "1p Cik litri ūdens ieteicams lietot katru dienu: 0,5 – 1,5 l 2 – 2,5 l 3 – 3,5 l" at bounding box center [323, 80] width 227 height 79
copy div "Cik litri ūdens ieteicams lietot katru dienu: 0,5 – 1,5 l 2 – 2,5 l 3 – 3,5 l"
click at [226, 91] on span "2 – 2,5 l" at bounding box center [225, 90] width 16 height 6
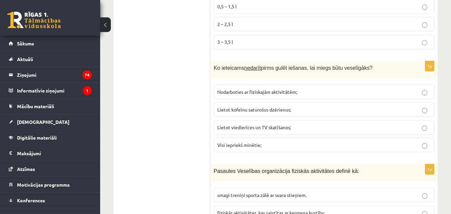
scroll to position [501, 0]
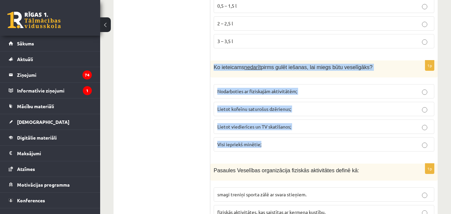
drag, startPoint x: 212, startPoint y: 66, endPoint x: 286, endPoint y: 140, distance: 104.5
click at [286, 140] on div "1p Ko ieteicams nedarīt pirms gulēt iešanas, lai miegs būtu veselīgāks? Nodarbo…" at bounding box center [323, 108] width 227 height 96
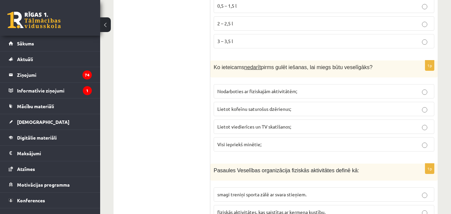
click at [245, 145] on span "Visi iepriekš minētie;" at bounding box center [239, 144] width 44 height 6
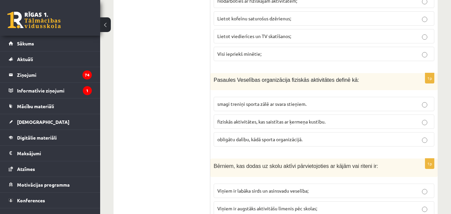
scroll to position [601, 0]
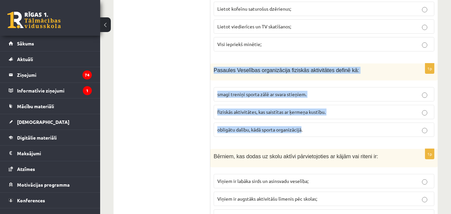
drag, startPoint x: 212, startPoint y: 71, endPoint x: 302, endPoint y: 130, distance: 107.8
click at [302, 130] on div "1p Pasaules Veselības organizācija fiziskās aktivitātes definē kā: smagi treniņ…" at bounding box center [323, 102] width 227 height 79
copy div "Pasaules Veselības organizācija fiziskās aktivitātes definē kā: smagi treniņi s…"
click at [237, 75] on div "Pasaules Veselības organizācija fiziskās aktivitātes definē kā:" at bounding box center [323, 71] width 227 height 17
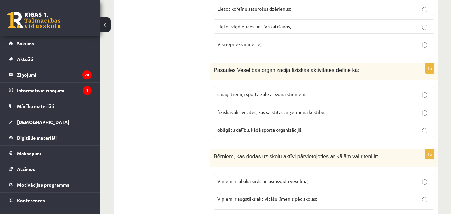
click at [267, 115] on p "fiziskās aktivitātes, kas saistītas ar ķermeņa kustību." at bounding box center [323, 111] width 213 height 7
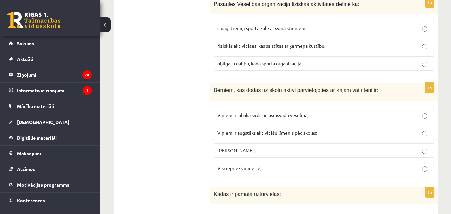
scroll to position [701, 0]
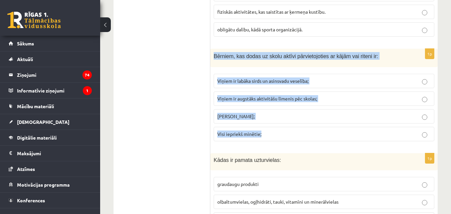
drag, startPoint x: 212, startPoint y: 55, endPoint x: 290, endPoint y: 130, distance: 108.6
click at [290, 130] on div "1p Bērniem, kas dodas uz skolu aktīvi pārvietojoties ar kājām vai riteni ir: Vi…" at bounding box center [323, 98] width 227 height 98
copy div "Bērniem, kas dodas uz skolu aktīvi pārvietojoties ar kājām vai riteni ir: Viņie…"
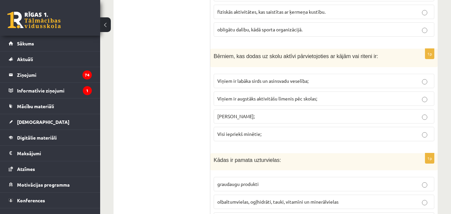
drag, startPoint x: 207, startPoint y: 116, endPoint x: 215, endPoint y: 128, distance: 14.8
click at [237, 133] on span "Visi iepriekš minētie;" at bounding box center [239, 134] width 44 height 6
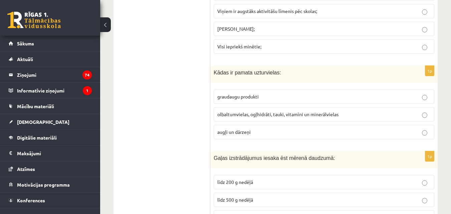
scroll to position [801, 0]
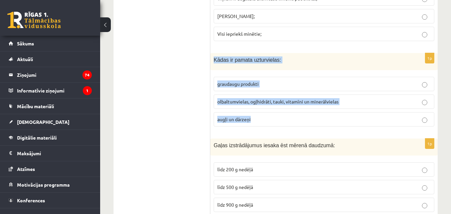
drag, startPoint x: 212, startPoint y: 61, endPoint x: 311, endPoint y: 119, distance: 115.3
click at [311, 119] on div "1p Kādas ir pamata uzturvielas: graudaugu produkti olbaltumvielas, ogļhidrāti, …" at bounding box center [323, 92] width 227 height 79
copy div "Kādas ir pamata uzturvielas: graudaugu produkti olbaltumvielas, ogļhidrāti, tau…"
click at [279, 99] on span "olbaltumvielas, ogļhidrāti, tauki, vitamīni un minerālvielas" at bounding box center [277, 101] width 121 height 6
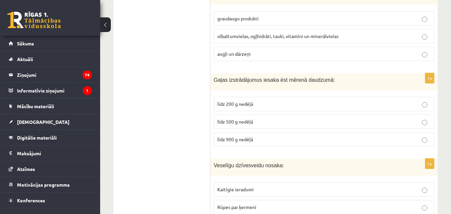
scroll to position [868, 0]
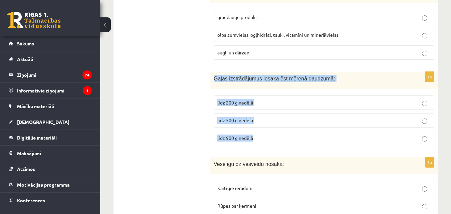
drag, startPoint x: 211, startPoint y: 80, endPoint x: 261, endPoint y: 131, distance: 71.7
click at [264, 137] on div "1p Gaļas izstrādājumus iesaka ēst mērenā daudzumā: līdz 200 g nedēļā līdz 500 g…" at bounding box center [323, 111] width 227 height 79
click at [219, 85] on div "Gaļas izstrādājumus iesaka ēst mērenā daudzumā:" at bounding box center [323, 80] width 227 height 17
drag, startPoint x: 213, startPoint y: 78, endPoint x: 273, endPoint y: 139, distance: 85.0
click at [273, 139] on div "1p Gaļas izstrādājumus iesaka ēst mērenā daudzumā: līdz 200 g nedēļā līdz 500 g…" at bounding box center [323, 111] width 227 height 79
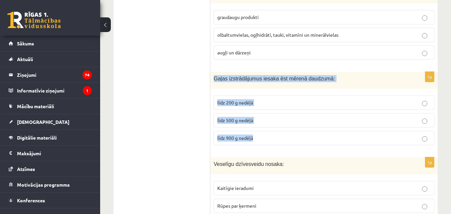
copy div "Gaļas izstrādājumus iesaka ēst mērenā daudzumā: līdz 200 g nedēļā līdz 500 g ne…"
click at [245, 122] on span "līdz 500 g nedēļā" at bounding box center [235, 120] width 36 height 6
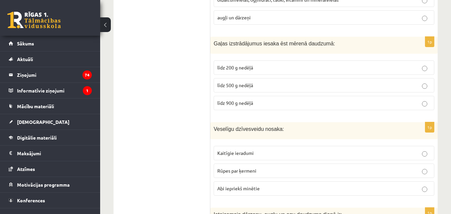
scroll to position [934, 0]
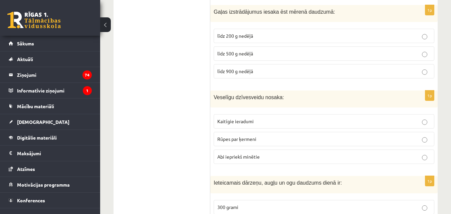
click at [232, 138] on span "Rūpes par ķermeni" at bounding box center [236, 139] width 39 height 6
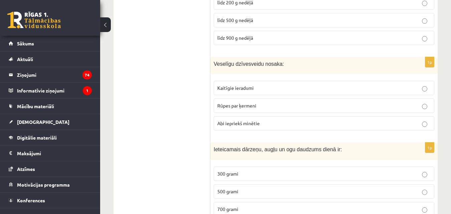
scroll to position [1035, 0]
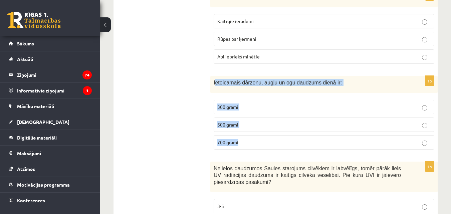
drag, startPoint x: 215, startPoint y: 81, endPoint x: 285, endPoint y: 144, distance: 93.8
click at [286, 144] on div "1p Ieteicamais dārzeņu, augļu un ogu daudzums dienā ir: 300 grami 500 grami 700…" at bounding box center [323, 115] width 227 height 79
copy div "eteicamais dārzeņu, augļu un ogu daudzums dienā ir: 300 grami 500 grami 700 gra…"
click at [241, 120] on label "500 grami" at bounding box center [324, 124] width 221 height 14
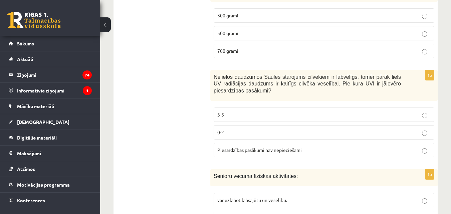
scroll to position [1135, 0]
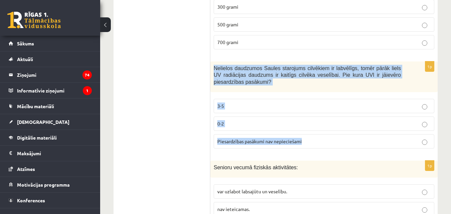
drag, startPoint x: 212, startPoint y: 69, endPoint x: 311, endPoint y: 148, distance: 126.5
click at [311, 148] on div "1p Nelielos daudzumos Saules starojums cilvēkiem ir labvēlīgs, tomēr pārāk liel…" at bounding box center [323, 107] width 227 height 92
click at [242, 106] on p "3-5" at bounding box center [323, 105] width 213 height 7
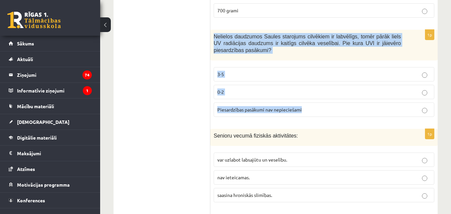
scroll to position [1201, 0]
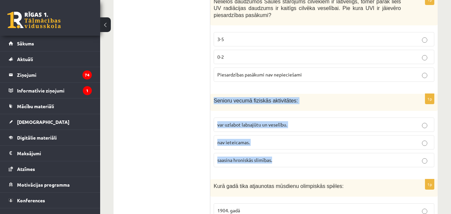
drag, startPoint x: 214, startPoint y: 100, endPoint x: 290, endPoint y: 155, distance: 94.0
click at [290, 155] on div "1p Senioru vecumā fiziskās aktivitātes: var uzlabot labsajūtu un veselību. nav …" at bounding box center [323, 133] width 227 height 79
click at [290, 152] on fieldset "var uzlabot labsajūtu un veselību. nav ieteicamas. saasina hroniskās slimības." at bounding box center [324, 141] width 221 height 55
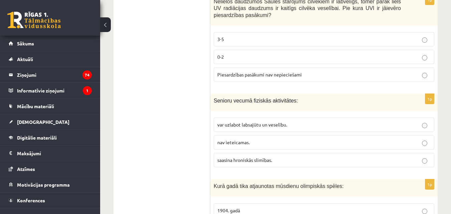
click at [277, 120] on label "var uzlabot labsajūtu un veselību." at bounding box center [324, 124] width 221 height 14
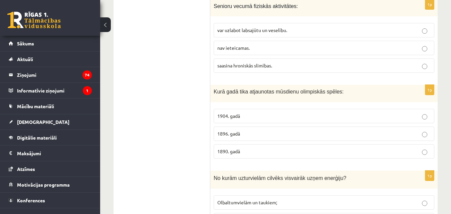
scroll to position [1335, 0]
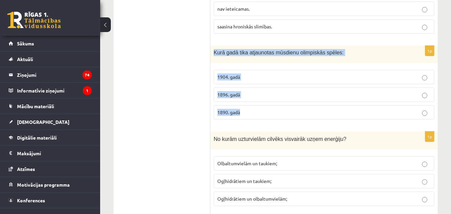
drag, startPoint x: 214, startPoint y: 55, endPoint x: 267, endPoint y: 118, distance: 82.7
click at [267, 118] on div "1p Kurā gadā tika atjaunotas mūsdienu olimpiskās spēles: 1904. gadā 1896. gadā …" at bounding box center [323, 85] width 227 height 79
click at [290, 91] on p "1896. gadā" at bounding box center [323, 94] width 213 height 7
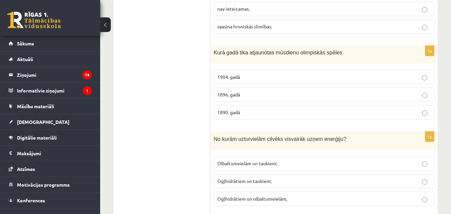
click at [256, 90] on label "1896. gadā" at bounding box center [324, 94] width 221 height 14
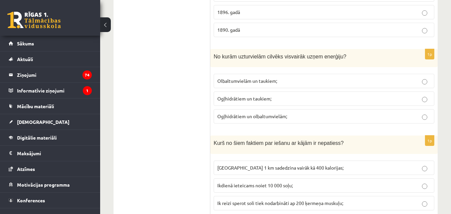
scroll to position [1435, 0]
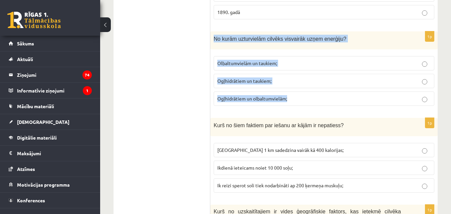
drag, startPoint x: 213, startPoint y: 38, endPoint x: 318, endPoint y: 96, distance: 120.1
click at [318, 96] on div "1p No kurām uzturvielām cilvēks visvairāk uzņem enerģiju? Olbaltumvielām un tau…" at bounding box center [323, 71] width 227 height 80
click at [243, 110] on div "1p No kurām uzturvielām cilvēks visvairāk uzņem enerģiju? Olbaltumvielām un tau…" at bounding box center [323, 71] width 227 height 80
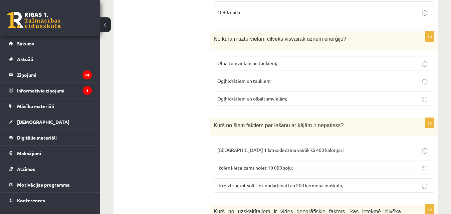
click at [251, 83] on span "Ogļhidrātiem un taukiem;" at bounding box center [244, 81] width 54 height 6
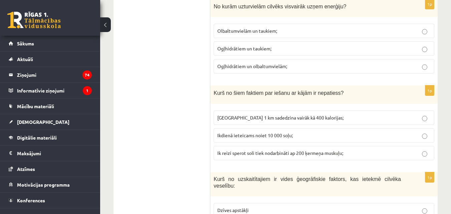
scroll to position [1535, 0]
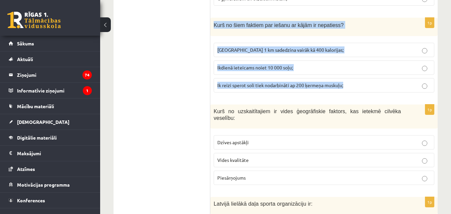
drag, startPoint x: 213, startPoint y: 26, endPoint x: 349, endPoint y: 84, distance: 148.1
click at [349, 84] on div "1p Kurš no šiem faktiem par iešanu ar kājām ir nepatiess? Noiets 1 km sadedzina…" at bounding box center [323, 58] width 227 height 80
click at [293, 72] on label "Ikdienā ieteicams noiet 10 000 soļu;" at bounding box center [324, 67] width 221 height 14
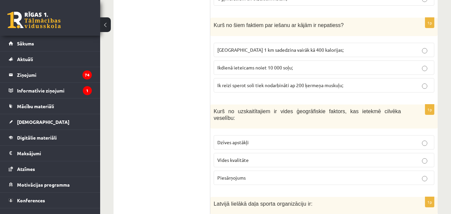
drag, startPoint x: 292, startPoint y: 49, endPoint x: 306, endPoint y: 67, distance: 22.8
click at [292, 49] on span "Noiets 1 km sadedzina vairāk kā 400 kalorijas;" at bounding box center [280, 50] width 126 height 6
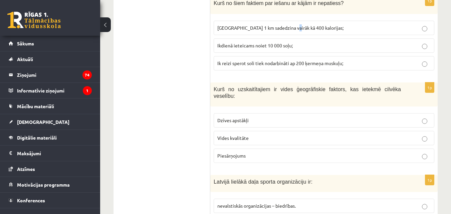
scroll to position [1568, 0]
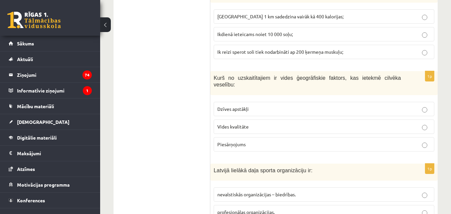
click at [317, 14] on p "Noiets 1 km sadedzina vairāk kā 400 kalorijas;" at bounding box center [323, 16] width 213 height 7
drag, startPoint x: 209, startPoint y: 76, endPoint x: 259, endPoint y: 138, distance: 79.5
click at [218, 78] on span "Kurš no uzskaitītajiem ir vides ģeogrāfiskie faktors, kas ietekmē cilvēka vesel…" at bounding box center [307, 81] width 187 height 13
drag, startPoint x: 209, startPoint y: 74, endPoint x: 265, endPoint y: 124, distance: 74.9
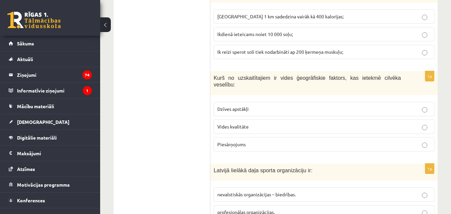
click at [265, 124] on label "Vides kvalitāte" at bounding box center [324, 126] width 221 height 14
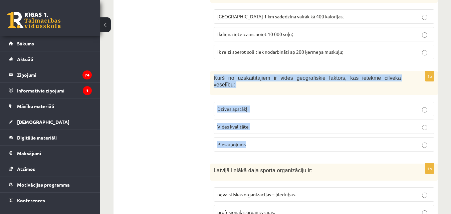
drag, startPoint x: 215, startPoint y: 78, endPoint x: 261, endPoint y: 133, distance: 72.5
click at [261, 133] on div "1p Kurš no uzskaitītajiem ir vides ģeogrāfiskie faktors, kas ietekmē cilvēka ve…" at bounding box center [323, 114] width 227 height 86
click at [235, 119] on label "Vides kvalitāte" at bounding box center [324, 126] width 221 height 14
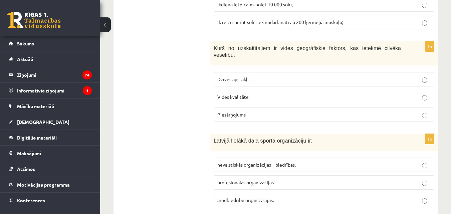
scroll to position [1635, 0]
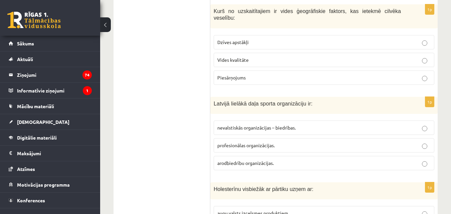
drag, startPoint x: 208, startPoint y: 95, endPoint x: 327, endPoint y: 155, distance: 132.7
click at [235, 108] on div "1p Latvijā lielākā daļa sporta organizāciju ir: nevalstiskās organizācijas – bi…" at bounding box center [323, 136] width 227 height 79
click at [215, 101] on span "Latvijā lielākā daļa sporta organizāciju ir:" at bounding box center [263, 104] width 99 height 6
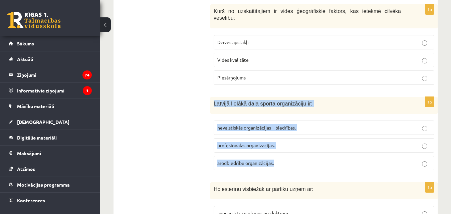
drag, startPoint x: 213, startPoint y: 98, endPoint x: 307, endPoint y: 152, distance: 108.2
click at [307, 152] on div "1p Latvijā lielākā daļa sporta organizāciju ir: nevalstiskās organizācijas – bi…" at bounding box center [323, 136] width 227 height 79
click at [285, 124] on span "nevalstiskās organizācijas – biedrības." at bounding box center [256, 127] width 78 height 6
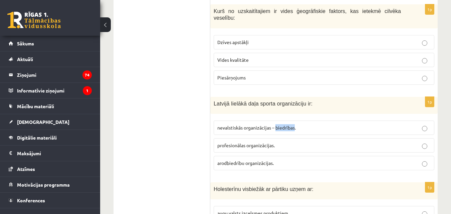
click at [285, 124] on span "nevalstiskās organizācijas – biedrības." at bounding box center [256, 127] width 78 height 6
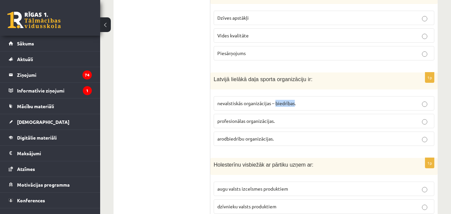
scroll to position [1735, 0]
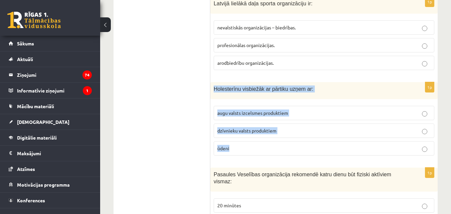
drag, startPoint x: 215, startPoint y: 80, endPoint x: 312, endPoint y: 137, distance: 113.2
click at [312, 137] on div "1p Holesterīnu visbiežāk ar pārtiku uzņem ar: augu valsts izcelsmes produktiem …" at bounding box center [323, 121] width 227 height 79
click at [284, 127] on p "dzīvnieku valsts produktiem" at bounding box center [323, 130] width 213 height 7
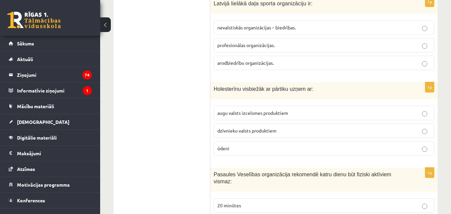
click at [267, 127] on span "dzīvnieku valsts produktiem" at bounding box center [246, 130] width 59 height 6
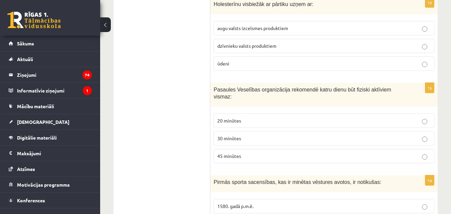
scroll to position [1835, 0]
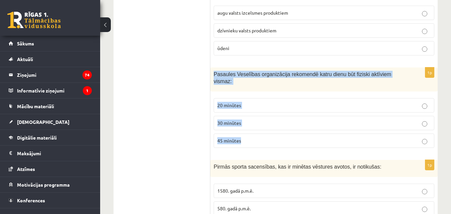
drag, startPoint x: 214, startPoint y: 68, endPoint x: 254, endPoint y: 135, distance: 77.8
click at [254, 135] on div "1p Pasaules Veselības organizācija rekomendē katru dienu būt fiziski aktīviem v…" at bounding box center [323, 110] width 227 height 86
click at [314, 98] on label "20 minūtes" at bounding box center [324, 105] width 221 height 14
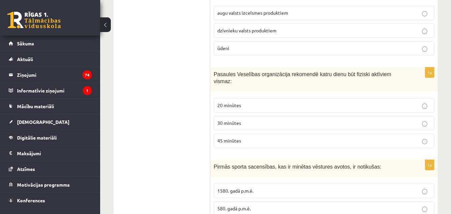
click at [271, 119] on p "30 minūtes" at bounding box center [323, 122] width 213 height 7
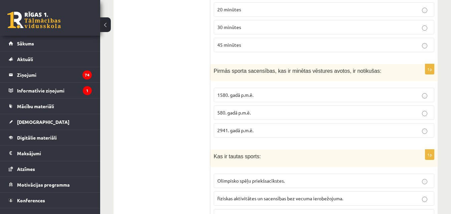
scroll to position [1936, 0]
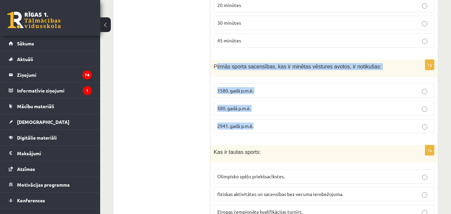
drag, startPoint x: 216, startPoint y: 52, endPoint x: 261, endPoint y: 111, distance: 74.7
click at [261, 111] on div "1p Pirmās sporta sacensības, kas ir minētas vēstures avotos, ir notikušas: 1580…" at bounding box center [323, 99] width 227 height 79
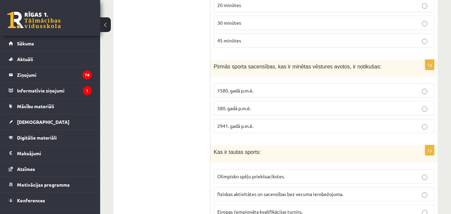
drag, startPoint x: 209, startPoint y: 129, endPoint x: 248, endPoint y: 111, distance: 42.9
click at [250, 104] on fieldset "1580. gadā p.m.ē. 580. gadā p.m.ē. 2941. gadā p.m.ē." at bounding box center [324, 107] width 221 height 55
click at [245, 87] on span "1580. gadā p.m.ē." at bounding box center [235, 90] width 36 height 6
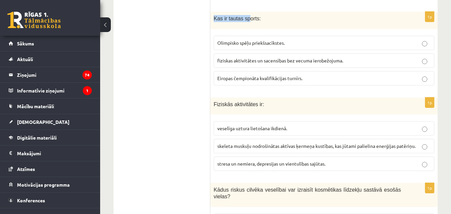
scroll to position [2062, 0]
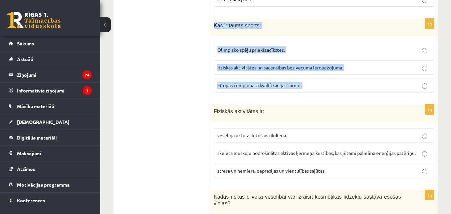
drag, startPoint x: 212, startPoint y: 3, endPoint x: 309, endPoint y: 71, distance: 118.5
click at [309, 71] on div "1p Kas ir tautas sports: Olimpisko spēļu priekšsacīkstes. fiziskas aktivitātes …" at bounding box center [323, 58] width 227 height 79
click at [301, 64] on span "fiziskas aktivitātes un sacensības bez vecuma ierobežojuma." at bounding box center [280, 67] width 126 height 6
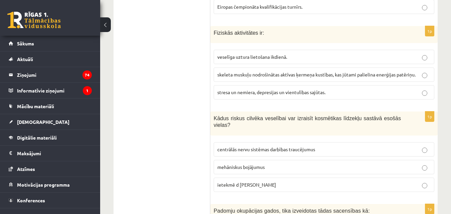
scroll to position [2129, 0]
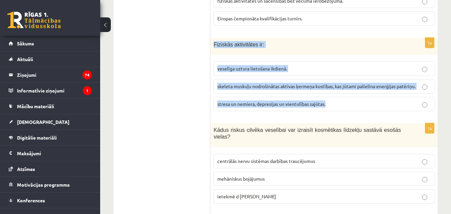
drag, startPoint x: 212, startPoint y: 30, endPoint x: 346, endPoint y: 87, distance: 145.6
click at [346, 87] on div "1p Fiziskās aktivitātes ir: veselīga uztura lietošana ikdienā. skeleta muskuļu …" at bounding box center [323, 77] width 227 height 79
click at [263, 83] on span "skeleta muskuļu nodrošinātas aktīvas ķermeņa kustības, kas jūtami palielina ene…" at bounding box center [316, 86] width 198 height 6
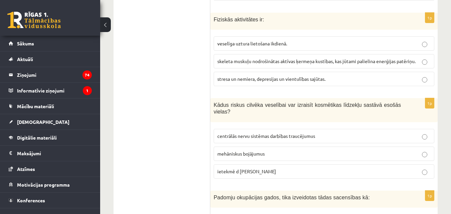
scroll to position [2196, 0]
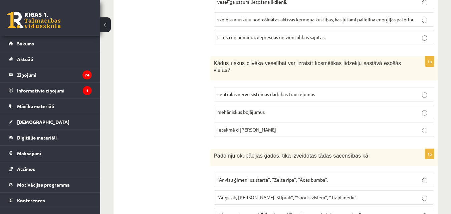
drag, startPoint x: 213, startPoint y: 48, endPoint x: 295, endPoint y: 107, distance: 101.1
click at [295, 107] on div "1p Kādus riskus cilvēka veselībai var izraisīt kosmētikas līdzekļu sastāvā esoš…" at bounding box center [323, 99] width 227 height 86
drag, startPoint x: 250, startPoint y: 114, endPoint x: 260, endPoint y: 83, distance: 32.8
click at [251, 122] on label "ietekmē d vitamīna sintēzi" at bounding box center [324, 129] width 221 height 14
click at [260, 87] on label "centrālās nervu sistēmas darbības traucējumus" at bounding box center [324, 94] width 221 height 14
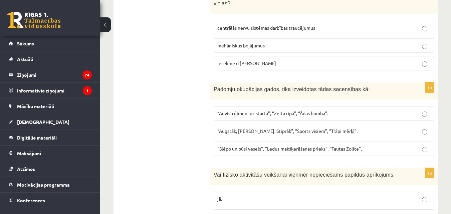
scroll to position [2262, 0]
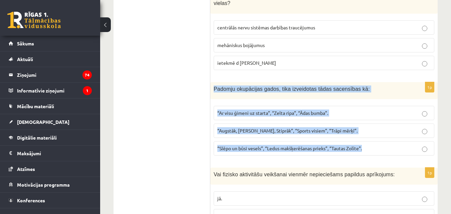
drag, startPoint x: 214, startPoint y: 66, endPoint x: 370, endPoint y: 129, distance: 167.8
click at [370, 129] on div "1p Padomju okupācijas gados, tika izveidotas tādas sacensības kā: “Ar visu ģime…" at bounding box center [323, 121] width 227 height 79
click at [262, 123] on label "“Augstāk, Tālāk, Stiprāk”, “Sports visiem”, “Trāpi mērķī”." at bounding box center [324, 130] width 221 height 14
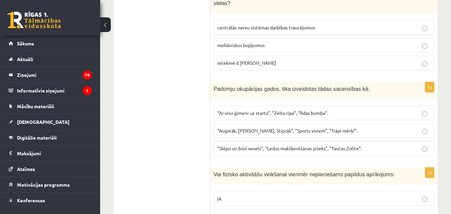
click at [269, 127] on span "“Augstāk, Tālāk, Stiprāk”, “Sports visiem”, “Trāpi mērķī”." at bounding box center [287, 130] width 140 height 6
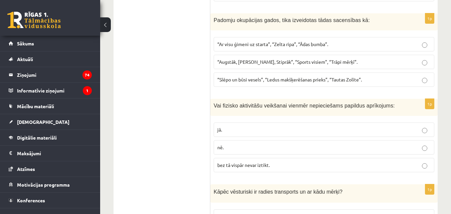
scroll to position [2362, 0]
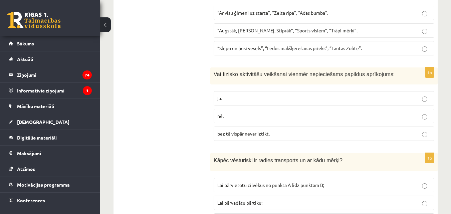
click at [244, 112] on p "nē." at bounding box center [323, 115] width 213 height 7
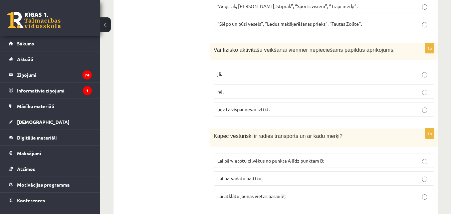
scroll to position [2463, 0]
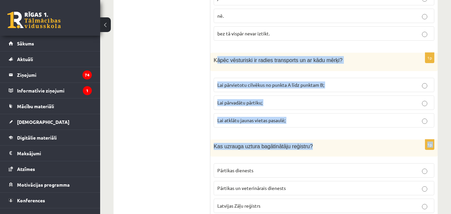
drag, startPoint x: 218, startPoint y: 36, endPoint x: 338, endPoint y: 107, distance: 139.1
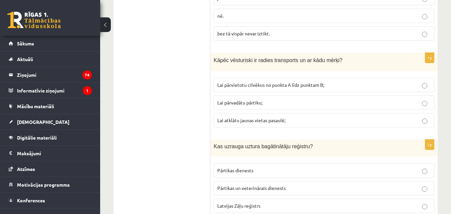
click at [213, 53] on div "Kāpēc vēsturiski ir radies transports un ar kādu mērķi?" at bounding box center [323, 62] width 227 height 18
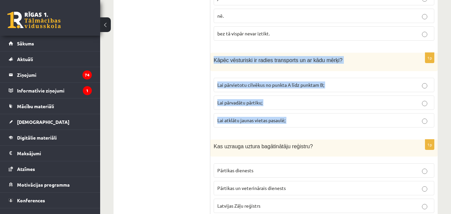
drag, startPoint x: 213, startPoint y: 37, endPoint x: 292, endPoint y: 93, distance: 97.1
click at [292, 93] on div "1p Kāpēc vēsturiski ir radies transports un ar kādu mērķi? Lai pārvietotu cilvē…" at bounding box center [323, 93] width 227 height 80
drag, startPoint x: 277, startPoint y: 87, endPoint x: 272, endPoint y: 62, distance: 25.5
click at [277, 95] on label "Lai pārvadātu pārtiku;" at bounding box center [324, 102] width 221 height 14
click at [272, 82] on span "Lai pārvietotu cilvēkus no punkta A līdz punktam B;" at bounding box center [270, 85] width 107 height 6
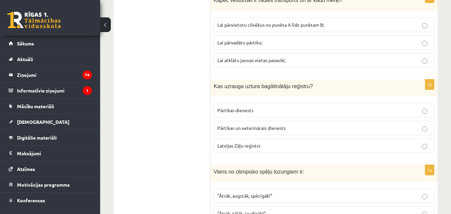
scroll to position [2529, 0]
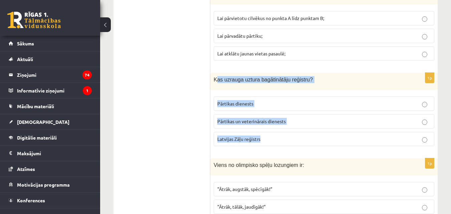
drag, startPoint x: 217, startPoint y: 59, endPoint x: 289, endPoint y: 113, distance: 89.9
click at [289, 113] on div "1p Kas uzrauga uztura bagātinātāju reģistru? Pārtikas dienests Pārtikas un vete…" at bounding box center [323, 112] width 227 height 79
click at [286, 114] on label "Pārtikas un veterinārais dienests" at bounding box center [324, 121] width 221 height 14
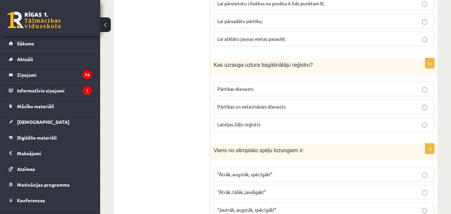
scroll to position [2552, 0]
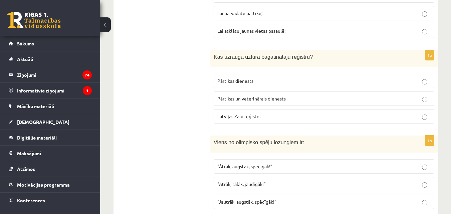
click at [272, 163] on span ""Ātrāk, augstāk, spēcīgāk!”" at bounding box center [244, 166] width 55 height 6
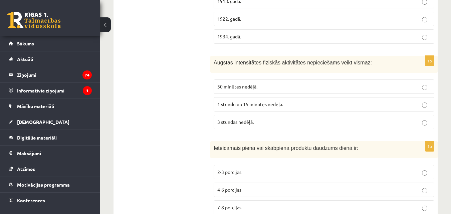
scroll to position [0, 0]
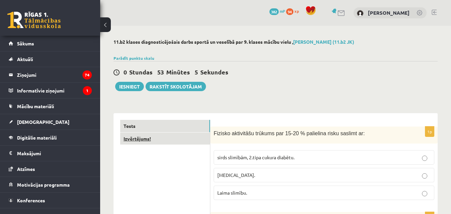
click at [151, 141] on link "Izvērtējums!" at bounding box center [165, 138] width 90 height 12
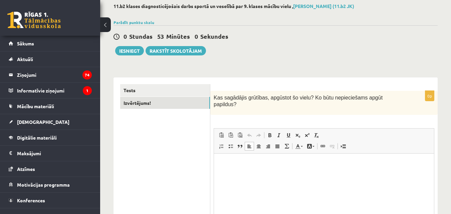
click at [324, 169] on html at bounding box center [324, 163] width 220 height 20
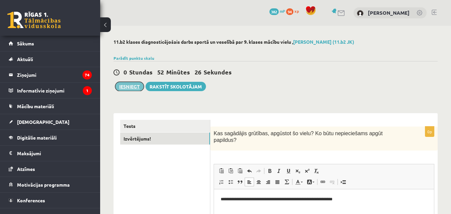
click at [129, 88] on button "Iesniegt" at bounding box center [129, 86] width 29 height 9
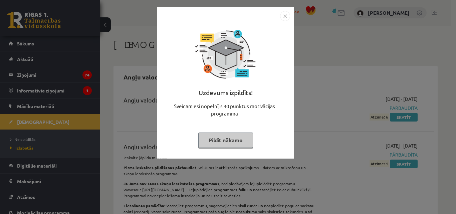
click at [287, 14] on img "Close" at bounding box center [285, 16] width 10 height 10
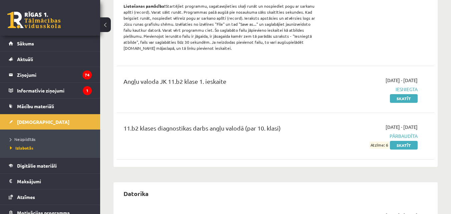
scroll to position [200, 0]
click at [400, 146] on link "Skatīt" at bounding box center [404, 144] width 28 height 9
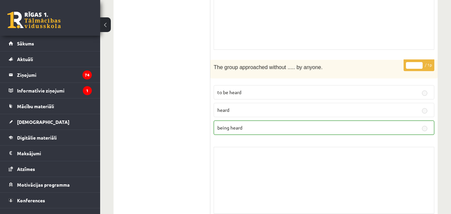
scroll to position [1468, 0]
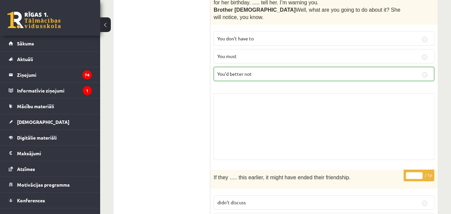
scroll to position [0, 0]
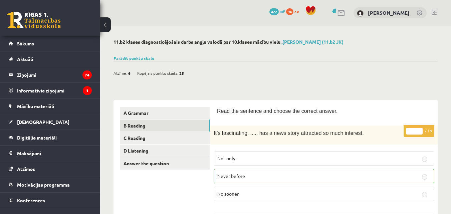
click at [152, 124] on link "B Reading" at bounding box center [165, 125] width 90 height 12
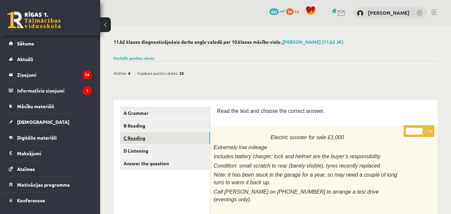
click at [146, 138] on link "C Reading" at bounding box center [165, 138] width 90 height 12
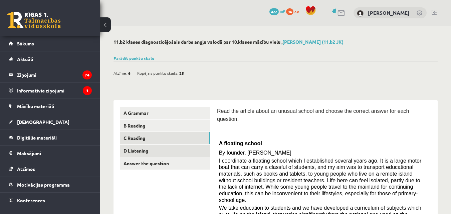
click at [152, 151] on link "D Listening" at bounding box center [165, 151] width 90 height 12
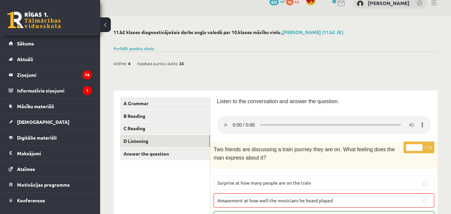
scroll to position [2, 0]
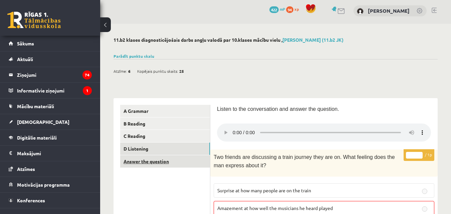
click at [155, 162] on link "Answer the question" at bounding box center [165, 161] width 90 height 12
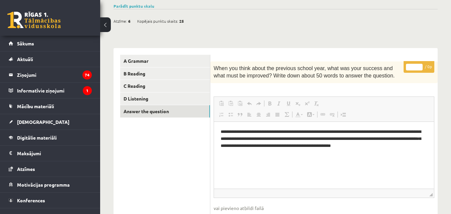
scroll to position [50, 0]
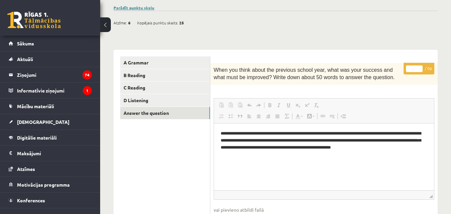
click at [139, 7] on link "Parādīt punktu skalu" at bounding box center [133, 7] width 41 height 5
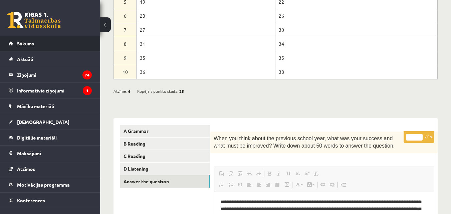
scroll to position [100, 0]
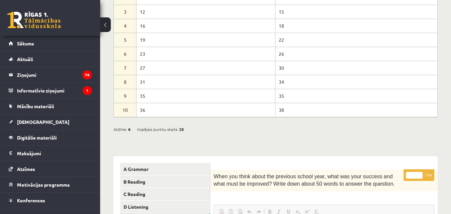
click at [46, 21] on link at bounding box center [33, 20] width 53 height 17
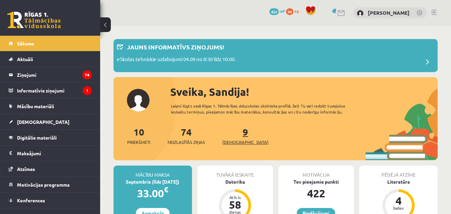
click at [236, 134] on link "9 Ieskaites" at bounding box center [245, 136] width 46 height 20
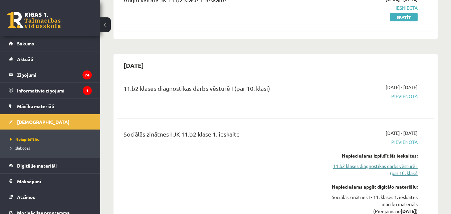
scroll to position [133, 0]
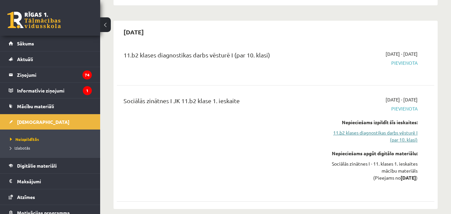
click at [406, 140] on link "11.b2 klases diagnostikas darbs vēsturē I (par 10. klasi)" at bounding box center [371, 136] width 91 height 14
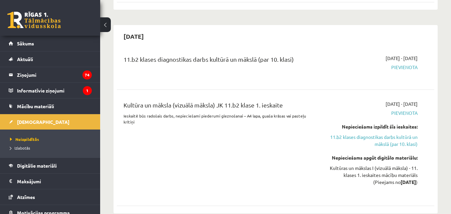
scroll to position [344, 0]
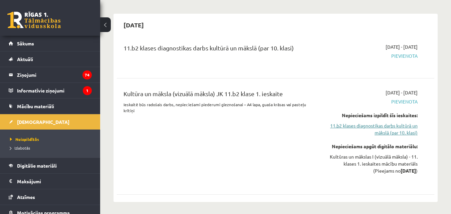
click at [399, 131] on link "11.b2 klases diagnostikas darbs kultūrā un mākslā (par 10. klasi)" at bounding box center [371, 129] width 91 height 14
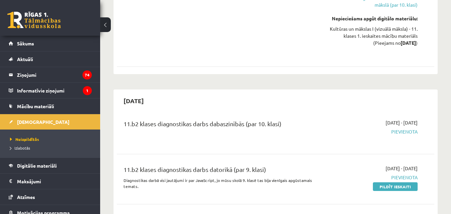
scroll to position [514, 0]
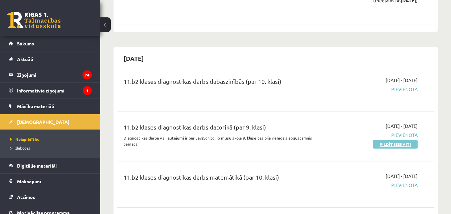
click at [406, 141] on link "Pildīt ieskaiti" at bounding box center [395, 144] width 45 height 9
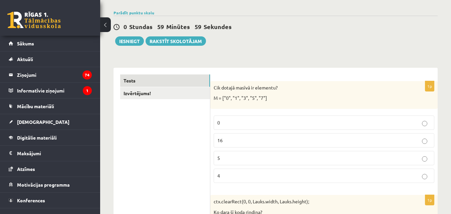
scroll to position [67, 0]
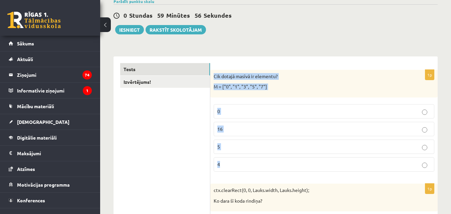
drag, startPoint x: 213, startPoint y: 76, endPoint x: 244, endPoint y: 160, distance: 89.4
click at [244, 160] on div "1p Cik dotajā masīvā ir elementu? M = ["0", "1", "3", "5", "7"] 0 16 5 4" at bounding box center [323, 123] width 227 height 107
copy div "Cik dotajā masīvā ir elementu? M = ["0", "1", "3", "5", "7"] 0 16 5 4"
click at [260, 84] on p "M = ["0", "1", "3", "5", "7"]" at bounding box center [307, 86] width 187 height 7
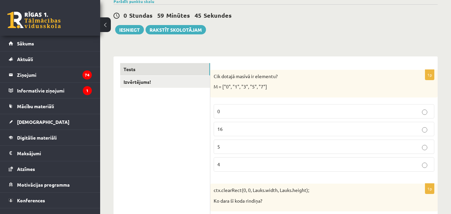
click at [239, 148] on p "5" at bounding box center [323, 146] width 213 height 7
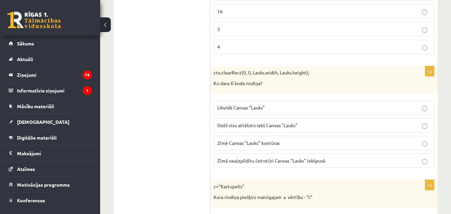
scroll to position [200, 0]
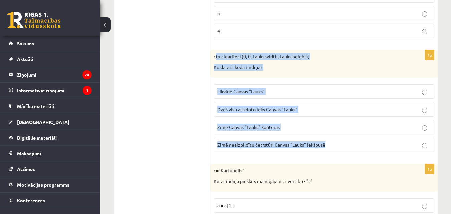
drag, startPoint x: 214, startPoint y: 56, endPoint x: 331, endPoint y: 145, distance: 147.2
click at [331, 145] on div "1p ctx.clearRect(0, 0, Lauks.width, Lauks.height); Ko dara šī koda rindiņa? Lik…" at bounding box center [323, 103] width 227 height 107
copy div "ctx.clearRect(0, 0, Lauks.width, Lauks.height); Ko dara šī koda rindiņa? Likvid…"
click at [259, 155] on div "1p ctx.clearRect(0, 0, Lauks.width, Lauks.height); Ko dara šī koda rindiņa? Lik…" at bounding box center [323, 103] width 227 height 107
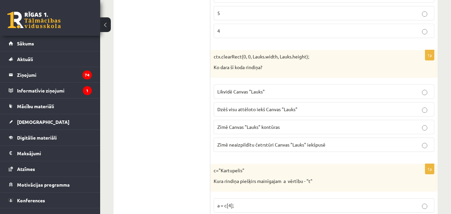
click at [250, 104] on label "Dzēš visu attēloto iekš Canvas "Lauks"" at bounding box center [324, 109] width 221 height 14
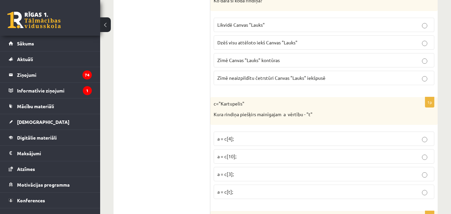
scroll to position [334, 0]
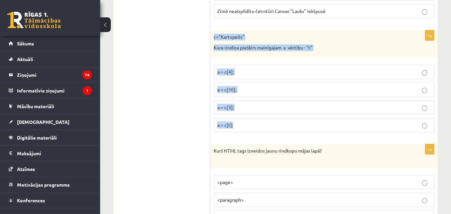
drag, startPoint x: 213, startPoint y: 38, endPoint x: 252, endPoint y: 127, distance: 97.7
click at [252, 127] on div "1p c="Kartupelis" Kura rindiņa piešķirs mainīgajam a vērtību - "t" a = c[4]; a …" at bounding box center [323, 83] width 227 height 107
copy div "c="Kartupelis" Kura rindiņa piešķirs mainīgajam a vērtību - "t" a = c[4]; a = c…"
click at [232, 106] on span "a = c[3];" at bounding box center [225, 107] width 16 height 6
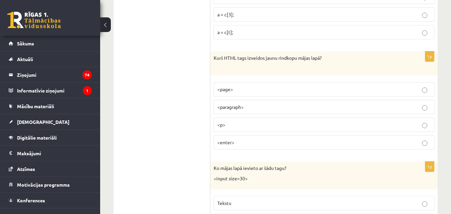
scroll to position [434, 0]
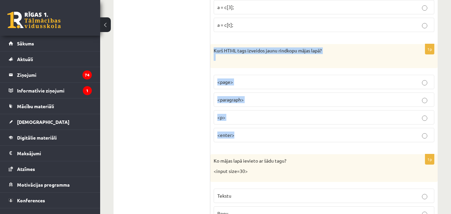
drag, startPoint x: 214, startPoint y: 50, endPoint x: 257, endPoint y: 133, distance: 94.3
click at [257, 133] on div "1p Kurš HTML tags izveidos jaunu rindkopu mājas lapā? <page> <paragraph> <p> <e…" at bounding box center [323, 95] width 227 height 103
copy div "Kurš HTML tags izveidos jaunu rindkopu mājas lapā? <page> <paragraph> <p> <ente…"
click at [255, 119] on p "<p>" at bounding box center [323, 117] width 213 height 7
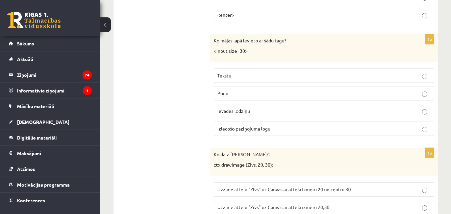
scroll to position [567, 0]
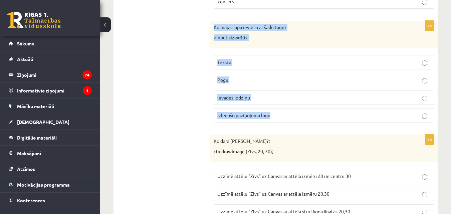
drag, startPoint x: 212, startPoint y: 27, endPoint x: 291, endPoint y: 114, distance: 118.1
click at [291, 114] on div "1p Ko mājas lapā ievieto ar šādu tagu? <input size=30> Tekstu Pogu Ievades lodz…" at bounding box center [323, 74] width 227 height 107
copy div "Ko mājas lapā ievieto ar šādu tagu? <input size=30> Tekstu Pogu Ievades lodziņu…"
click at [217, 126] on div "1p Ko mājas lapā ievieto ar šādu tagu? <input size=30> Tekstu Pogu Ievades lodz…" at bounding box center [323, 74] width 227 height 107
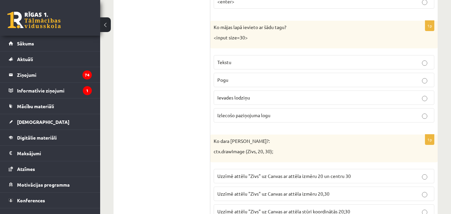
click at [242, 100] on span "Ievades lodziņu" at bounding box center [233, 97] width 33 height 6
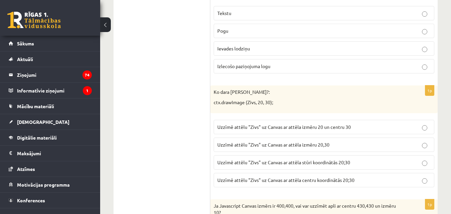
scroll to position [667, 0]
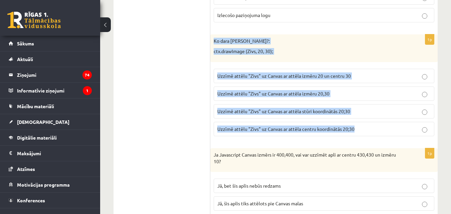
drag, startPoint x: 214, startPoint y: 40, endPoint x: 359, endPoint y: 127, distance: 169.1
click at [359, 127] on div "1p Ko dara koda rindiņa?: ctx.drawImage (Zivs, 20, 30); Uzzīmē attēlu "Zivs" uz…" at bounding box center [323, 87] width 227 height 107
copy div "Ko dara koda rindiņa?: ctx.drawImage (Zivs, 20, 30); Uzzīmē attēlu "Zivs" uz Ca…"
click at [287, 130] on span "Uzzīmē attēlu "Zivs" uz Canvas ar attēla centru koordinātās 20;30" at bounding box center [285, 129] width 137 height 6
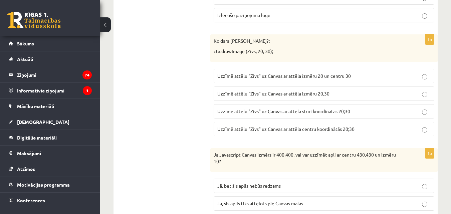
click at [293, 108] on span "Uzzīmē attēlu "Zivs" uz Canvas ar attēla stūri koordinātās 20;30" at bounding box center [283, 111] width 133 height 6
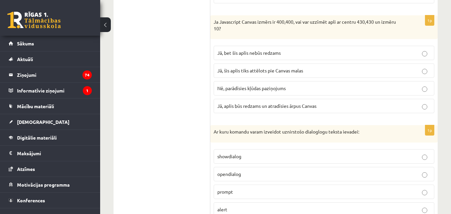
scroll to position [801, 0]
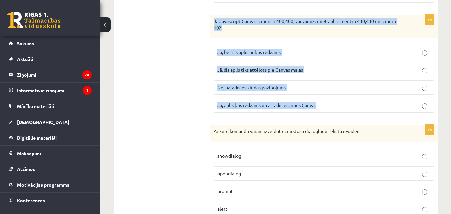
drag, startPoint x: 214, startPoint y: 19, endPoint x: 344, endPoint y: 103, distance: 154.6
click at [344, 103] on div "1p Ja Javascript Canvas izmērs ir 400,400, vai var uzzīmēt apli ar centru 430,4…" at bounding box center [323, 66] width 227 height 103
copy div "Ja Javascript Canvas izmērs ir 400,400, vai var uzzīmēt apli ar centru 430,430 …"
click at [289, 104] on span "Jā, aplis būs redzams un atradīsies ārpus Canvas" at bounding box center [266, 105] width 99 height 6
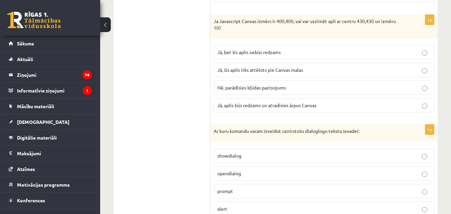
click at [276, 48] on label "Jā, bet šis aplis nebūs redzams" at bounding box center [324, 52] width 221 height 14
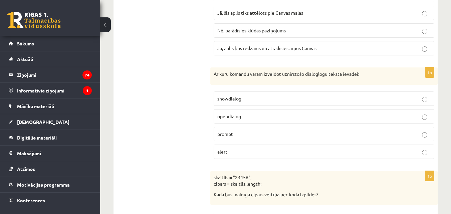
scroll to position [868, 0]
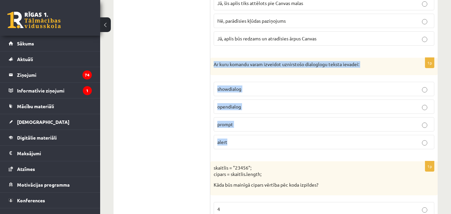
drag, startPoint x: 211, startPoint y: 64, endPoint x: 240, endPoint y: 138, distance: 79.8
click at [240, 138] on div "1p Ar kuru komandu varam izveidot uznirstošo dialoglogu teksta ievadei: showdia…" at bounding box center [323, 106] width 227 height 97
copy div "Ar kuru komandu varam izveidot uznirstošo dialoglogu teksta ievadei: showdialog…"
click at [230, 111] on label "opendialog" at bounding box center [324, 106] width 221 height 14
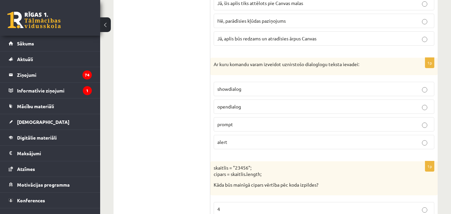
click at [235, 125] on p "prompt" at bounding box center [323, 124] width 213 height 7
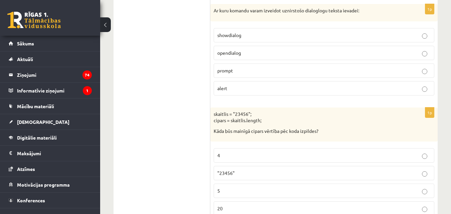
scroll to position [968, 0]
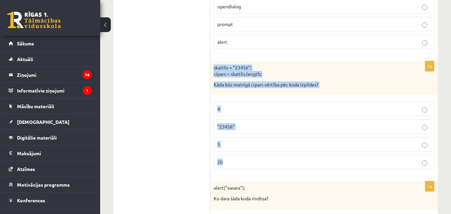
drag, startPoint x: 211, startPoint y: 69, endPoint x: 267, endPoint y: 162, distance: 108.3
click at [267, 162] on div "1p skaitlis = "23456"; cipars = skaitlis.length; Kāda būs mainīgā cipars vērtīb…" at bounding box center [323, 118] width 227 height 114
copy div "skaitlis = "23456"; cipars = skaitlis.length; Kāda būs mainīgā cipars vērtība p…"
click at [234, 138] on label "5" at bounding box center [324, 144] width 221 height 14
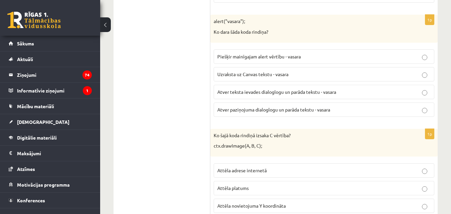
scroll to position [1135, 0]
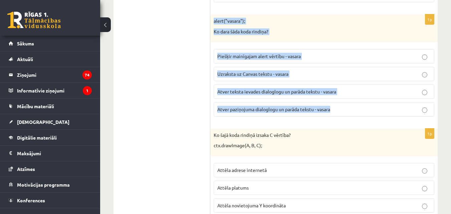
drag, startPoint x: 214, startPoint y: 20, endPoint x: 344, endPoint y: 112, distance: 159.4
click at [344, 112] on div "1p alert("vasara"); Ko dara šāda koda rindiņa? Piešķir mainīgajam alert vērtību…" at bounding box center [323, 67] width 227 height 107
copy div "alert("vasara"); Ko dara šāda koda rindiņa? Piešķir mainīgajam alert vērtību - …"
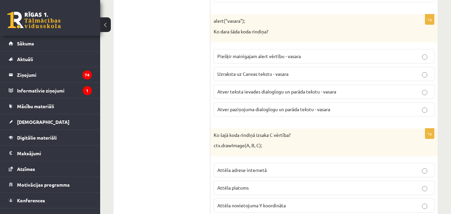
drag, startPoint x: 326, startPoint y: 131, endPoint x: 325, endPoint y: 128, distance: 3.4
click at [326, 129] on div "Ko šajā koda rindiņā izsaka C vērtība? ctx.drawImage(A, B, C);" at bounding box center [323, 142] width 227 height 28
click at [322, 90] on span "Atver teksta ievades dialoglogu un parāda tekstu - vasara" at bounding box center [276, 91] width 119 height 6
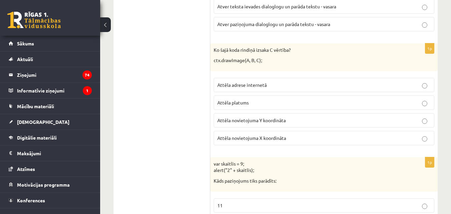
scroll to position [1235, 0]
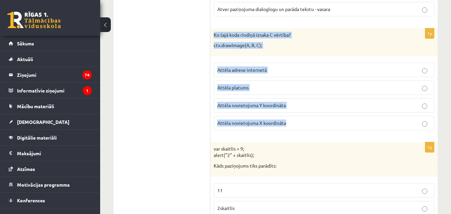
drag, startPoint x: 211, startPoint y: 35, endPoint x: 294, endPoint y: 121, distance: 119.9
click at [294, 121] on div "1p Ko šajā koda rindiņā izsaka C vērtība? ctx.drawImage(A, B, C); Attēla adrese…" at bounding box center [323, 81] width 227 height 107
click at [285, 89] on p "Attēla platums" at bounding box center [323, 87] width 213 height 7
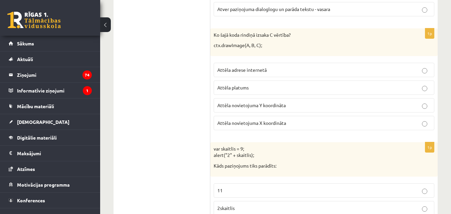
click at [274, 102] on p "Attēla novietojuma Y koordināta" at bounding box center [323, 105] width 213 height 7
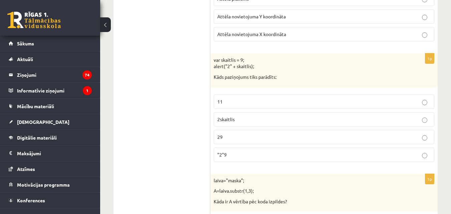
scroll to position [1335, 0]
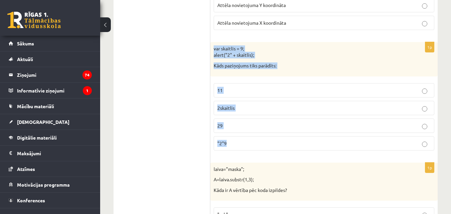
drag, startPoint x: 213, startPoint y: 48, endPoint x: 278, endPoint y: 143, distance: 115.2
click at [278, 143] on div "1p var skaitlis = 9; alert("2" + skaitlis); Kāds paziņojums tiks parādīts: 11 2…" at bounding box center [323, 99] width 227 height 114
click at [249, 128] on p "29" at bounding box center [323, 125] width 213 height 7
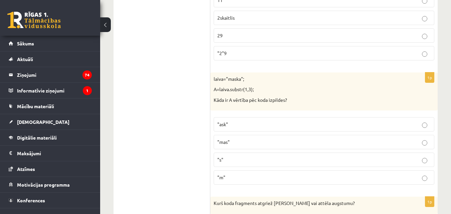
scroll to position [1435, 0]
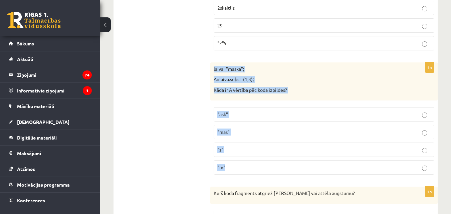
drag, startPoint x: 225, startPoint y: 73, endPoint x: 261, endPoint y: 167, distance: 101.2
click at [261, 167] on div "1p laiva="maska"; A=laiva.substr(1,3); Kāda ir A vērtība pēc koda izpildes? "as…" at bounding box center [323, 121] width 227 height 118
click at [232, 116] on p ""ask"" at bounding box center [323, 114] width 213 height 7
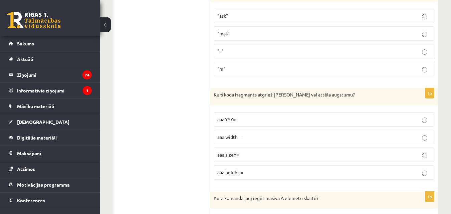
scroll to position [1568, 0]
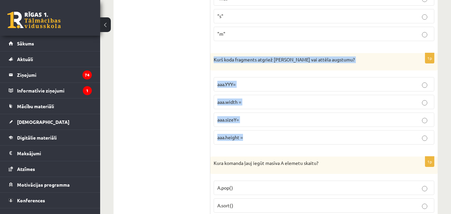
drag, startPoint x: 215, startPoint y: 59, endPoint x: 263, endPoint y: 143, distance: 96.9
click at [263, 143] on div "1p Kurš koda fragments atgriež Canvas vai attēla augstumu? aaa.YYY= aaa.width =…" at bounding box center [323, 101] width 227 height 97
click at [249, 134] on p "aaa.height =" at bounding box center [323, 137] width 213 height 7
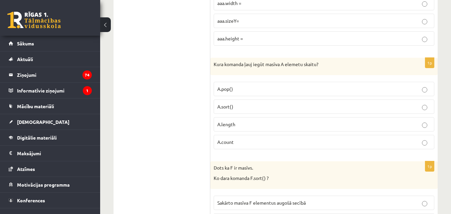
scroll to position [1669, 0]
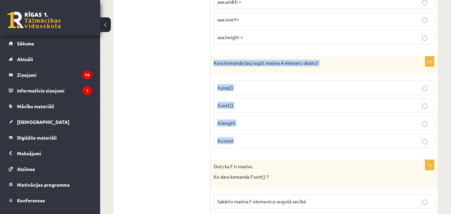
drag, startPoint x: 215, startPoint y: 62, endPoint x: 272, endPoint y: 140, distance: 97.0
click at [272, 140] on div "1p Kura komanda ļauj iegūt masīva A elemetu skaitu? A.pop() A.sort() A.length A…" at bounding box center [323, 104] width 227 height 97
drag, startPoint x: 238, startPoint y: 134, endPoint x: 242, endPoint y: 130, distance: 5.4
click at [239, 134] on label "A.count" at bounding box center [324, 140] width 221 height 14
click at [243, 126] on p "A.length" at bounding box center [323, 122] width 213 height 7
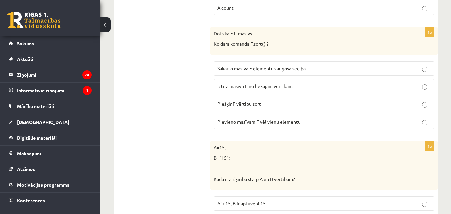
scroll to position [1802, 0]
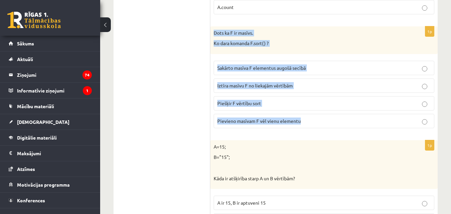
drag, startPoint x: 212, startPoint y: 30, endPoint x: 303, endPoint y: 118, distance: 126.3
click at [303, 118] on div "1p Dots ka F ir masīvs. Ko dara komanda F.sort() ? Sakārto masīva F elementus a…" at bounding box center [323, 79] width 227 height 107
click at [260, 86] on span "Iztīra masīvu F no liekajām vērtībām" at bounding box center [254, 85] width 75 height 6
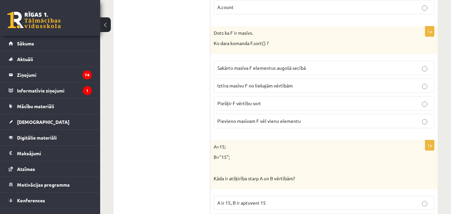
click at [273, 63] on label "Sakārto masīva F elementus augošā secībā" at bounding box center [324, 68] width 221 height 14
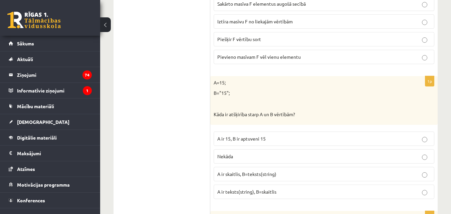
scroll to position [1869, 0]
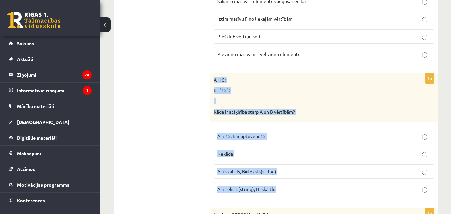
drag, startPoint x: 213, startPoint y: 80, endPoint x: 308, endPoint y: 201, distance: 153.3
click at [308, 201] on div "1p A=15; B="15"; Kāda ir atšķirība starp A un B vērtībām? A ir 15, B ir aptuven…" at bounding box center [323, 137] width 227 height 128
click at [287, 164] on fieldset "A ir 15, B ir aptuveni 15 Nekāda A ir skaitlis, B=teksts(string) A ir teksts(st…" at bounding box center [324, 161] width 221 height 73
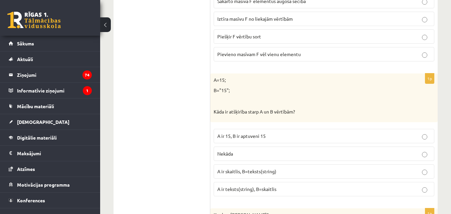
click at [264, 176] on label "A ir skaitlis, B=teksts(string)" at bounding box center [324, 171] width 221 height 14
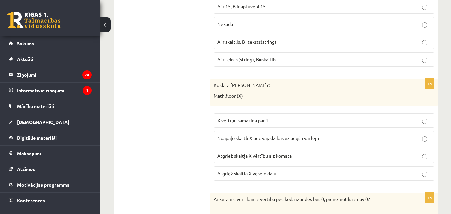
scroll to position [2002, 0]
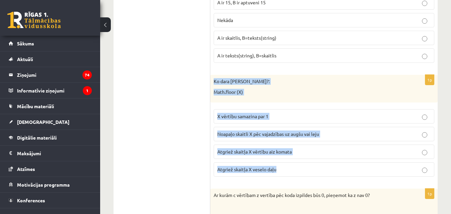
drag, startPoint x: 213, startPoint y: 83, endPoint x: 304, endPoint y: 169, distance: 125.1
click at [304, 169] on div "1p Ko dara koda rindiņa?: Math.floor (X) X vērtību samazina par 1 Noapaļo skait…" at bounding box center [323, 128] width 227 height 107
click at [224, 107] on fieldset "X vērtību samazina par 1 Noapaļo skaitli X pēc vajadzības uz augšu vai leju Atg…" at bounding box center [324, 142] width 221 height 73
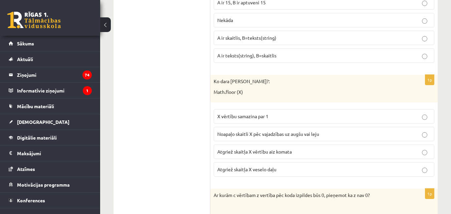
click at [274, 170] on span "Atgriež skaitļa X veselo daļu" at bounding box center [246, 169] width 59 height 6
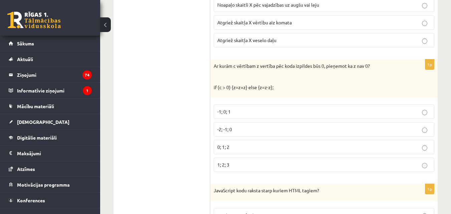
scroll to position [2169, 0]
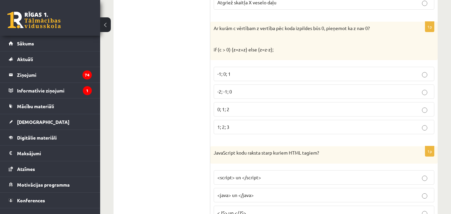
drag, startPoint x: 230, startPoint y: 37, endPoint x: 256, endPoint y: 118, distance: 85.7
click at [215, 27] on p "Ar kurām c vērtībam z vertība pēc koda izpildes būs 0, pieņemot ka z nav 0?" at bounding box center [307, 28] width 187 height 7
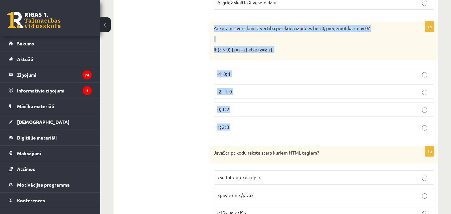
drag, startPoint x: 215, startPoint y: 27, endPoint x: 287, endPoint y: 128, distance: 124.6
click at [287, 128] on div "1p Ar kurām c vērtībam z vertība pēc koda izpildes būs 0, pieņemot ka z nav 0? …" at bounding box center [323, 81] width 227 height 118
click at [240, 87] on label "-2; -1; 0" at bounding box center [324, 91] width 221 height 14
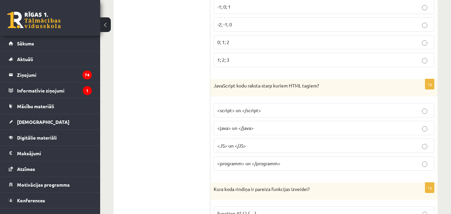
scroll to position [2269, 0]
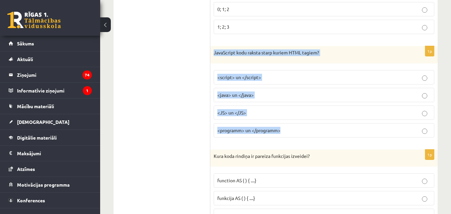
drag, startPoint x: 213, startPoint y: 52, endPoint x: 309, endPoint y: 131, distance: 124.0
click at [309, 131] on div "1p JavaScript kodu raksta starp kuriem HTML tagiem? <script> un </script> <java…" at bounding box center [323, 94] width 227 height 97
drag, startPoint x: 236, startPoint y: 81, endPoint x: 244, endPoint y: 93, distance: 14.6
click at [236, 81] on label "<script> un </script>" at bounding box center [324, 77] width 221 height 14
click at [245, 77] on span "<script> un </script>" at bounding box center [239, 77] width 44 height 6
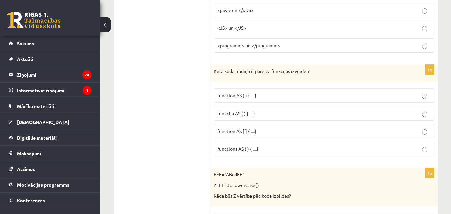
scroll to position [2369, 0]
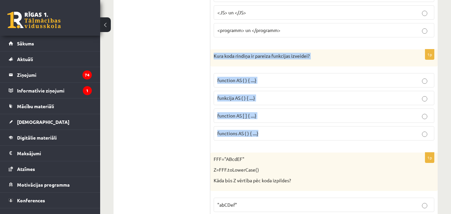
drag, startPoint x: 213, startPoint y: 54, endPoint x: 294, endPoint y: 141, distance: 118.5
click at [294, 141] on div "1p Kura koda rindiņa ir pareiza funkcijas izveidei? function AS ( ) { ....} fun…" at bounding box center [323, 97] width 227 height 97
click at [258, 89] on fieldset "function AS ( ) { ....} funkcija AS ( ) { ....} function AS [ ] { ....} functio…" at bounding box center [324, 106] width 221 height 73
click at [257, 84] on p "function AS ( ) { ....}" at bounding box center [323, 80] width 213 height 7
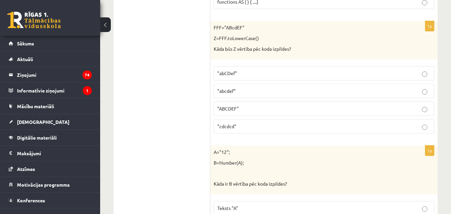
scroll to position [2503, 0]
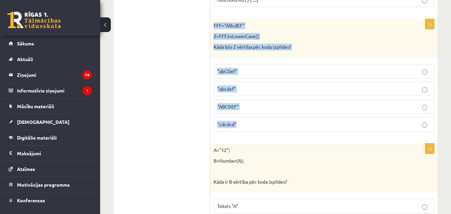
drag, startPoint x: 212, startPoint y: 24, endPoint x: 281, endPoint y: 123, distance: 120.8
click at [281, 123] on div "1p FFF="ABcdEF" Z=FFF.toLowerCase() Kāda būs Z vērtība pēc koda izpildes? "abCD…" at bounding box center [323, 78] width 227 height 118
click at [272, 65] on label ""abCDef"" at bounding box center [324, 71] width 221 height 14
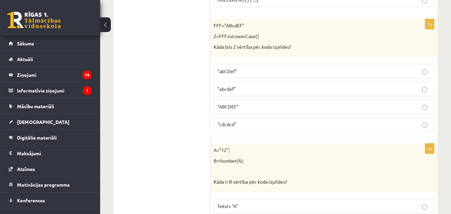
click at [239, 89] on p ""abcdef"" at bounding box center [323, 88] width 213 height 7
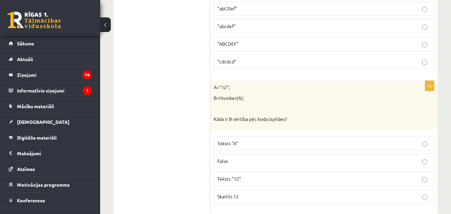
scroll to position [2603, 0]
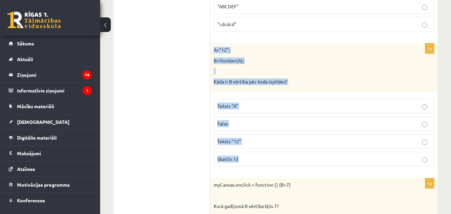
drag, startPoint x: 213, startPoint y: 49, endPoint x: 285, endPoint y: 151, distance: 125.3
click at [285, 151] on div "1p A="12"; B=Number(A); Kāda ir B vērtība pēc koda izpildes? Teksts "A" False T…" at bounding box center [323, 107] width 227 height 128
click at [264, 127] on p "False" at bounding box center [323, 123] width 213 height 7
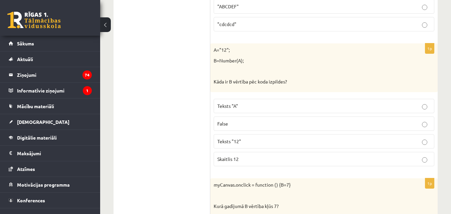
click at [262, 142] on p "Teksts "12"" at bounding box center [323, 141] width 213 height 7
click at [261, 152] on fieldset "Teksts "A" False Teksts "12" Skaitlis 12" at bounding box center [324, 131] width 221 height 73
click at [261, 155] on label "Skaitlis 12" at bounding box center [324, 159] width 221 height 14
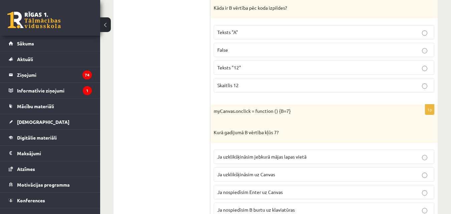
scroll to position [2737, 0]
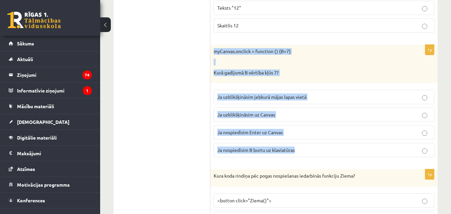
drag, startPoint x: 213, startPoint y: 50, endPoint x: 328, endPoint y: 145, distance: 149.1
click at [328, 145] on div "1p myCanvas.onclick = function () {B=7} Kurā gadījumā B vērtība kļūs 7? Ja uzkl…" at bounding box center [323, 104] width 227 height 118
click at [328, 110] on label "Ja uzklikšķināsim uz Canvas" at bounding box center [324, 114] width 221 height 14
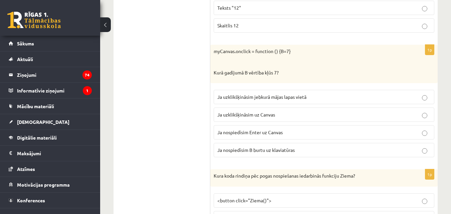
click at [274, 112] on p "Ja uzklikšķināsim uz Canvas" at bounding box center [323, 114] width 213 height 7
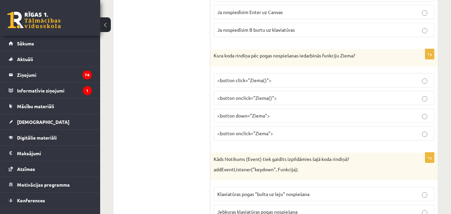
scroll to position [2870, 0]
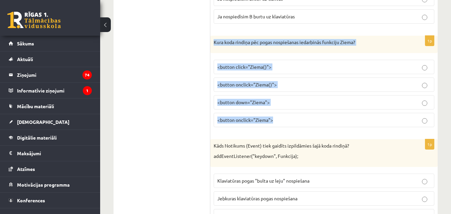
drag, startPoint x: 211, startPoint y: 39, endPoint x: 297, endPoint y: 120, distance: 118.3
click at [297, 120] on div "1p Kura koda rindiņa pēc pogas nospiešanas iedarbinās funkciju Ziema? <button c…" at bounding box center [323, 84] width 227 height 97
click at [257, 84] on span "<button onclick="Ziema()">" at bounding box center [246, 84] width 59 height 6
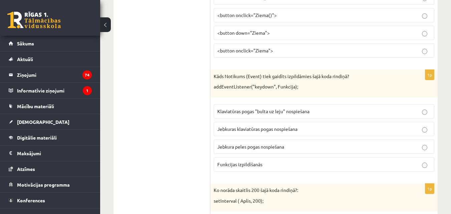
scroll to position [2970, 0]
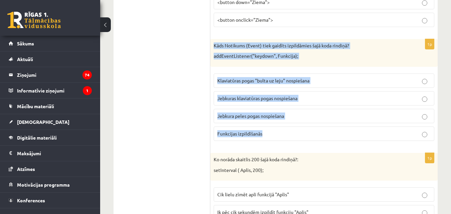
drag, startPoint x: 215, startPoint y: 43, endPoint x: 285, endPoint y: 138, distance: 118.0
click at [285, 138] on div "1p Kāds Notikums (Event) tiek gaidīts izpildāmies šajā koda rindiņā? addEventLi…" at bounding box center [323, 92] width 227 height 107
click at [268, 109] on label "Jebkura peles pogas nospiešana" at bounding box center [324, 116] width 221 height 14
click at [270, 102] on p "Jebkuras klaviatūras pogas nospiešana" at bounding box center [323, 98] width 213 height 7
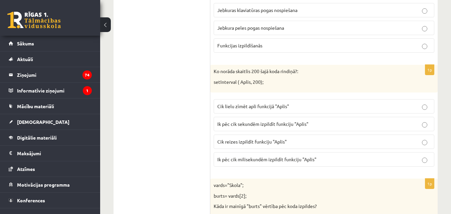
scroll to position [3070, 0]
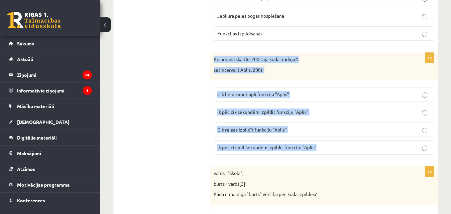
drag, startPoint x: 213, startPoint y: 59, endPoint x: 315, endPoint y: 144, distance: 132.2
click at [315, 144] on div "1p Ko norāda skaitlis 200 šajā koda rindiņā?: setInterval ( Aplis, 200); Cik li…" at bounding box center [323, 106] width 227 height 107
click at [369, 167] on div "vards="Skola"; burts= vards[2]; Kāda ir mainīgā "burts" vērtība pēc koda izpild…" at bounding box center [323, 186] width 227 height 38
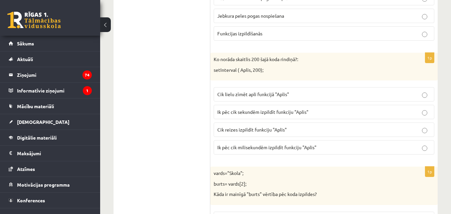
drag, startPoint x: 222, startPoint y: 63, endPoint x: 316, endPoint y: 148, distance: 126.9
click at [225, 61] on p "Ko norāda skaitlis 200 šajā koda rindiņā?:" at bounding box center [307, 59] width 187 height 7
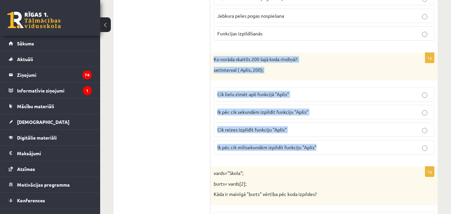
drag, startPoint x: 212, startPoint y: 58, endPoint x: 347, endPoint y: 146, distance: 161.3
click at [347, 146] on div "1p Ko norāda skaitlis 200 šajā koda rindiņā?: setInterval ( Aplis, 200); Cik li…" at bounding box center [323, 106] width 227 height 107
click at [252, 94] on span "Cik lielu zīmēt apli funkcijā "Aplis"" at bounding box center [253, 94] width 72 height 6
click at [260, 109] on p "Ik pēc cik sekundēm izpildīt funkciju "Aplis"" at bounding box center [323, 111] width 213 height 7
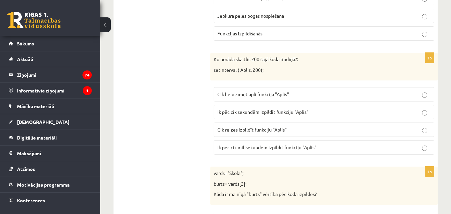
click at [258, 143] on label "Ik pēc cik milisekundēm izpildīt funkciju "Aplis"" at bounding box center [324, 147] width 221 height 14
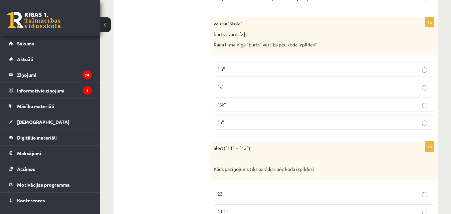
scroll to position [3220, 0]
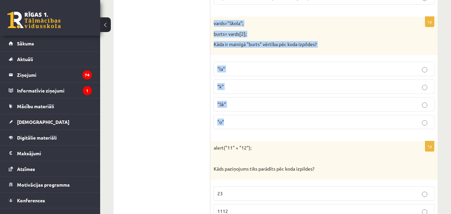
drag, startPoint x: 214, startPoint y: 23, endPoint x: 281, endPoint y: 118, distance: 116.1
click at [281, 118] on div "1p vards="Skola"; burts= vards[2]; Kāda ir mainīgā "burts" vērtība pēc koda izp…" at bounding box center [323, 76] width 227 height 118
click at [231, 122] on p ""o"" at bounding box center [323, 121] width 213 height 7
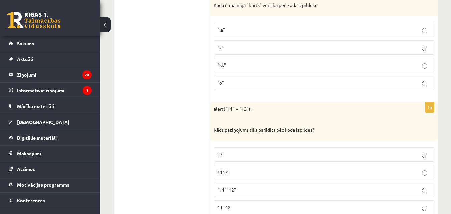
scroll to position [3320, 0]
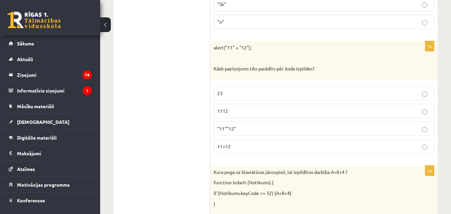
click at [234, 90] on p "23" at bounding box center [323, 93] width 213 height 7
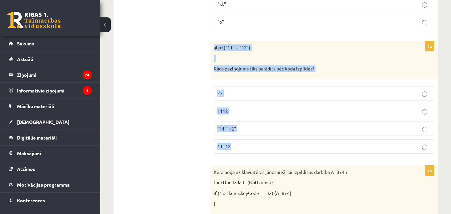
drag, startPoint x: 214, startPoint y: 47, endPoint x: 291, endPoint y: 150, distance: 128.9
click at [291, 150] on div "1p alert("11" + "12"); Kāds paziņojums tiks parādīts pēc koda izpildes? 23 1112…" at bounding box center [323, 100] width 227 height 118
click at [272, 99] on label "23" at bounding box center [324, 93] width 221 height 14
click at [265, 109] on p "1112" at bounding box center [323, 110] width 213 height 7
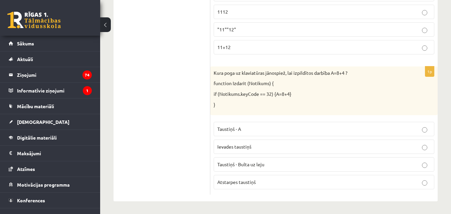
scroll to position [3420, 0]
click at [253, 141] on label "Ievades taustiņš" at bounding box center [324, 146] width 221 height 14
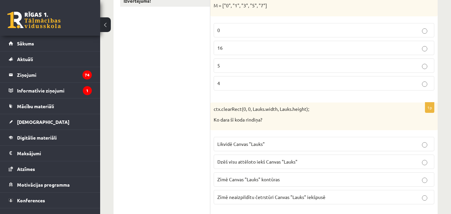
scroll to position [0, 0]
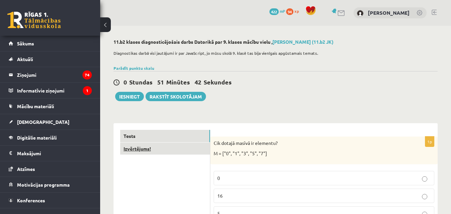
click at [134, 149] on link "Izvērtējums!" at bounding box center [165, 148] width 90 height 12
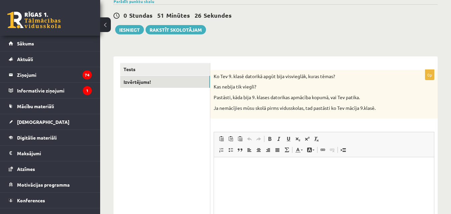
click at [276, 178] on html at bounding box center [324, 167] width 220 height 20
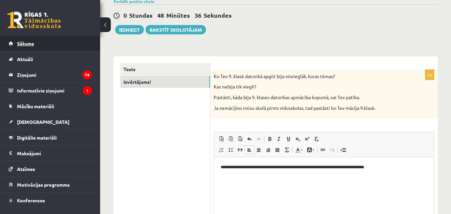
click at [40, 44] on link "Sākums" at bounding box center [50, 43] width 83 height 15
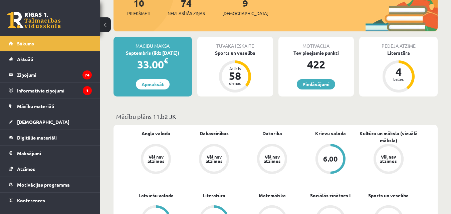
scroll to position [133, 0]
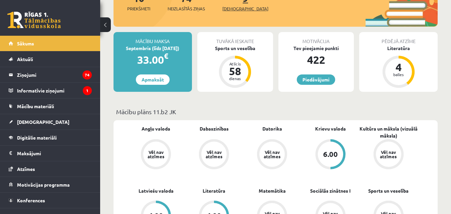
click at [236, 7] on span "[DEMOGRAPHIC_DATA]" at bounding box center [245, 8] width 46 height 7
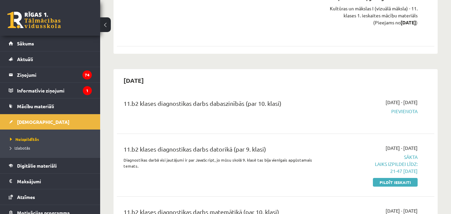
scroll to position [534, 0]
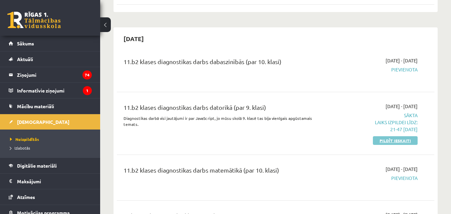
click at [407, 140] on link "Pildīt ieskaiti" at bounding box center [395, 140] width 45 height 9
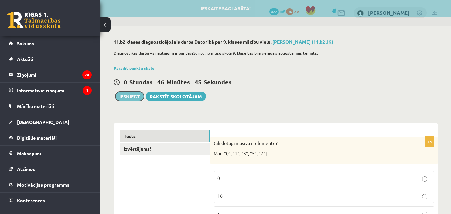
click at [123, 96] on button "Iesniegt" at bounding box center [129, 96] width 29 height 9
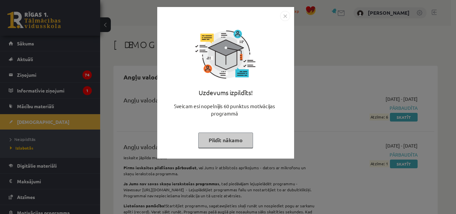
click at [281, 18] on img "Close" at bounding box center [285, 16] width 10 height 10
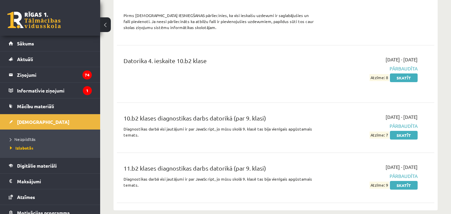
scroll to position [779, 0]
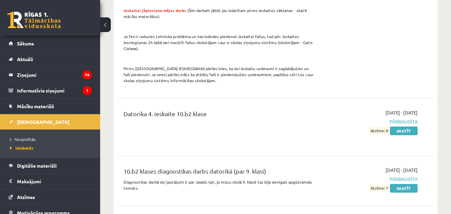
click at [32, 22] on link at bounding box center [33, 20] width 53 height 17
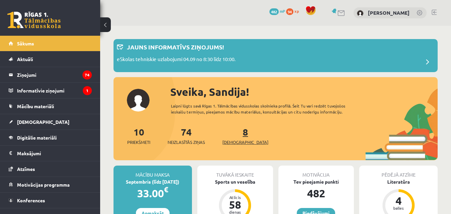
click at [237, 140] on span "[DEMOGRAPHIC_DATA]" at bounding box center [245, 142] width 46 height 7
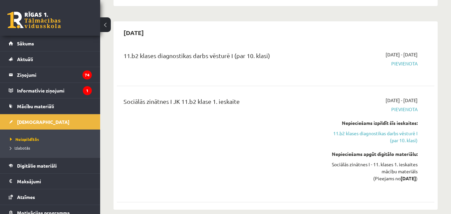
scroll to position [133, 0]
click at [402, 137] on link "11.b2 klases diagnostikas darbs vēsturē I (par 10. klasi)" at bounding box center [371, 136] width 91 height 14
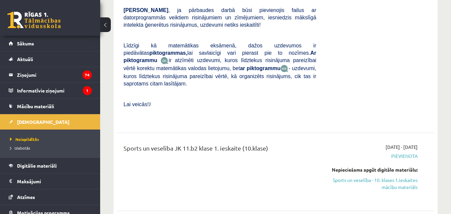
scroll to position [1512, 0]
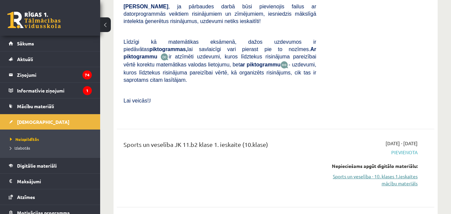
click at [398, 173] on link "Sports un veselība - 10. klases 1.ieskaites mācību materiāls" at bounding box center [371, 180] width 91 height 14
click at [33, 17] on link at bounding box center [33, 20] width 53 height 17
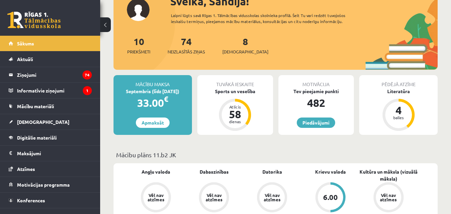
scroll to position [100, 0]
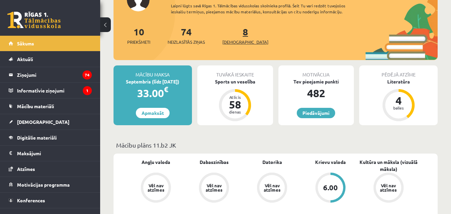
click at [233, 40] on span "[DEMOGRAPHIC_DATA]" at bounding box center [245, 42] width 46 height 7
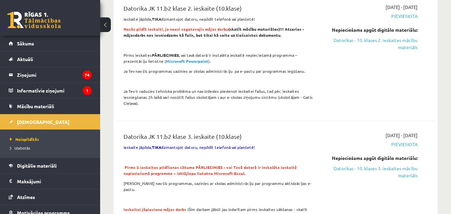
scroll to position [968, 0]
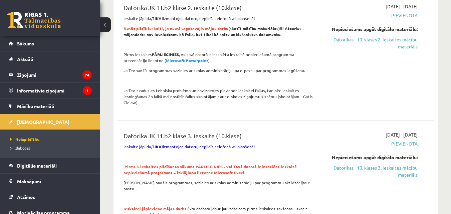
click at [40, 25] on link at bounding box center [33, 20] width 53 height 17
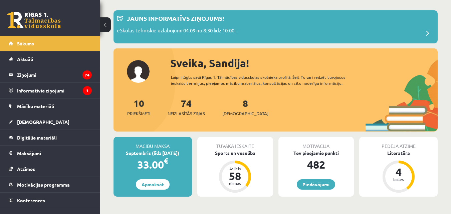
scroll to position [67, 0]
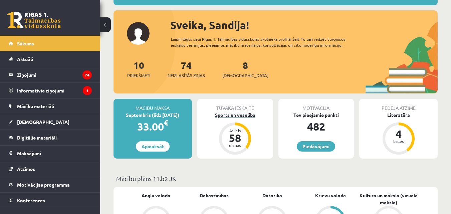
click at [246, 115] on div "Sports un veselība" at bounding box center [235, 114] width 76 height 7
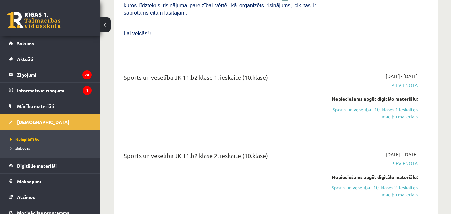
scroll to position [1568, 0]
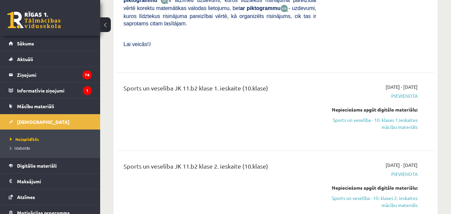
click at [44, 21] on link at bounding box center [33, 20] width 53 height 17
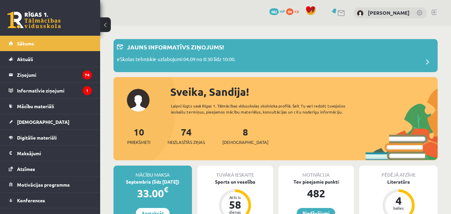
click at [237, 134] on div "8 Ieskaites" at bounding box center [245, 135] width 46 height 21
click at [233, 140] on span "[DEMOGRAPHIC_DATA]" at bounding box center [245, 142] width 46 height 7
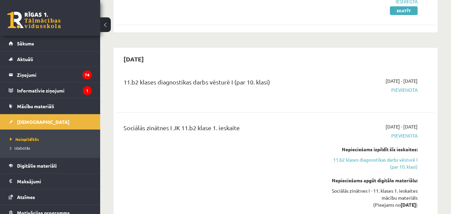
scroll to position [131, 0]
